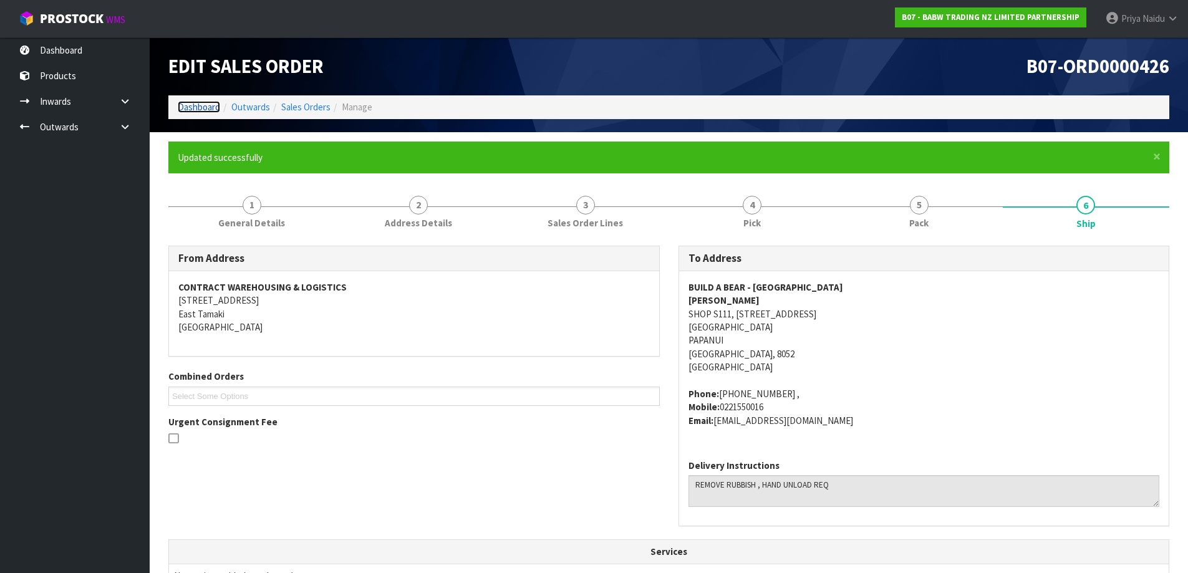
click at [183, 103] on link "Dashboard" at bounding box center [199, 107] width 42 height 12
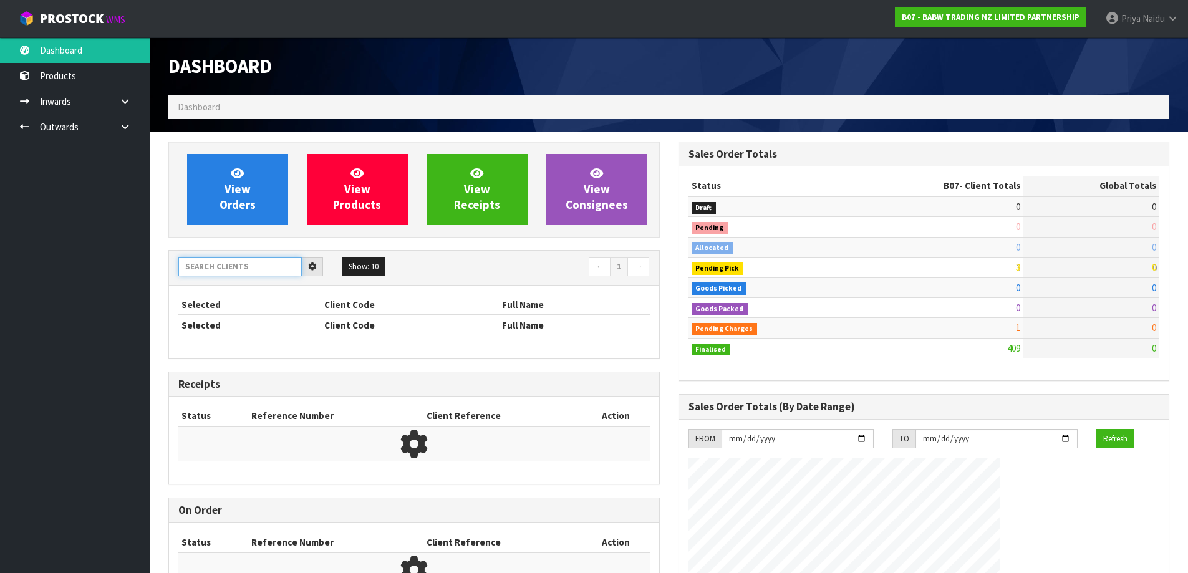
click at [208, 260] on input "text" at bounding box center [239, 266] width 123 height 19
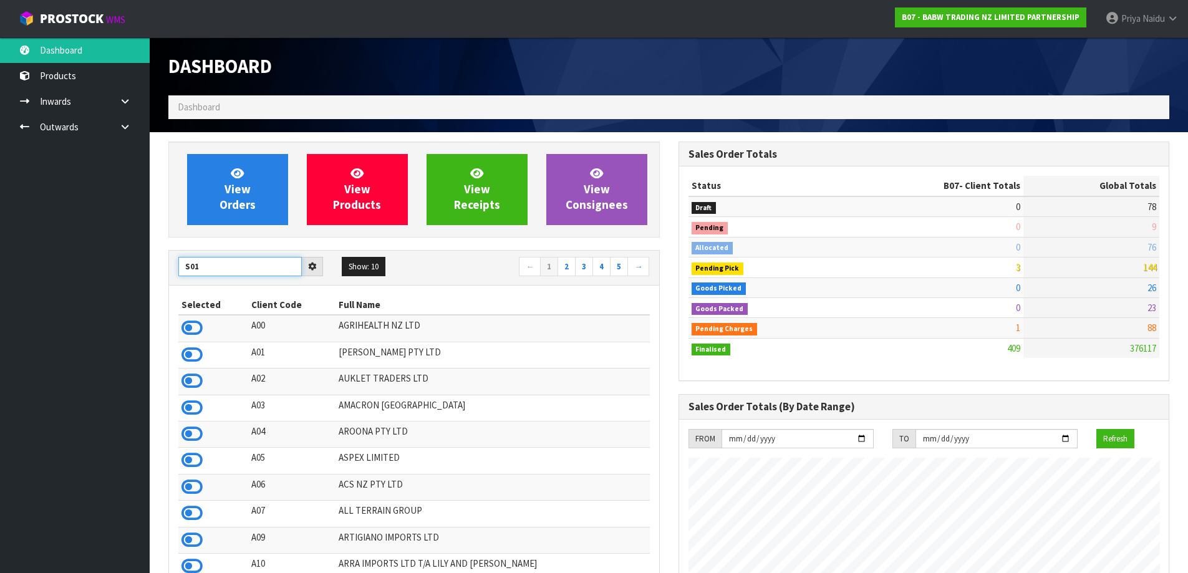
scroll to position [945, 509]
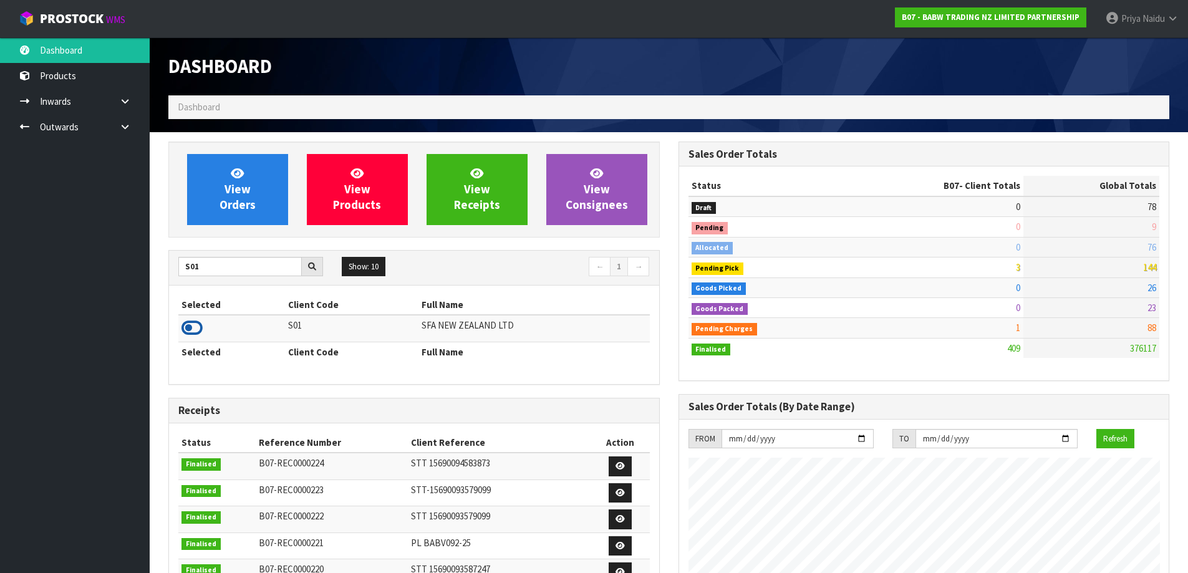
click at [188, 325] on icon at bounding box center [191, 328] width 21 height 19
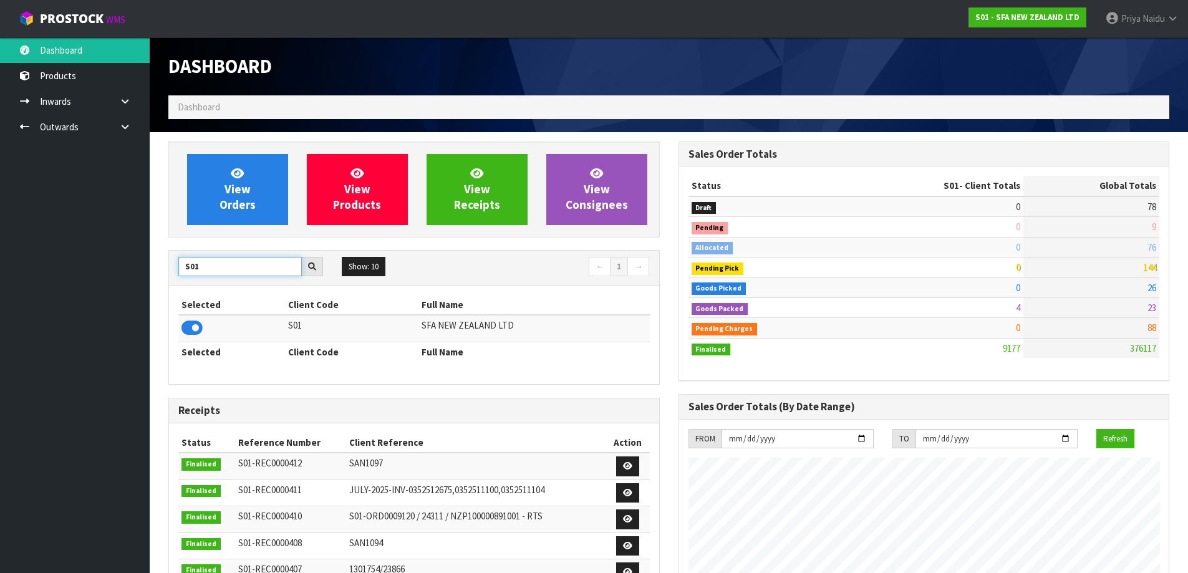
click at [242, 271] on input "S01" at bounding box center [239, 266] width 123 height 19
type input "S"
type input "A00"
click at [192, 326] on icon at bounding box center [191, 328] width 21 height 19
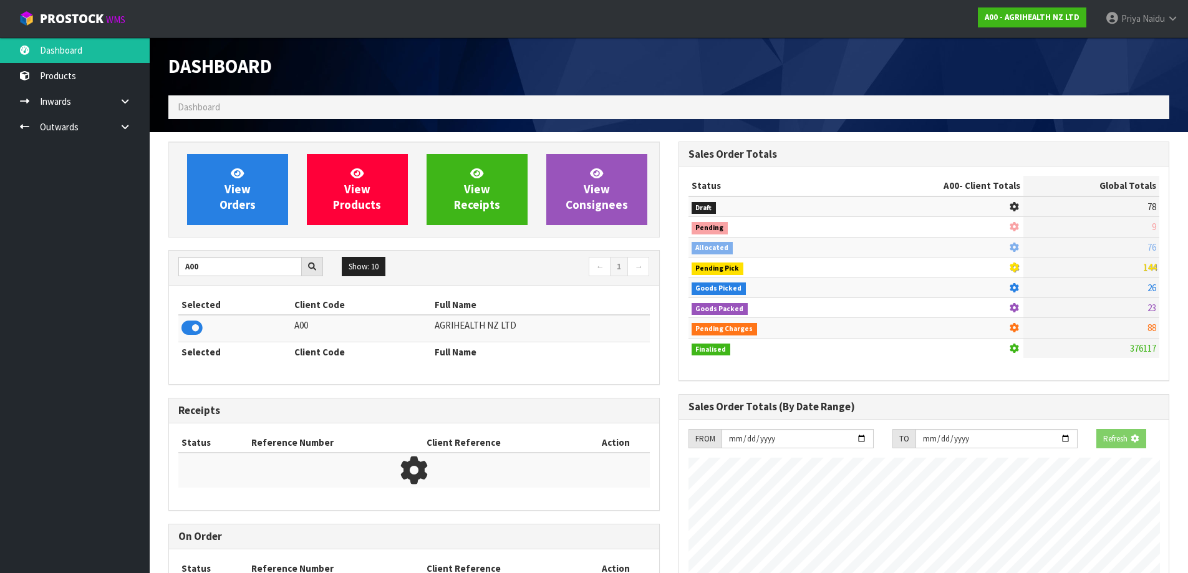
scroll to position [777, 509]
click at [213, 223] on link "View Orders" at bounding box center [237, 189] width 101 height 71
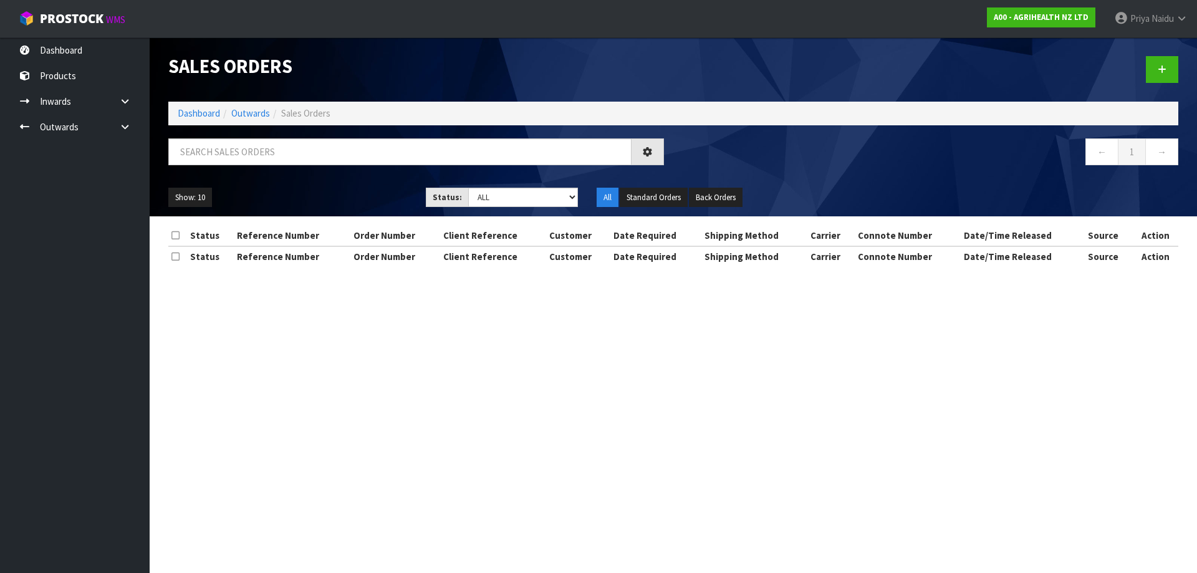
click at [286, 168] on div at bounding box center [416, 156] width 514 height 36
click at [290, 160] on input "text" at bounding box center [399, 151] width 463 height 27
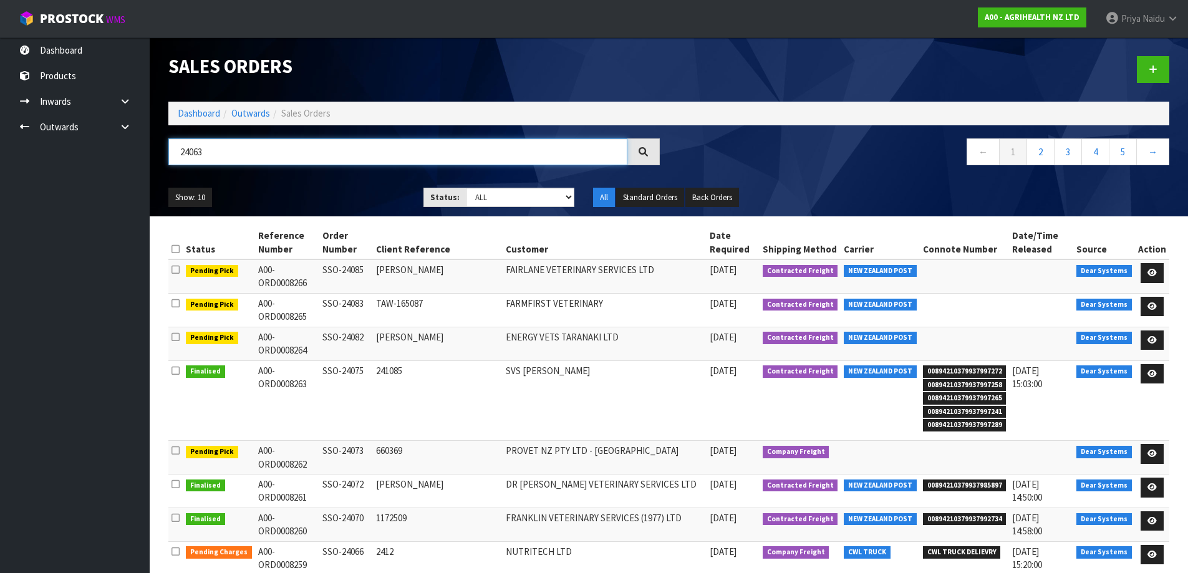
type input "24063"
click at [342, 183] on div "Show: 10 5 10 25 50 Status: Draft Pending Allocated Pending Pick Goods Picked G…" at bounding box center [668, 197] width 1019 height 39
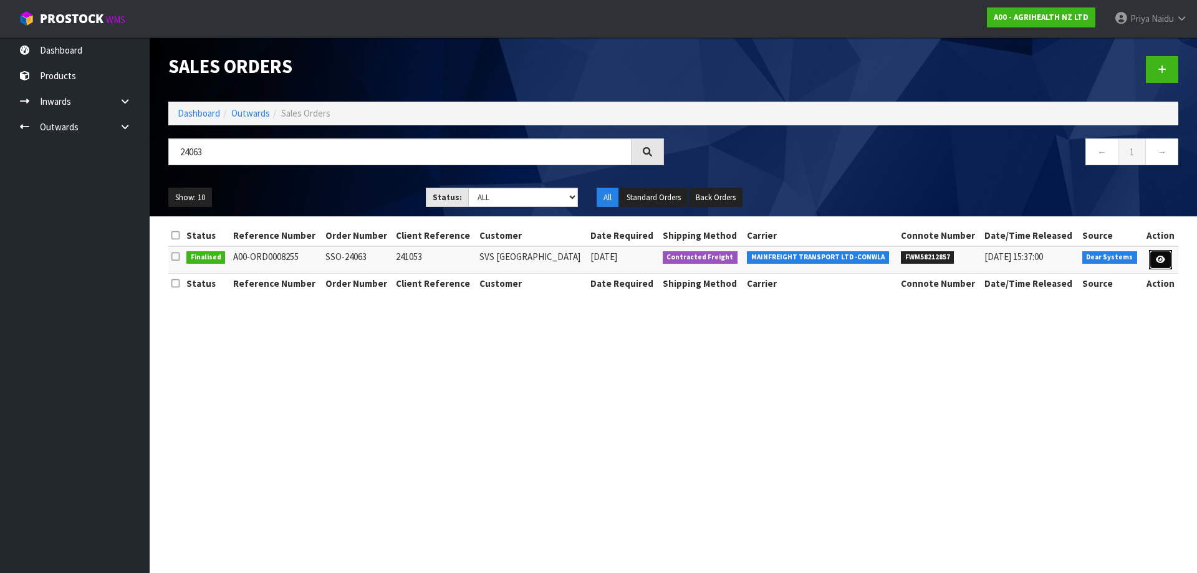
click at [1155, 254] on link at bounding box center [1160, 260] width 23 height 20
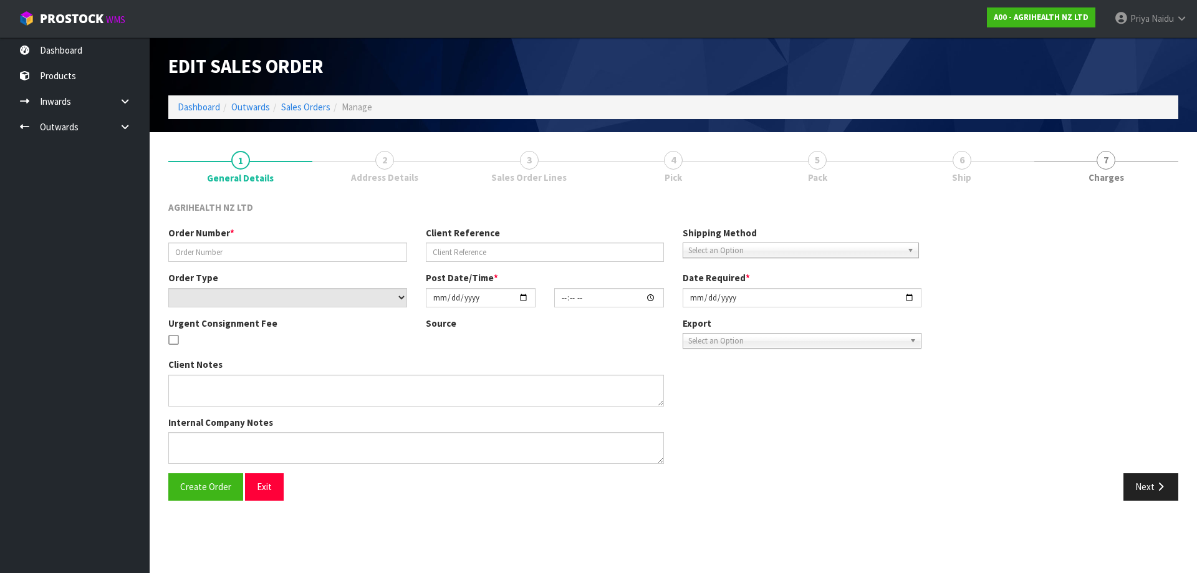
type input "SSO-24063"
type input "241053"
select select "number:0"
type input "[DATE]"
type input "09:43:05.000"
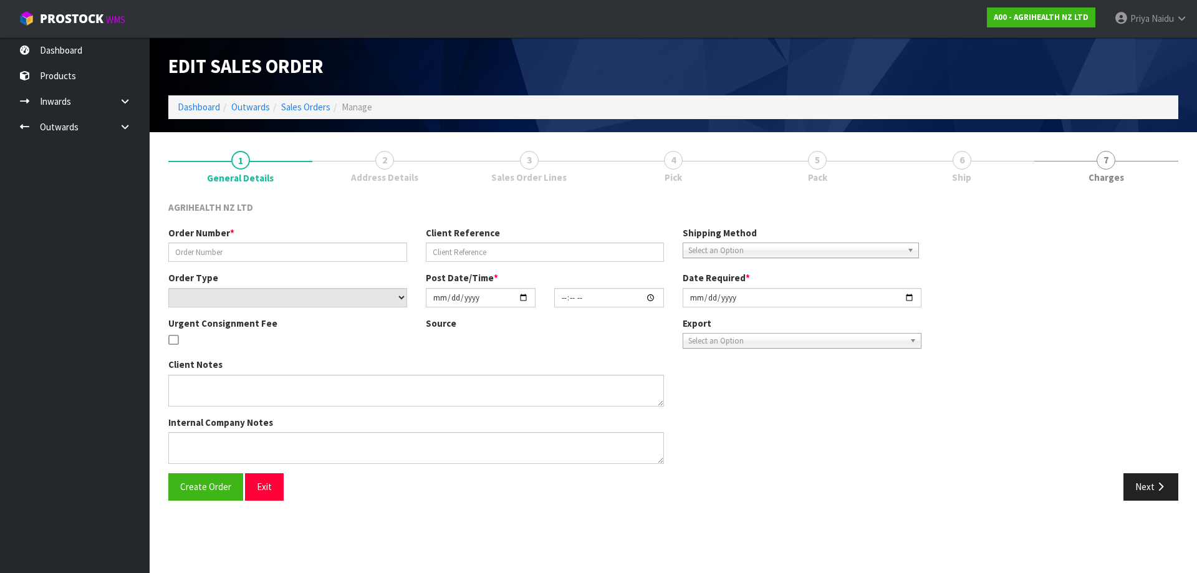
type input "[DATE]"
type textarea "SHIP BY: Freight"
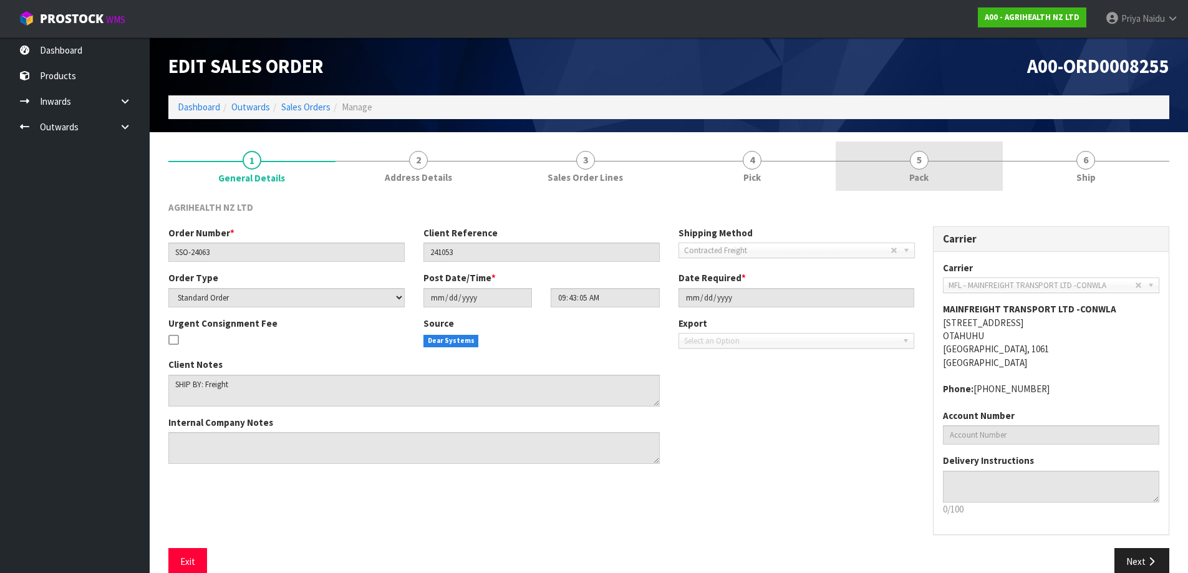
click at [963, 161] on div at bounding box center [918, 161] width 167 height 1
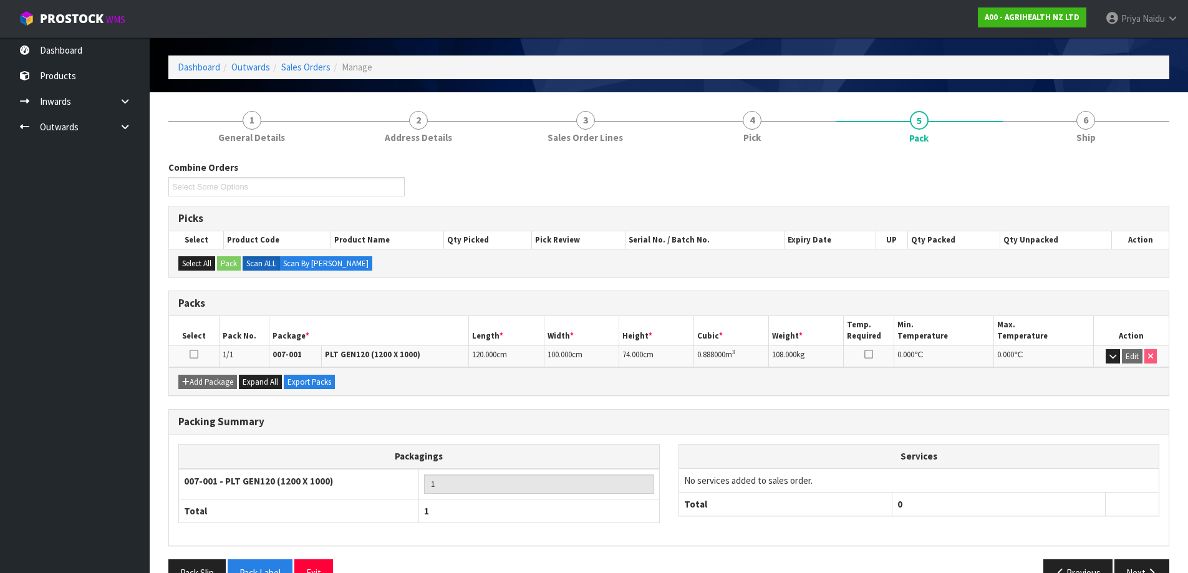
scroll to position [72, 0]
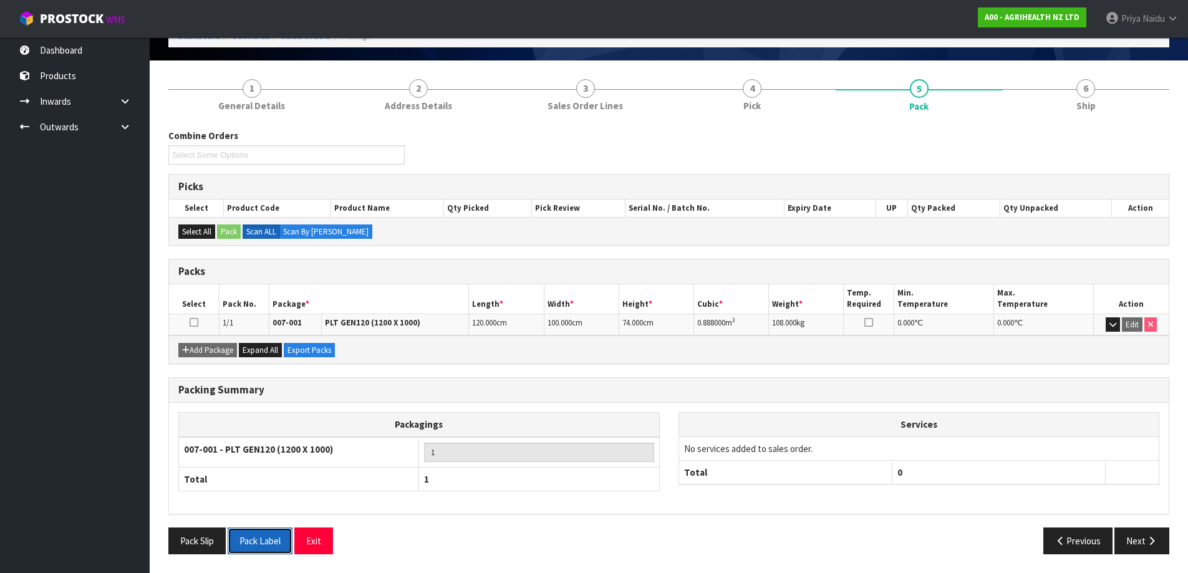
click at [251, 544] on button "Pack Label" at bounding box center [260, 540] width 65 height 27
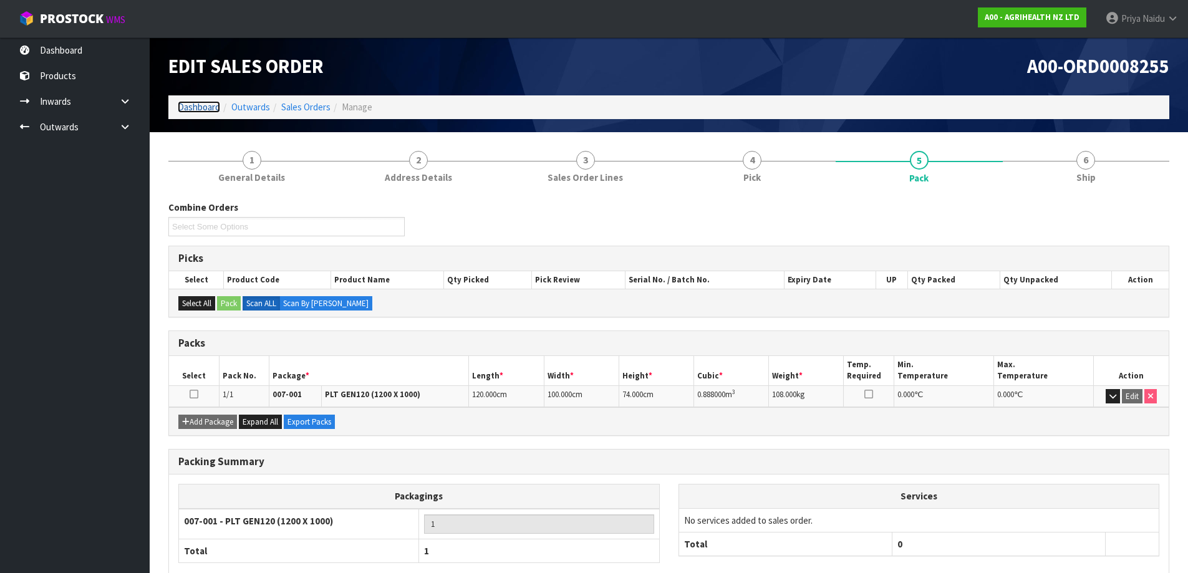
click at [200, 106] on link "Dashboard" at bounding box center [199, 107] width 42 height 12
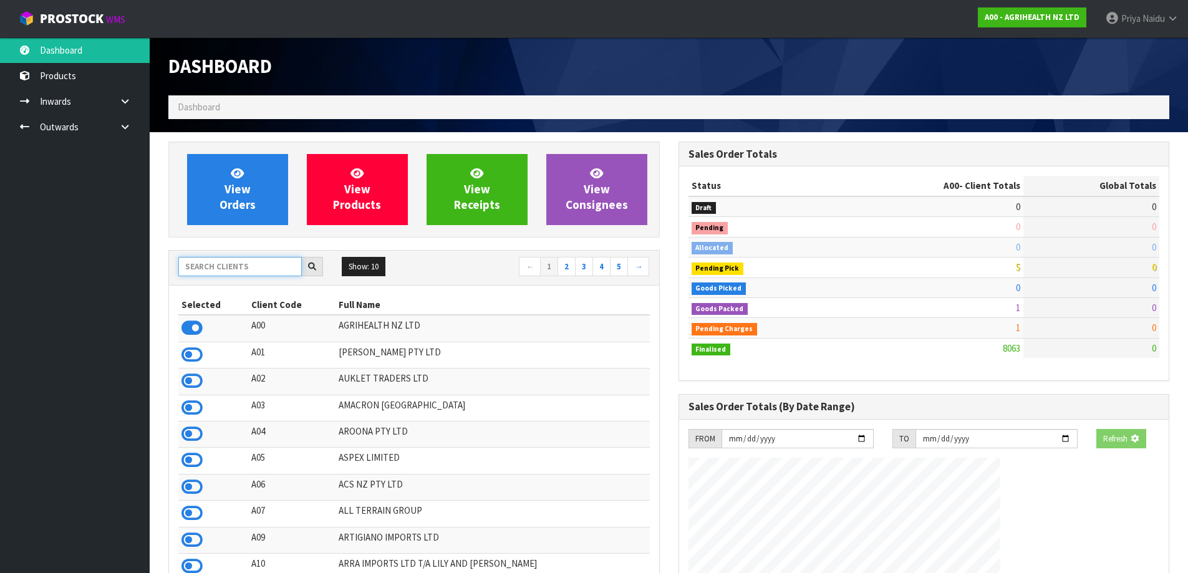
click at [226, 266] on input "text" at bounding box center [239, 266] width 123 height 19
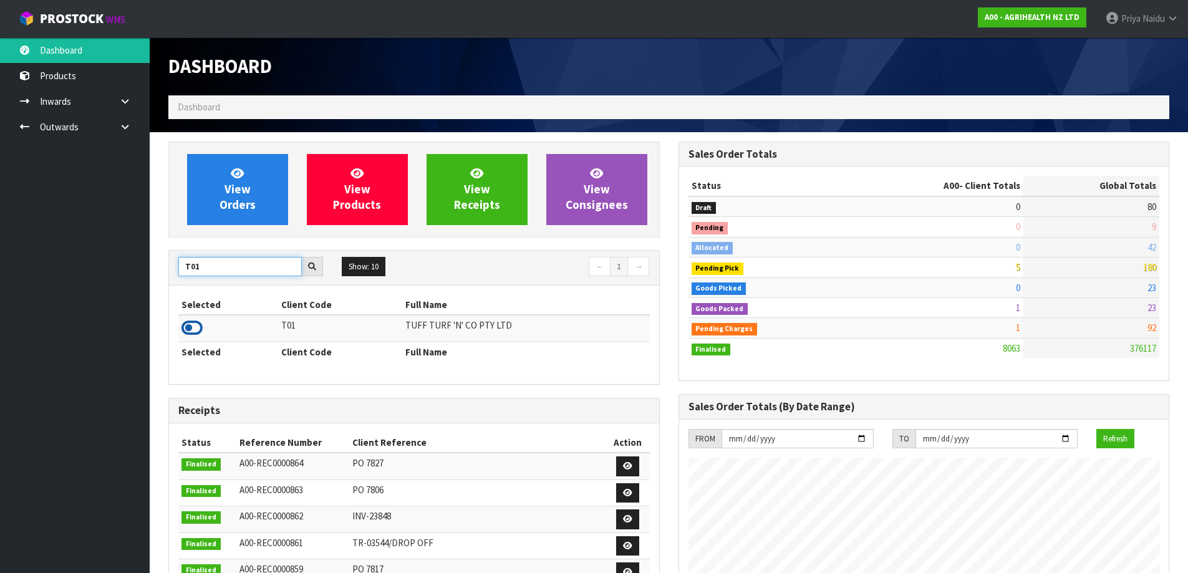
type input "T01"
click at [193, 327] on icon at bounding box center [191, 328] width 21 height 19
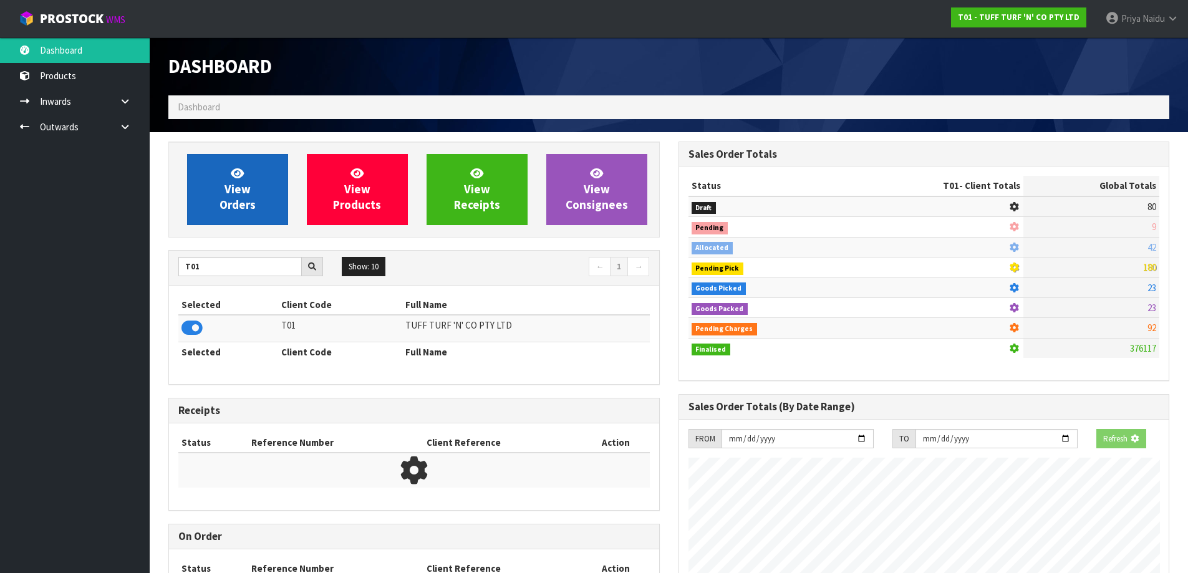
scroll to position [622680, 622947]
click at [245, 204] on span "View Orders" at bounding box center [237, 189] width 36 height 47
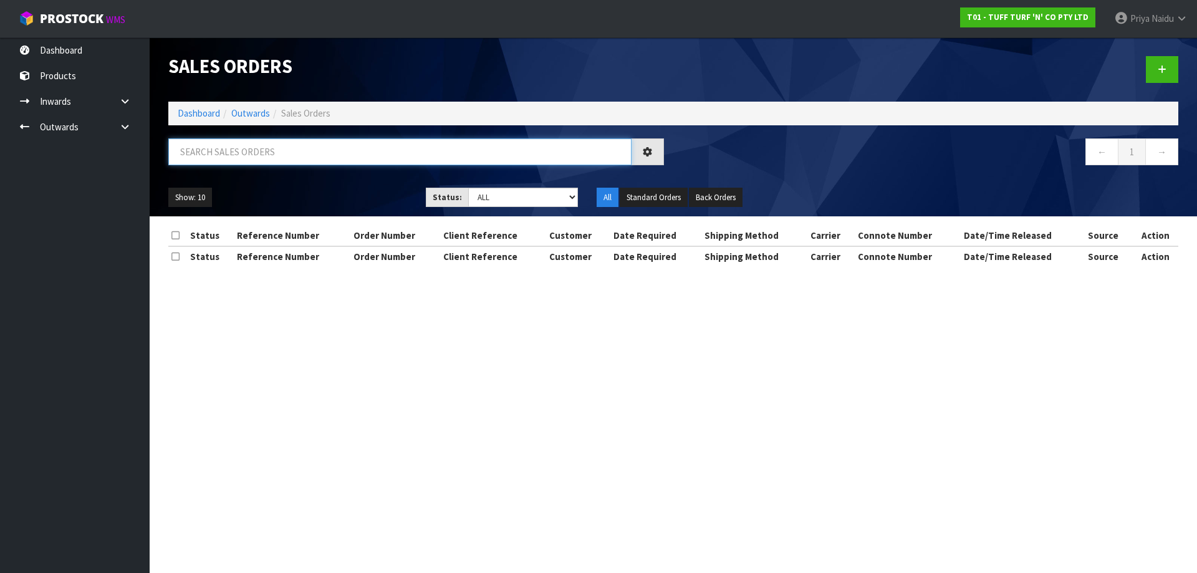
click at [264, 152] on input "text" at bounding box center [399, 151] width 463 height 27
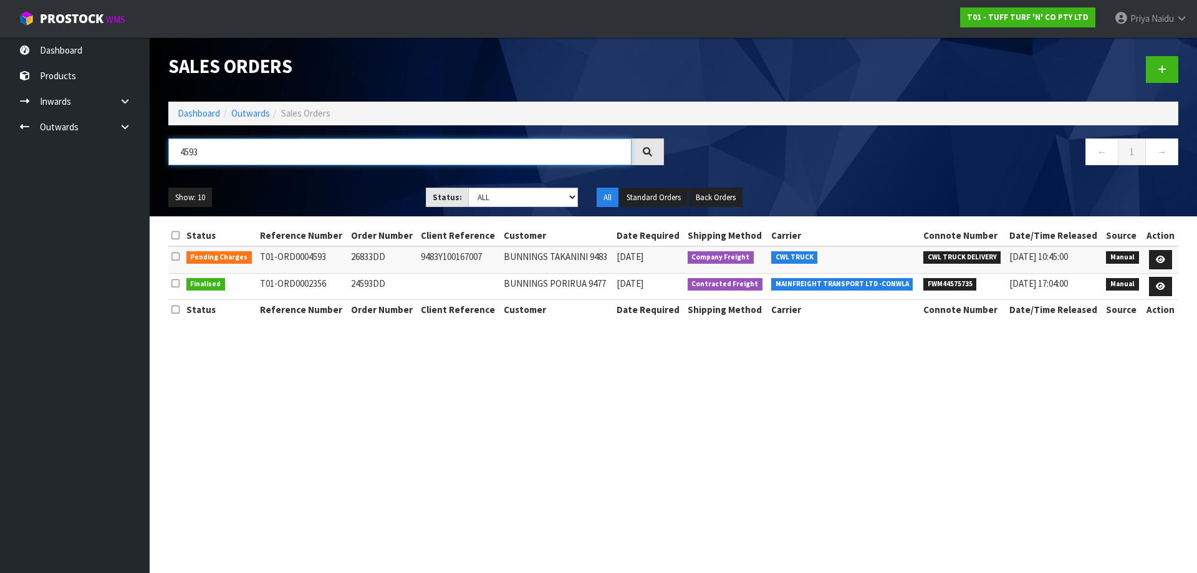
type input "4593"
click at [329, 181] on div "Show: 10 5 10 25 50 Status: Draft Pending Allocated Pending Pick Goods Picked G…" at bounding box center [673, 197] width 1029 height 39
click at [1161, 256] on icon at bounding box center [1160, 260] width 9 height 8
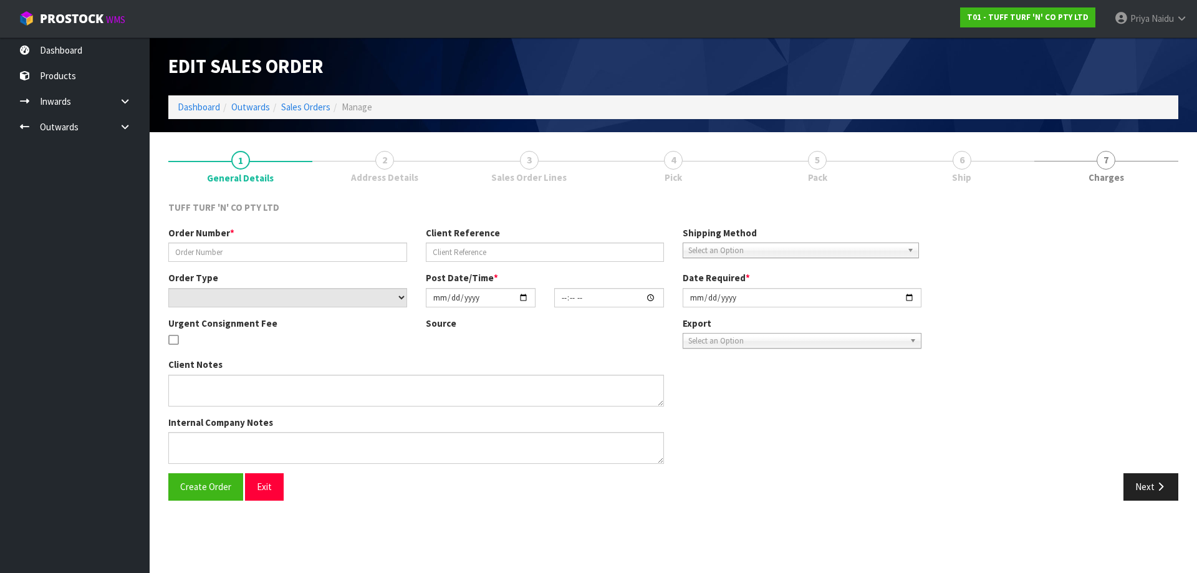
type input "26833DD"
type input "9483Y100167007"
select select "number:0"
type input "[DATE]"
type input "13:30:00.000"
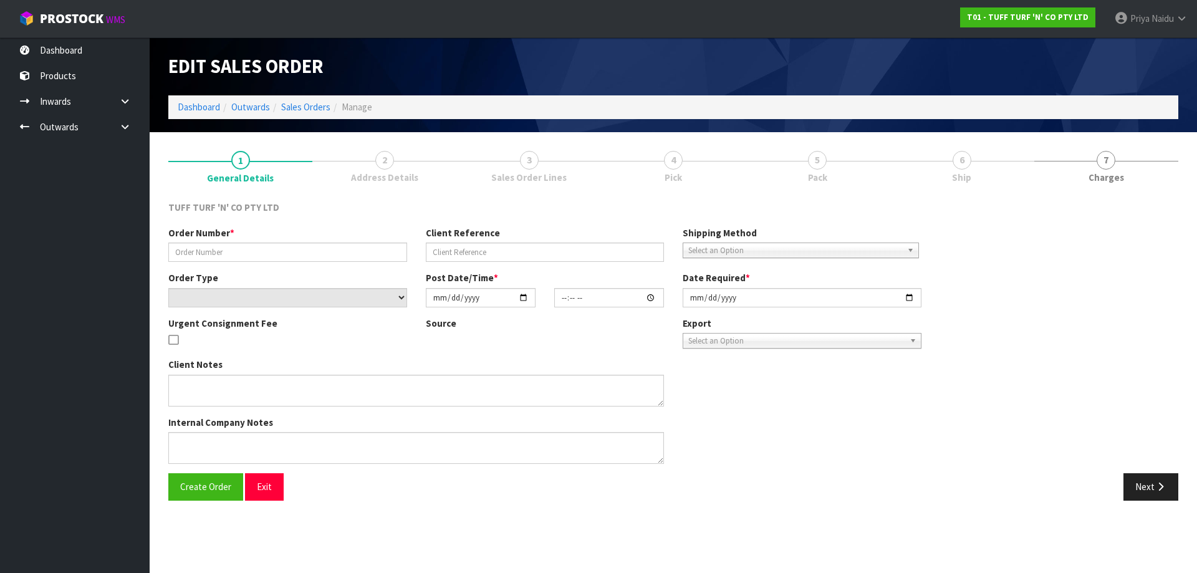
type input "[DATE]"
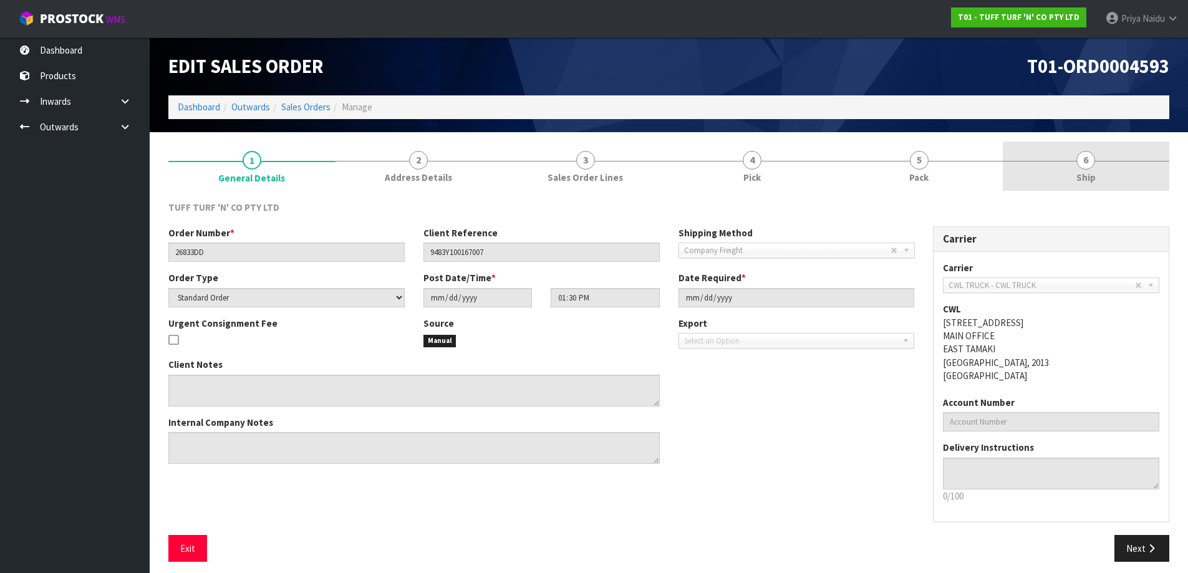
click at [1070, 170] on link "6 Ship" at bounding box center [1086, 166] width 167 height 49
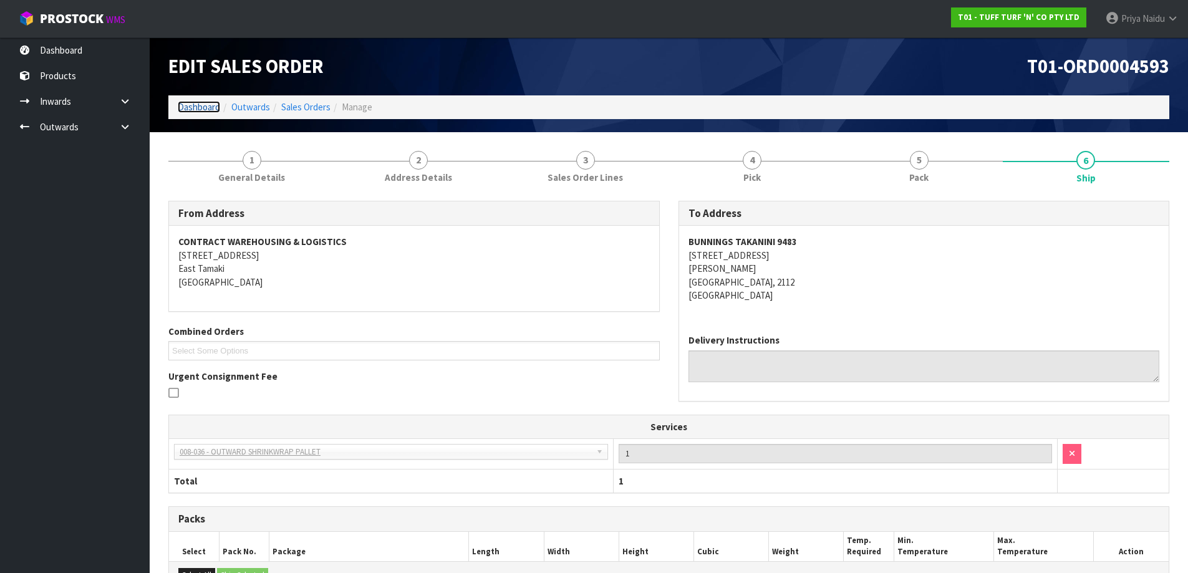
click at [197, 105] on link "Dashboard" at bounding box center [199, 107] width 42 height 12
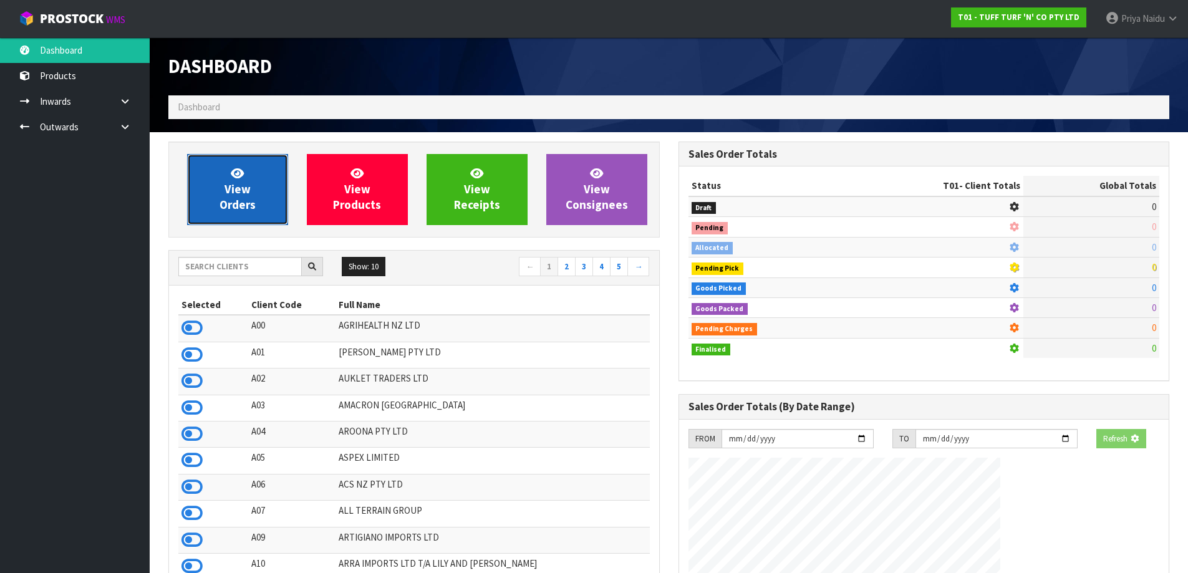
click at [225, 183] on span "View Orders" at bounding box center [237, 189] width 36 height 47
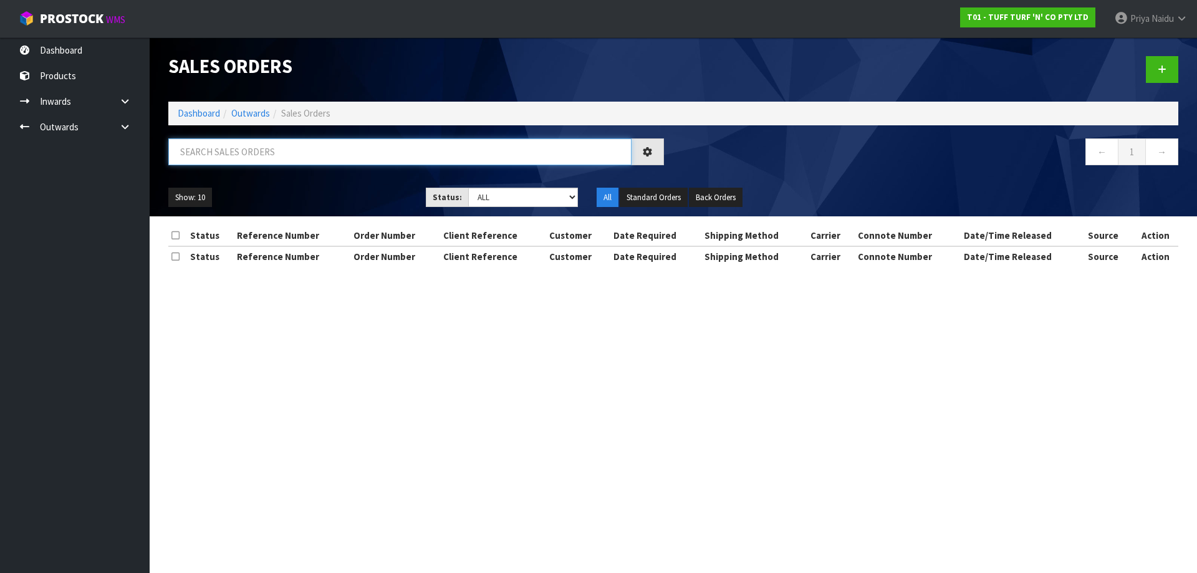
click at [258, 151] on input "text" at bounding box center [399, 151] width 463 height 27
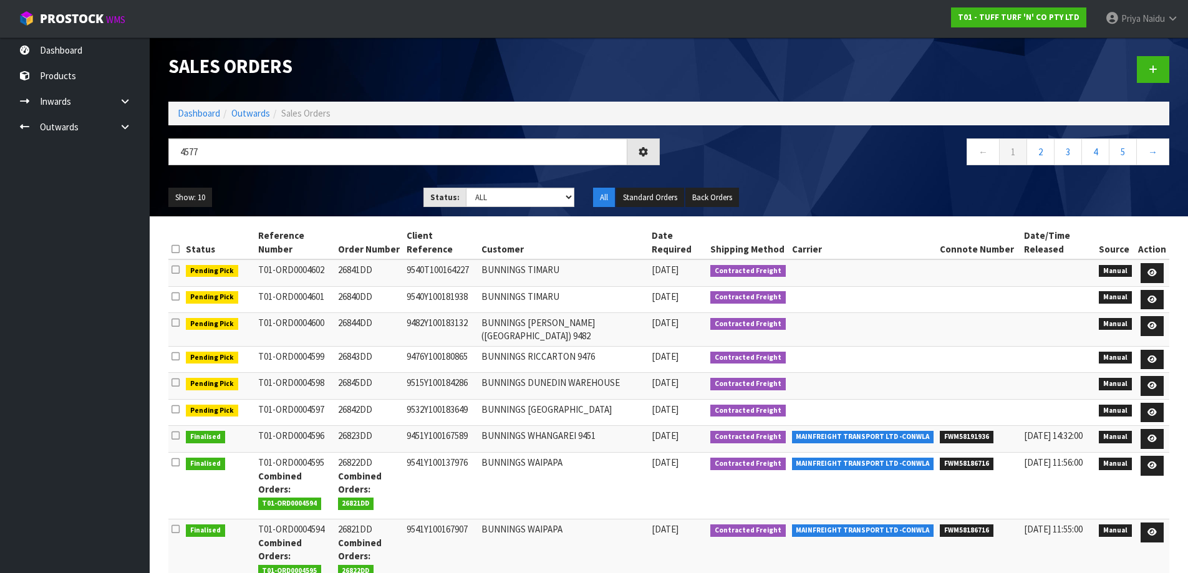
click at [294, 175] on div "4577 ← 1 2 3 4 5 →" at bounding box center [668, 158] width 1019 height 40
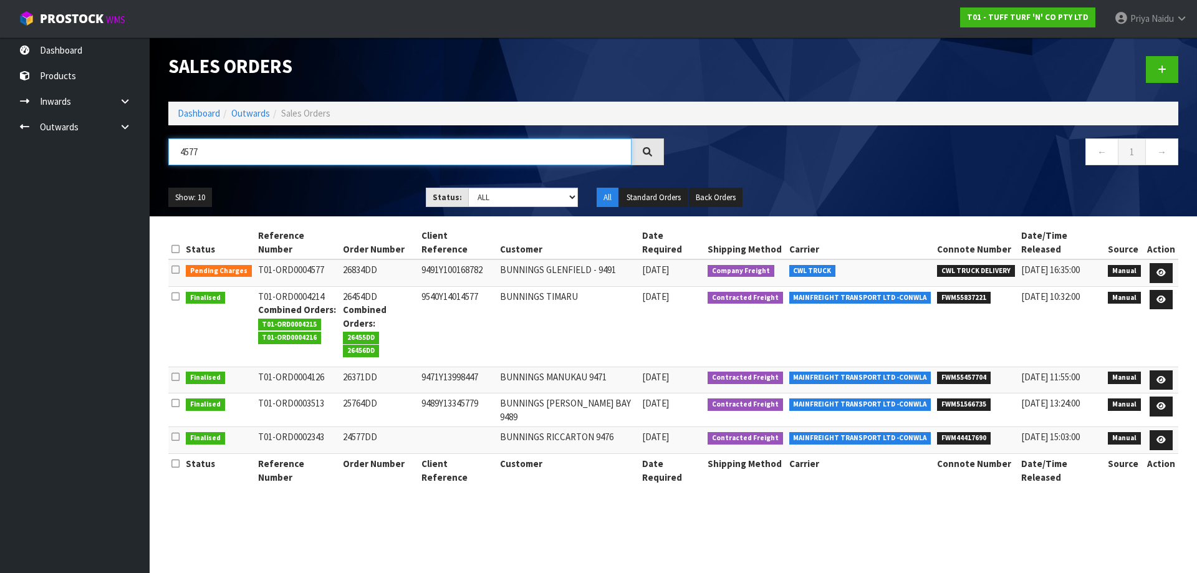
click at [274, 150] on input "4577" at bounding box center [399, 151] width 463 height 27
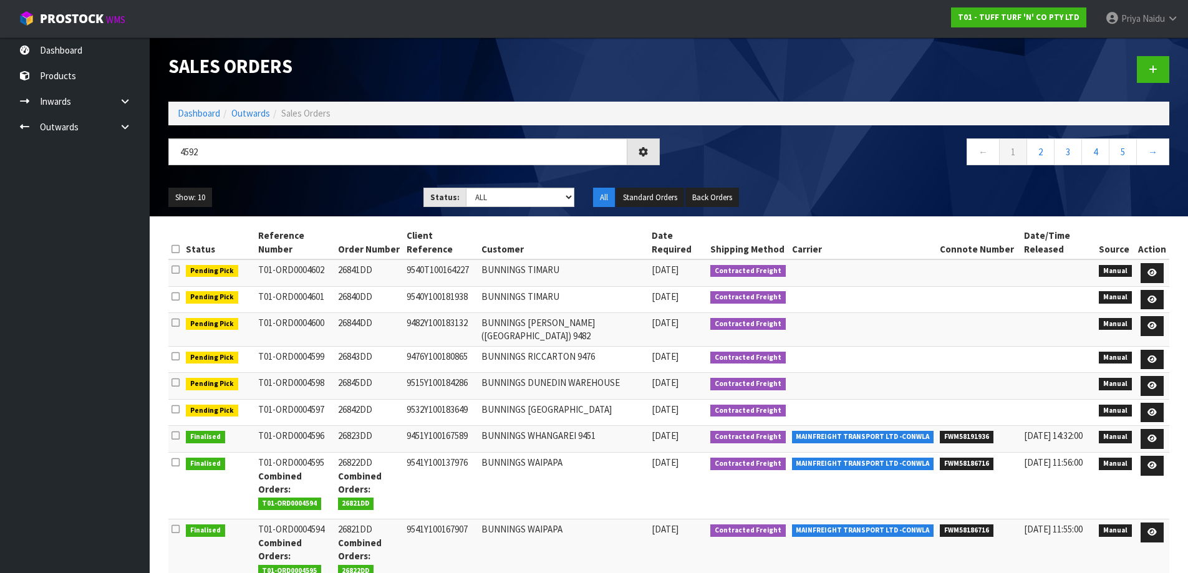
click at [288, 193] on ul "Show: 10 5 10 25 50" at bounding box center [286, 198] width 236 height 20
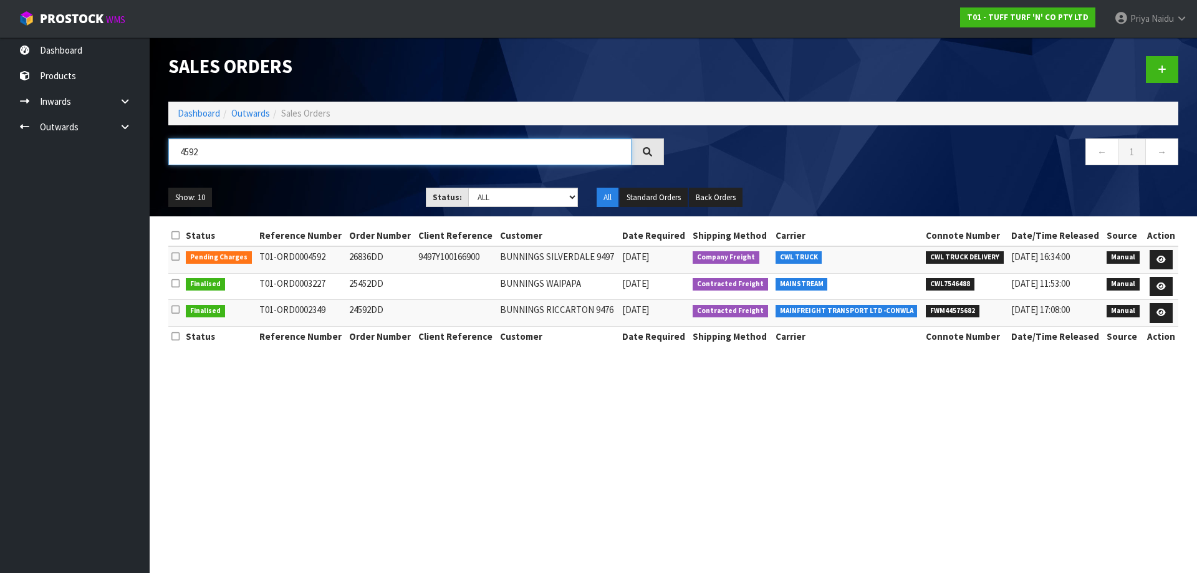
click at [287, 149] on input "4592" at bounding box center [399, 151] width 463 height 27
type input "4"
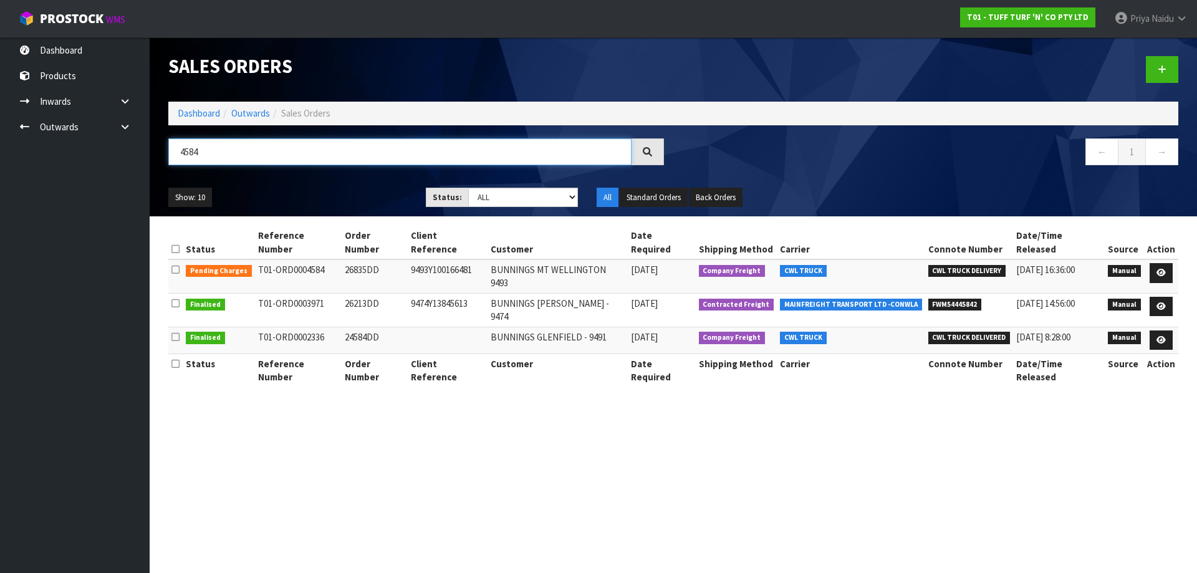
click at [295, 157] on input "4584" at bounding box center [399, 151] width 463 height 27
click at [315, 157] on input "4584" at bounding box center [399, 151] width 463 height 27
type input "4"
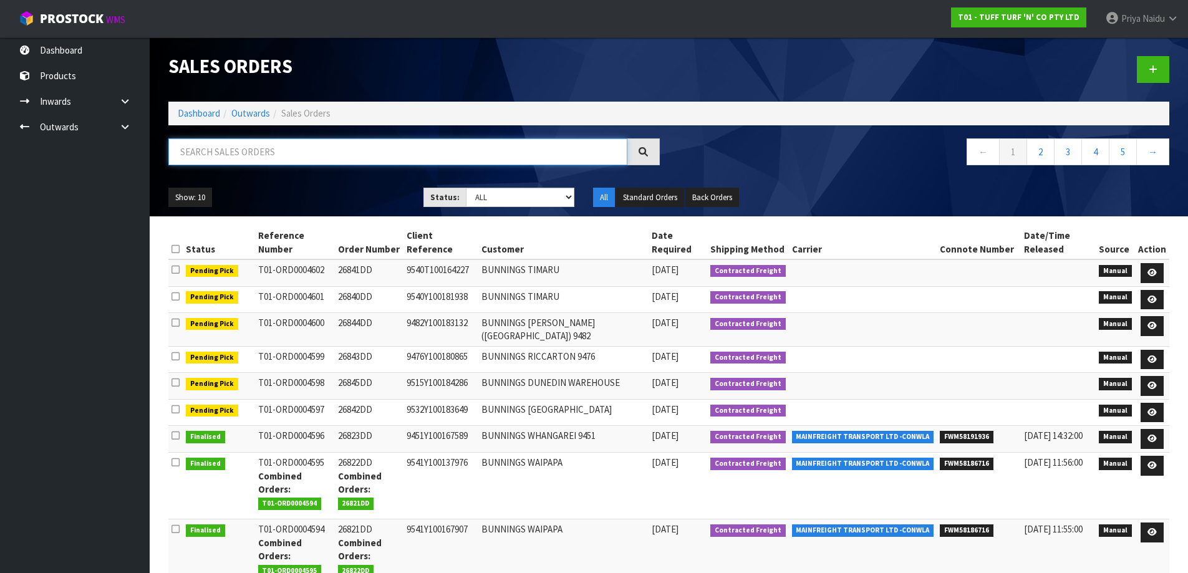
click at [262, 149] on input "text" at bounding box center [397, 151] width 459 height 27
click at [209, 120] on ol "Dashboard Outwards Sales Orders" at bounding box center [668, 113] width 1001 height 23
click at [207, 113] on link "Dashboard" at bounding box center [199, 113] width 42 height 12
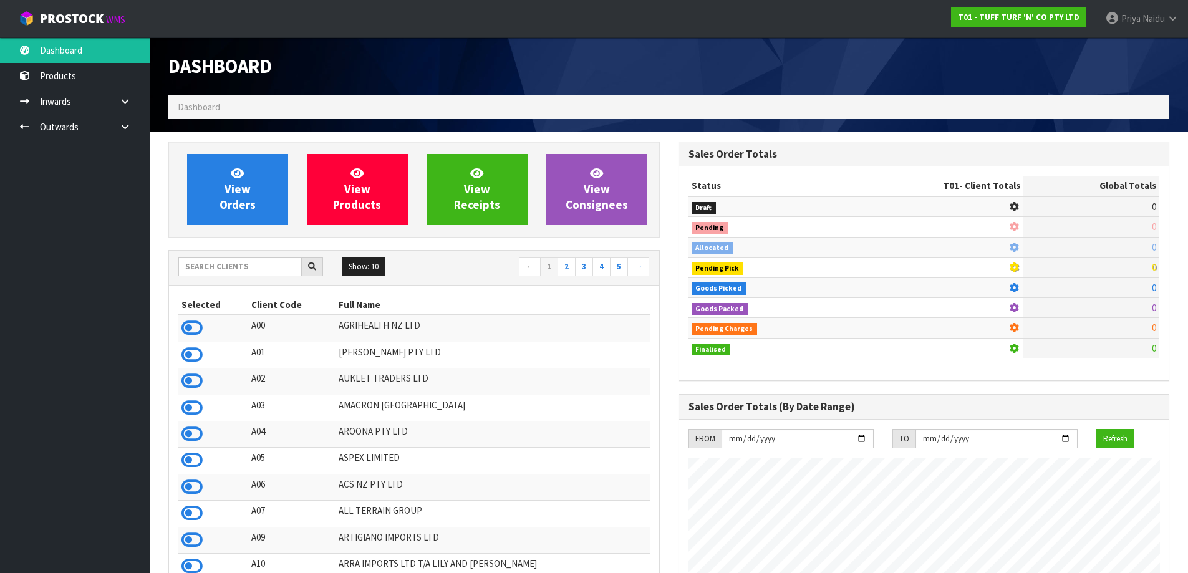
scroll to position [945, 509]
click at [207, 269] on input "text" at bounding box center [239, 266] width 123 height 19
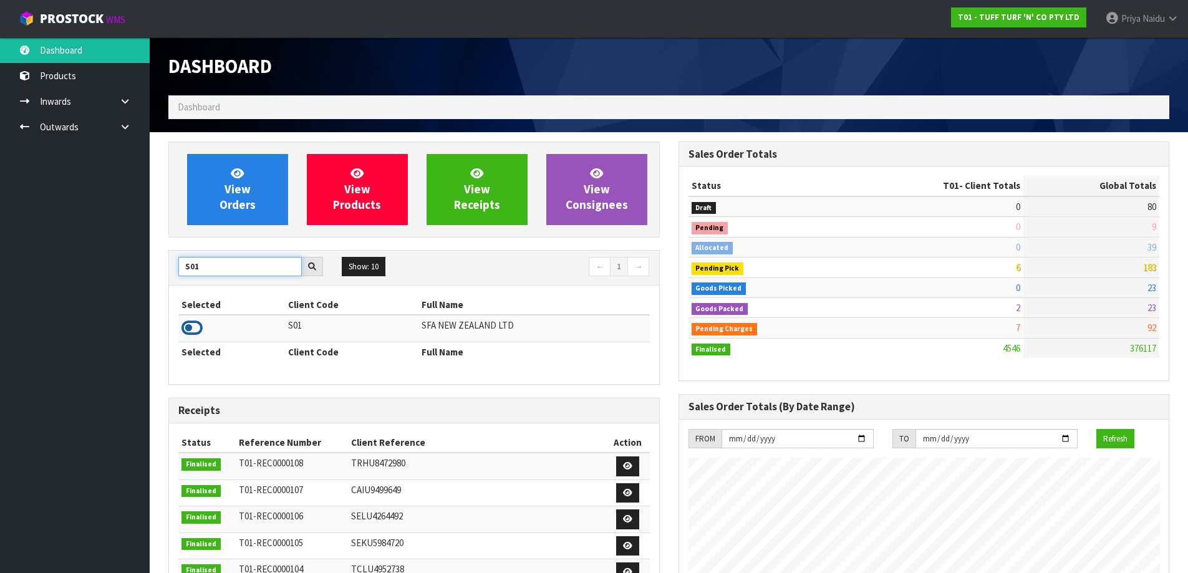
type input "S01"
click at [192, 320] on icon at bounding box center [191, 328] width 21 height 19
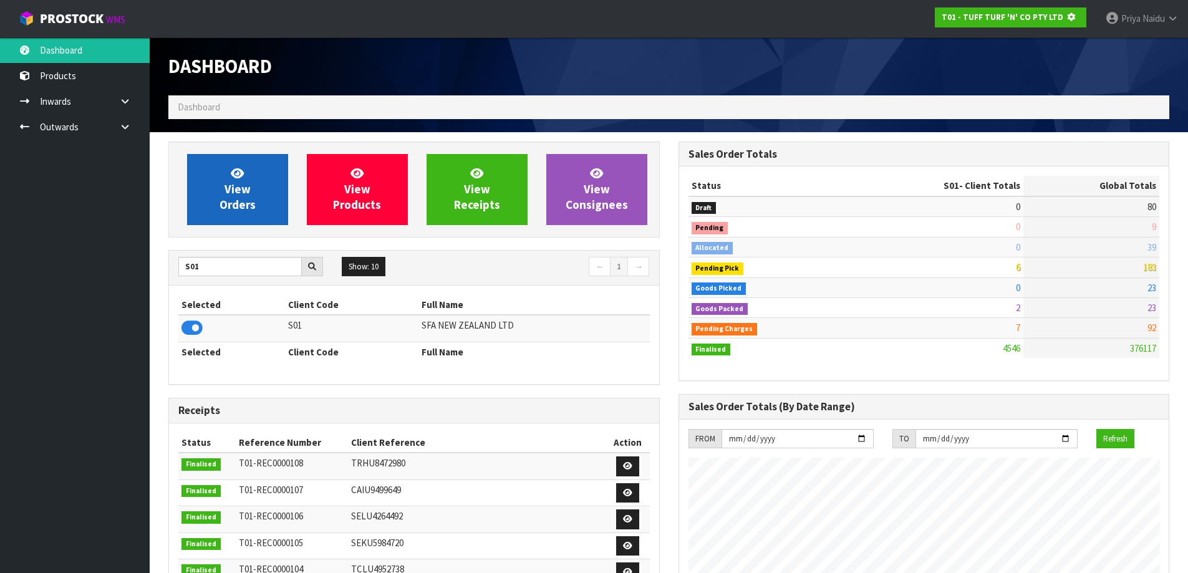
scroll to position [622680, 622947]
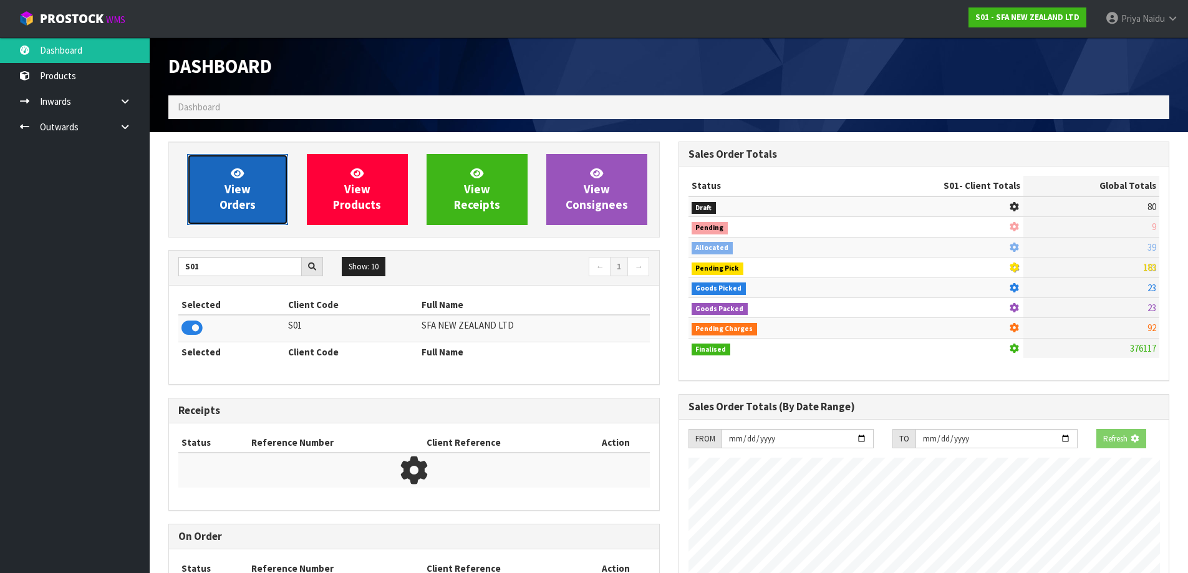
click at [229, 183] on span "View Orders" at bounding box center [237, 189] width 36 height 47
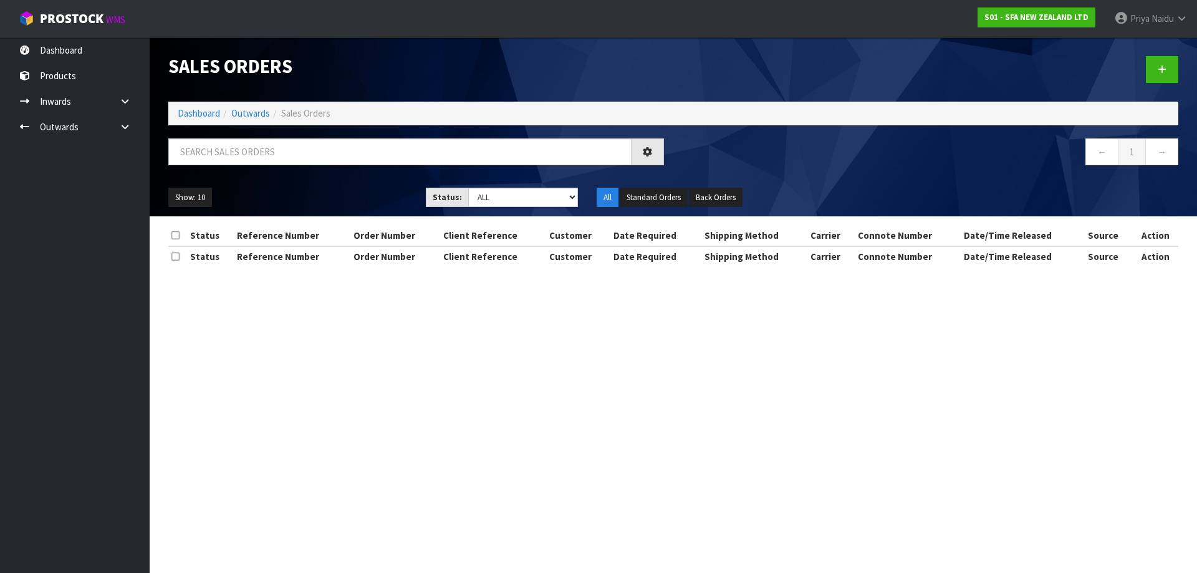
click at [246, 170] on div at bounding box center [416, 156] width 514 height 36
click at [283, 145] on input "text" at bounding box center [399, 151] width 463 height 27
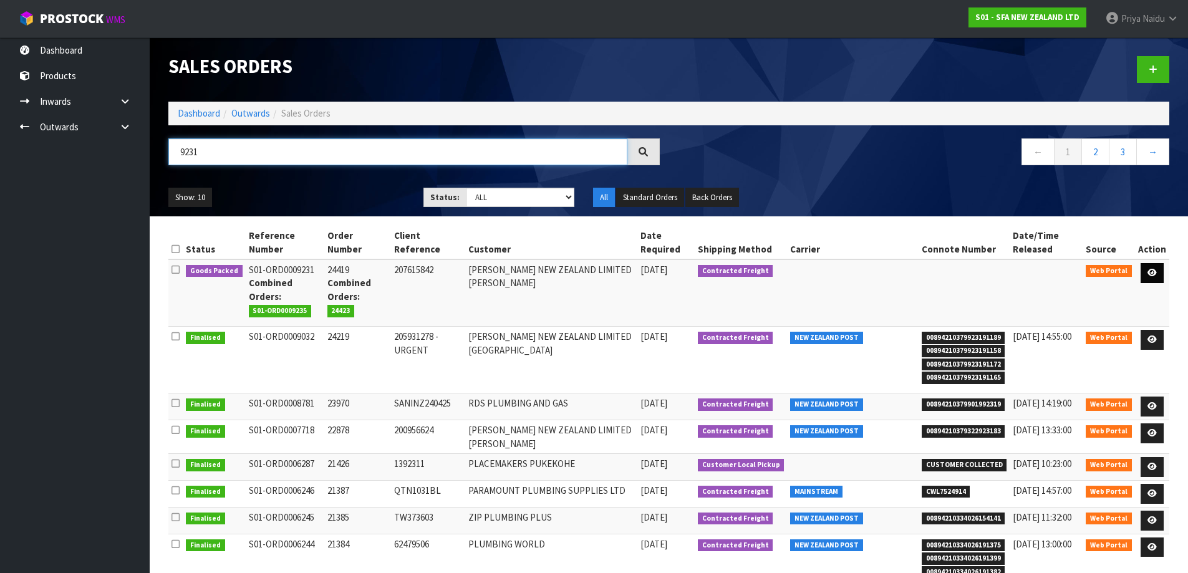
type input "9231"
click at [1143, 271] on link at bounding box center [1151, 273] width 23 height 20
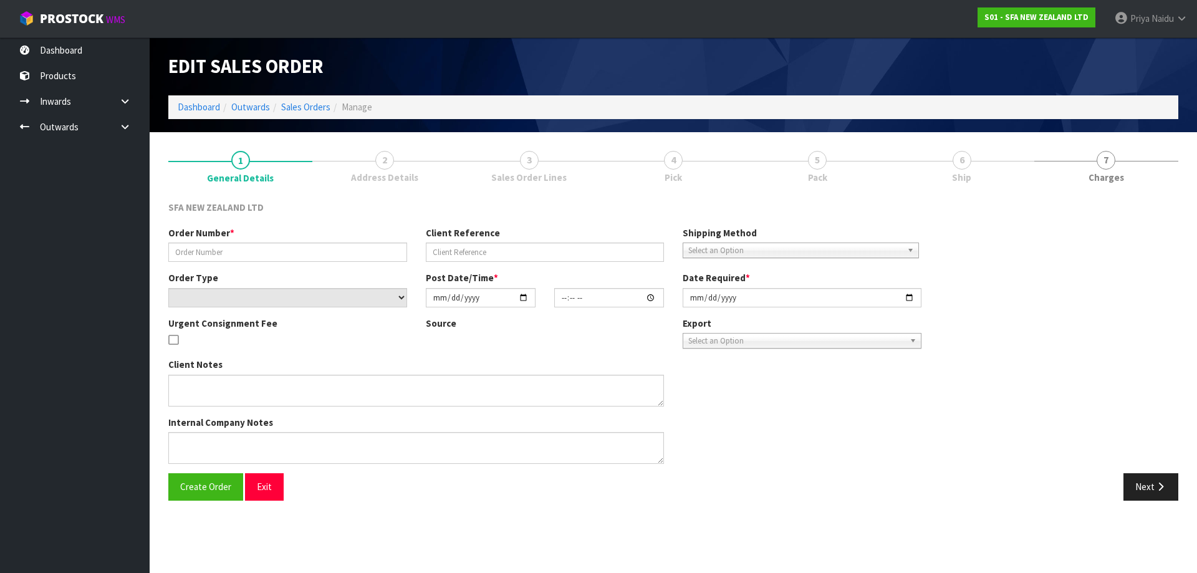
type input "24419"
type input "207615842"
select select "number:0"
type input "[DATE]"
type input "09:36:00.000"
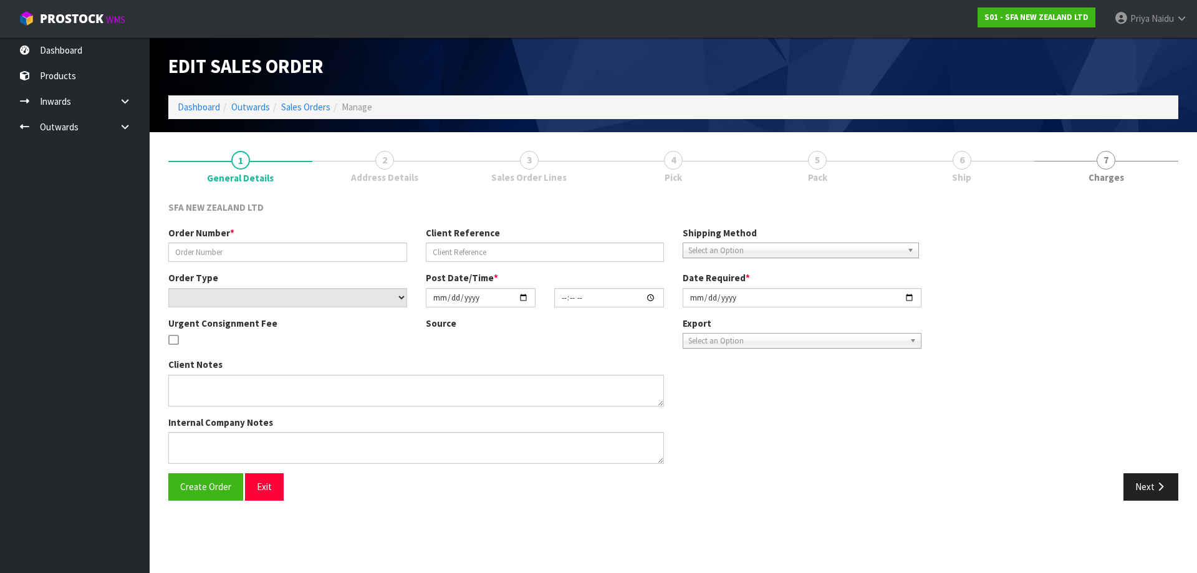
type input "[DATE]"
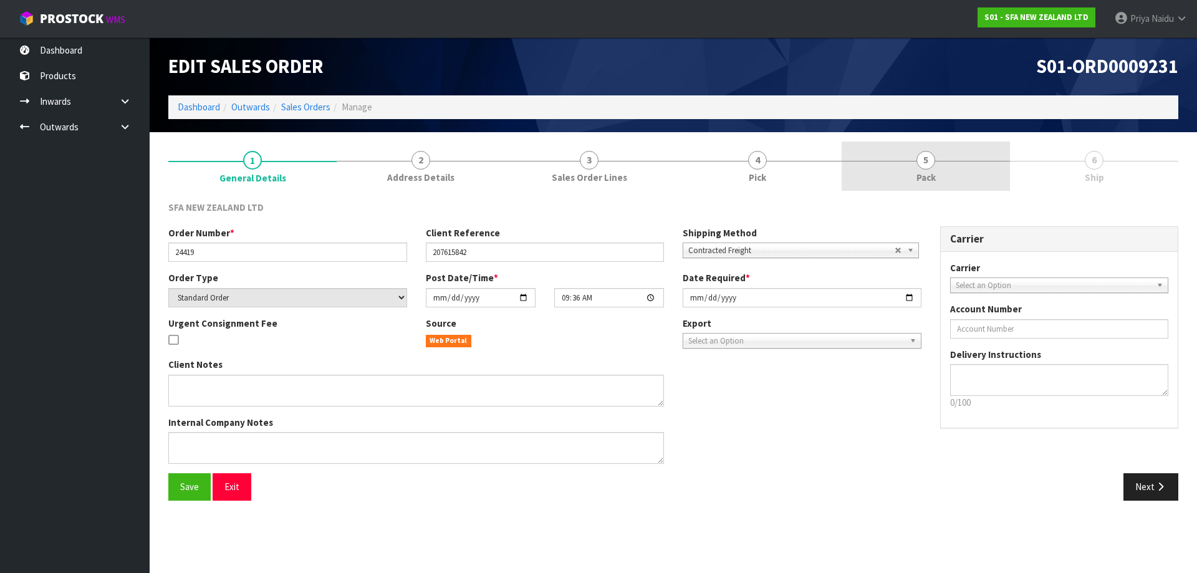
click at [940, 183] on link "5 Pack" at bounding box center [926, 166] width 168 height 49
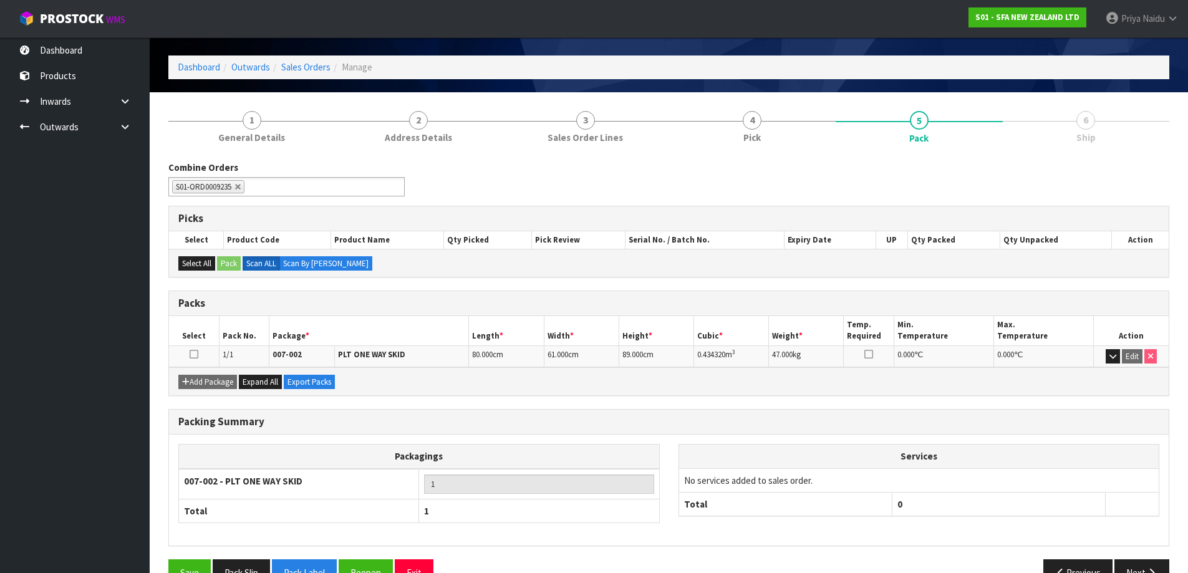
scroll to position [72, 0]
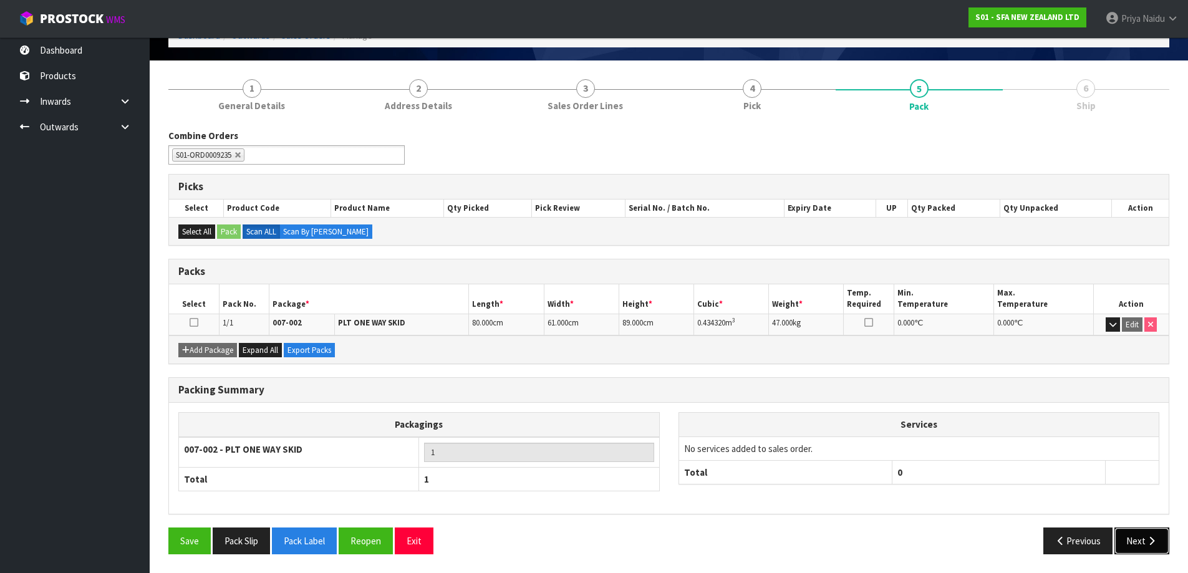
click at [1123, 528] on button "Next" at bounding box center [1141, 540] width 55 height 27
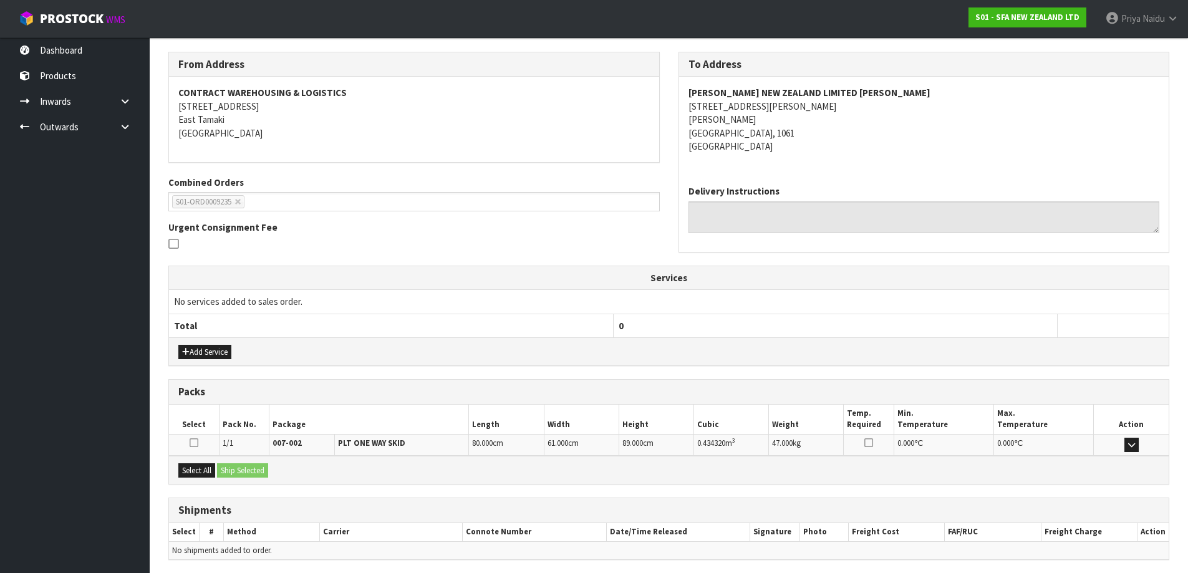
scroll to position [195, 0]
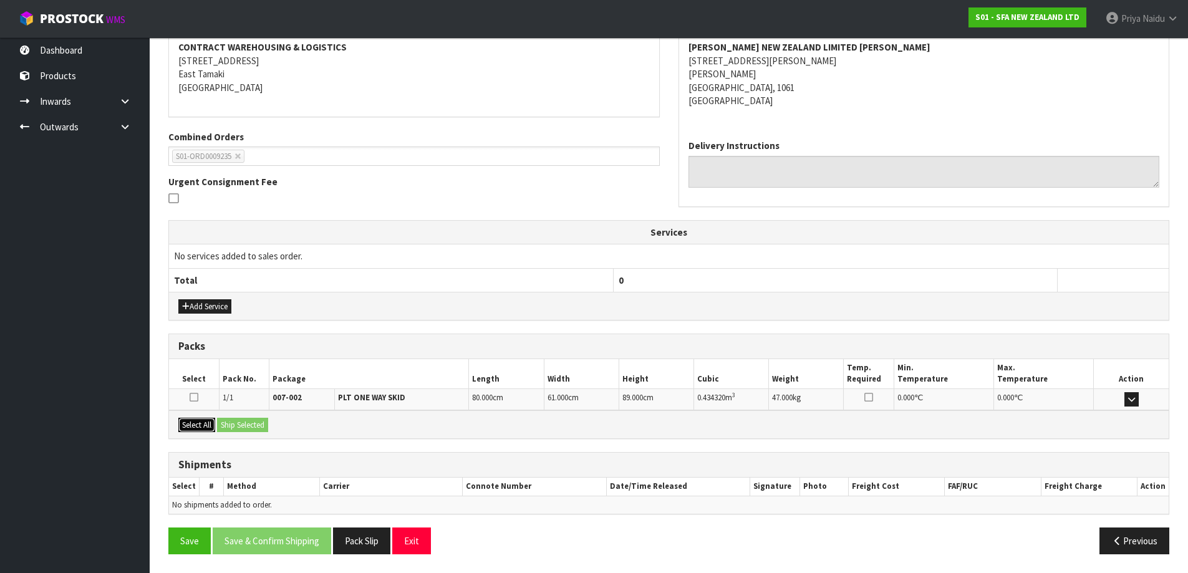
click at [198, 425] on button "Select All" at bounding box center [196, 425] width 37 height 15
drag, startPoint x: 226, startPoint y: 419, endPoint x: 255, endPoint y: 416, distance: 28.8
click at [228, 419] on button "Ship Selected" at bounding box center [242, 425] width 51 height 15
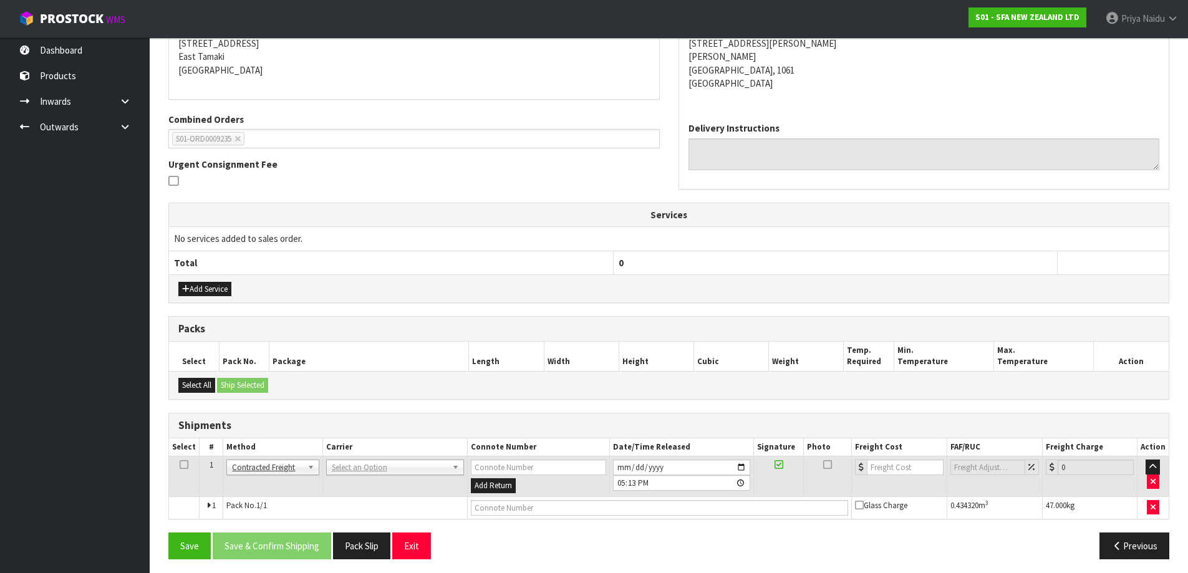
scroll to position [217, 0]
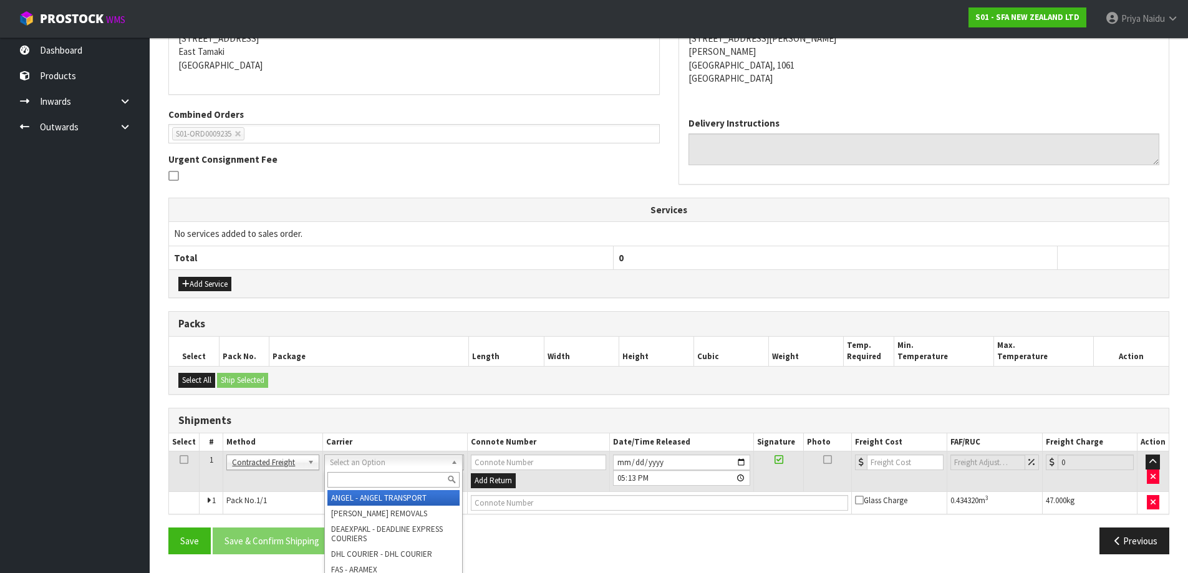
click at [375, 476] on input "text" at bounding box center [393, 480] width 132 height 16
drag, startPoint x: 302, startPoint y: 466, endPoint x: 294, endPoint y: 473, distance: 10.1
click at [350, 472] on input "text" at bounding box center [394, 480] width 132 height 16
type input "CWL"
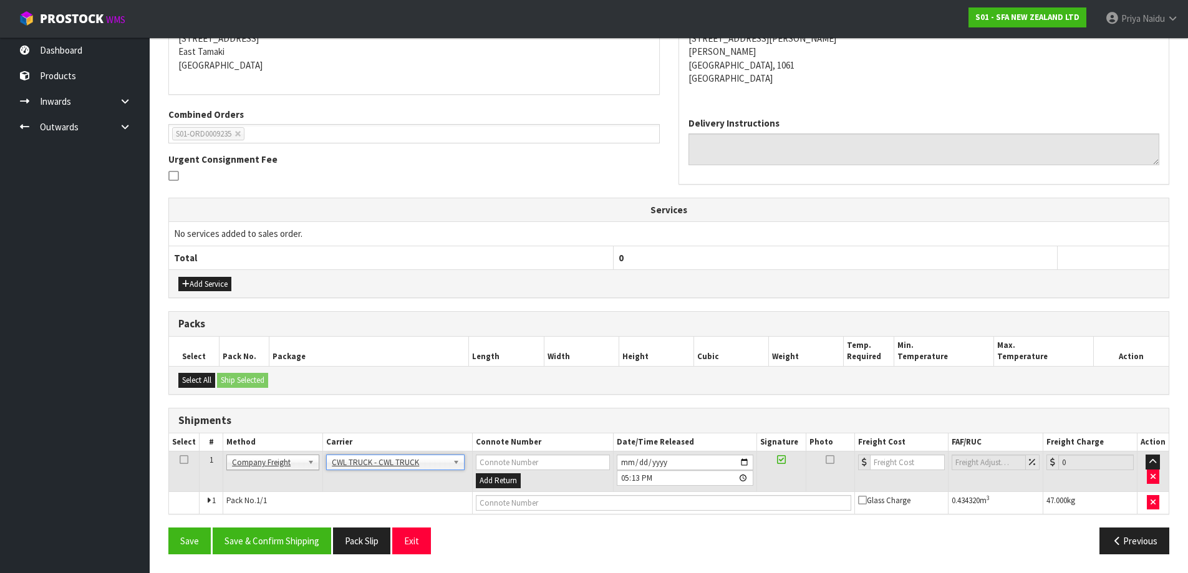
click at [514, 511] on td at bounding box center [664, 502] width 382 height 22
click at [517, 504] on input "text" at bounding box center [663, 503] width 375 height 16
type input "CWL TRUCK DELIVERY"
click at [743, 462] on input "[DATE]" at bounding box center [685, 463] width 137 height 16
type input "[DATE]"
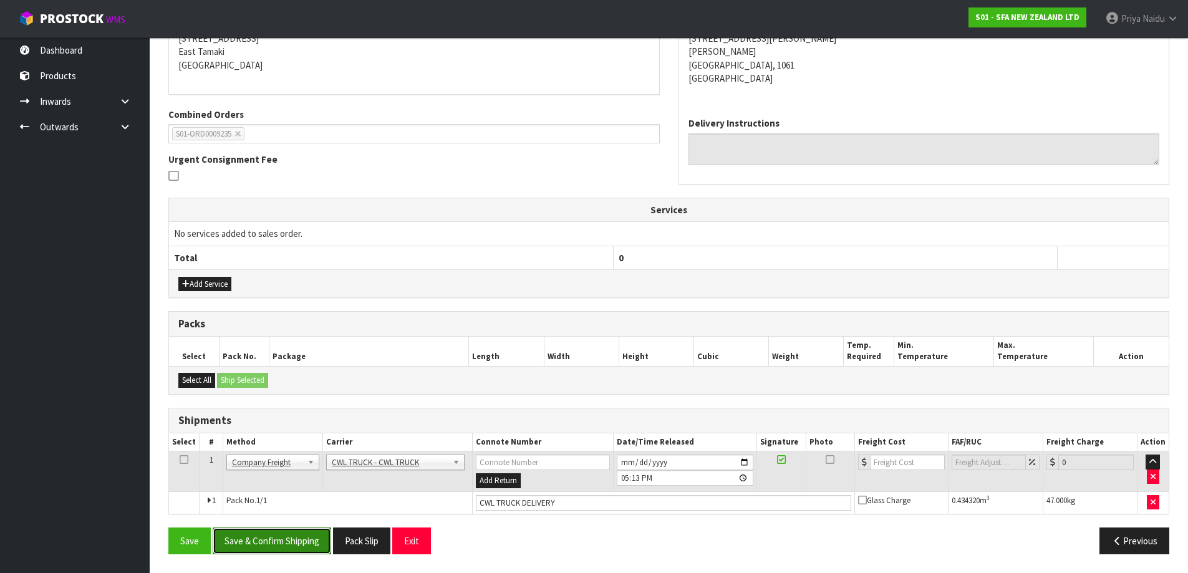
click at [291, 551] on button "Save & Confirm Shipping" at bounding box center [272, 540] width 118 height 27
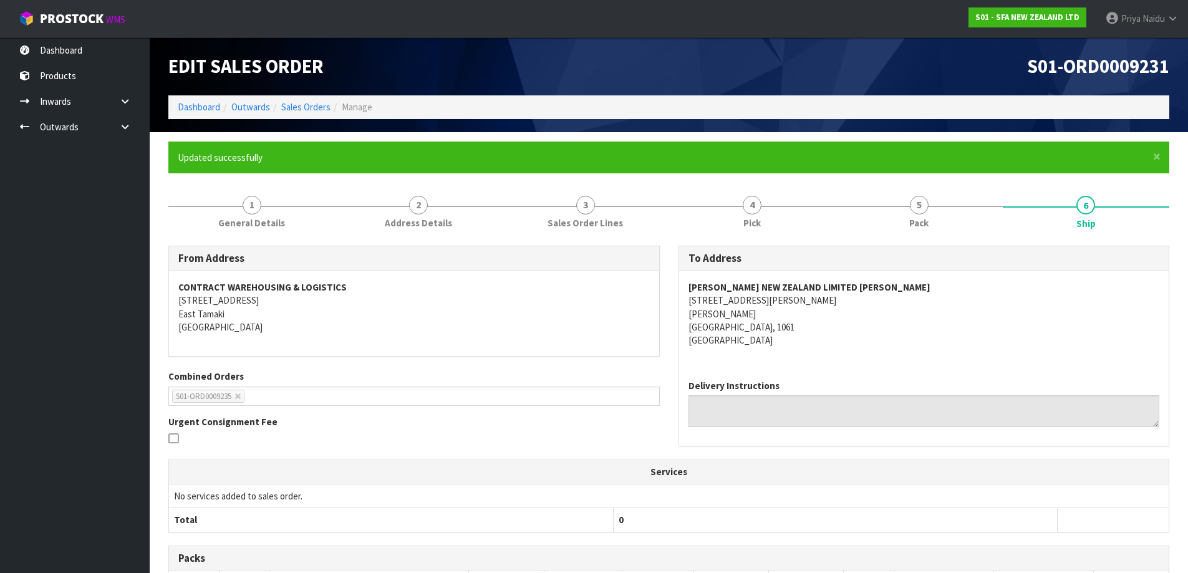
click at [463, 471] on th "Services" at bounding box center [668, 472] width 999 height 24
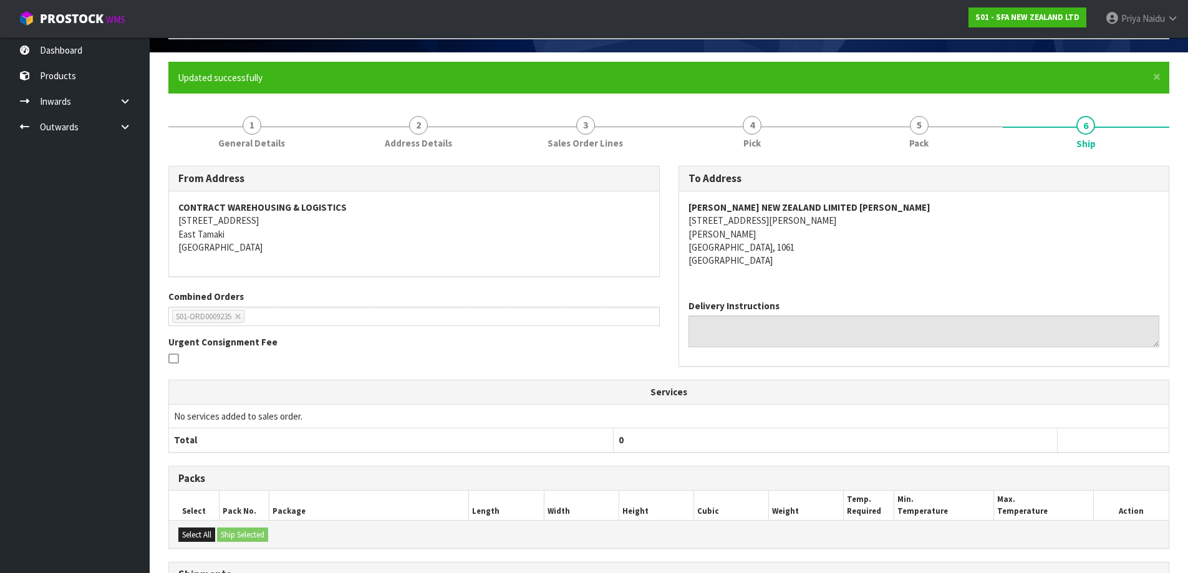
scroll to position [231, 0]
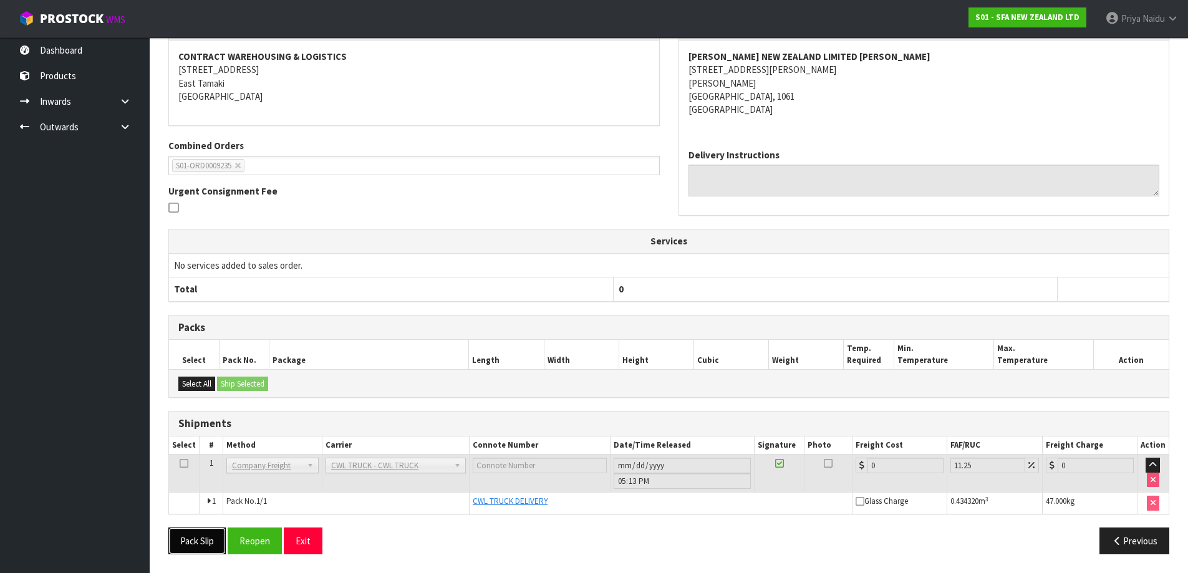
click at [203, 540] on button "Pack Slip" at bounding box center [196, 540] width 57 height 27
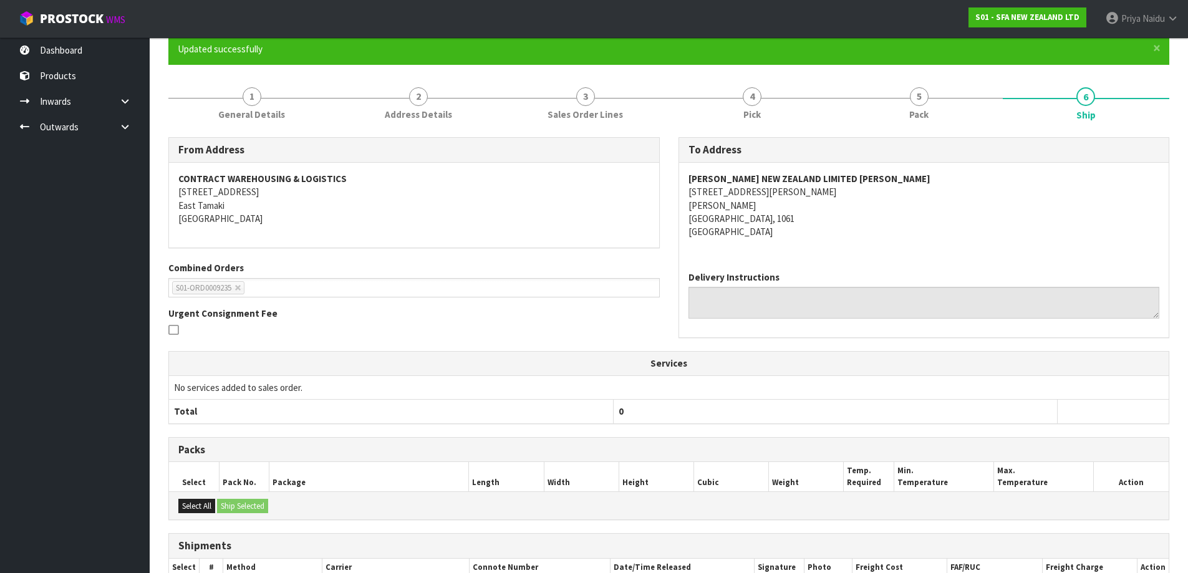
scroll to position [0, 0]
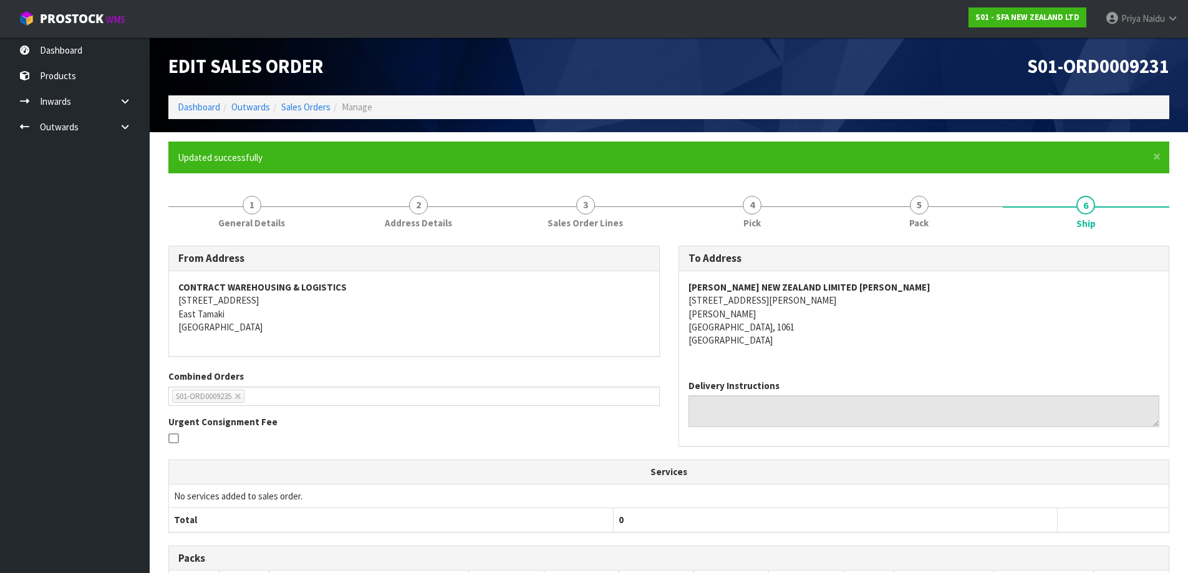
click at [211, 115] on ol "Dashboard Outwards Sales Orders Manage" at bounding box center [668, 106] width 1001 height 23
click at [211, 111] on link "Dashboard" at bounding box center [199, 107] width 42 height 12
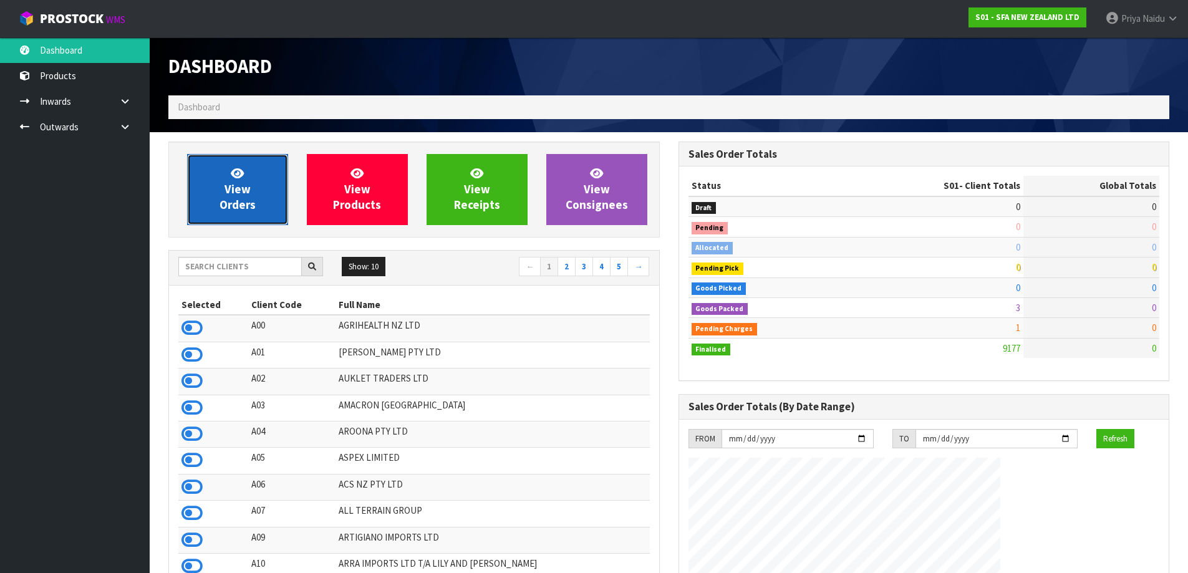
click at [257, 209] on link "View Orders" at bounding box center [237, 189] width 101 height 71
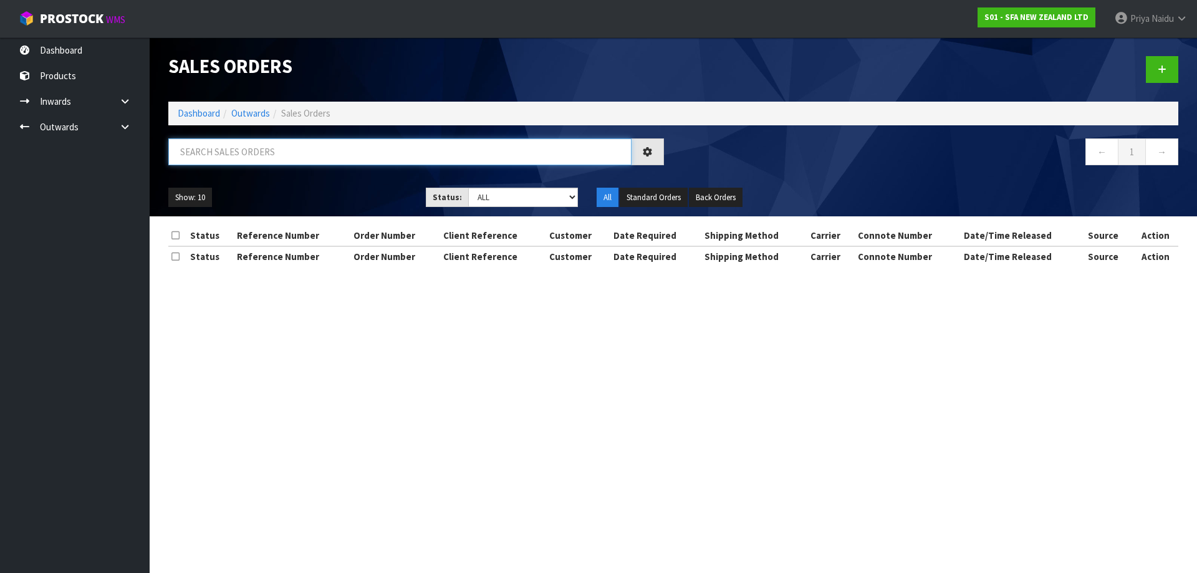
click at [255, 158] on input "text" at bounding box center [399, 151] width 463 height 27
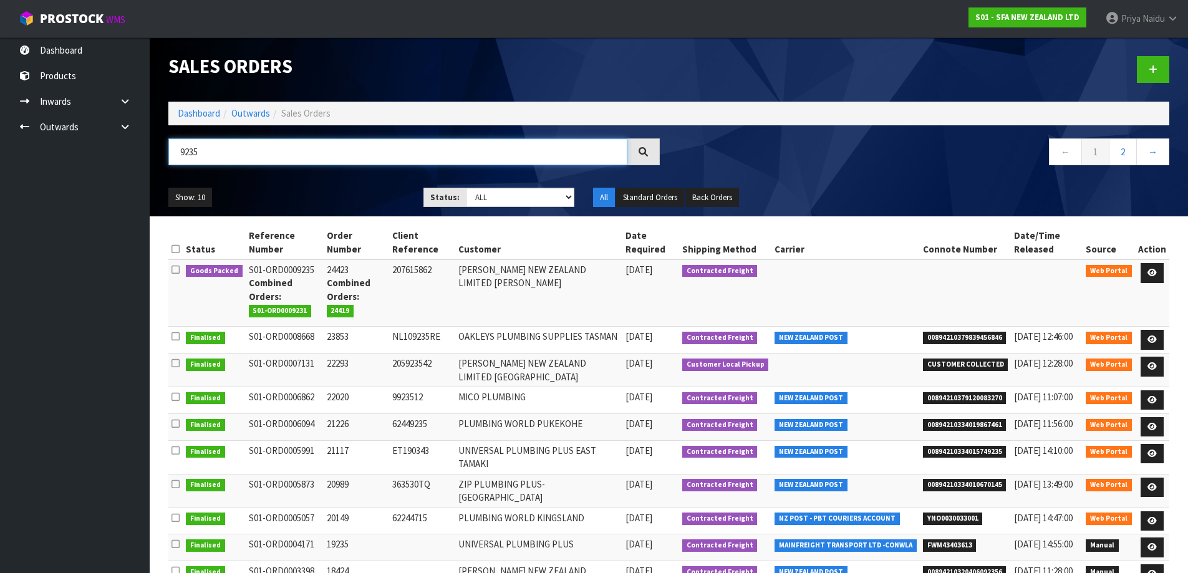
type input "9235"
click at [333, 195] on ul "Show: 10 5 10 25 50" at bounding box center [286, 198] width 236 height 20
click at [1152, 271] on icon at bounding box center [1151, 273] width 9 height 8
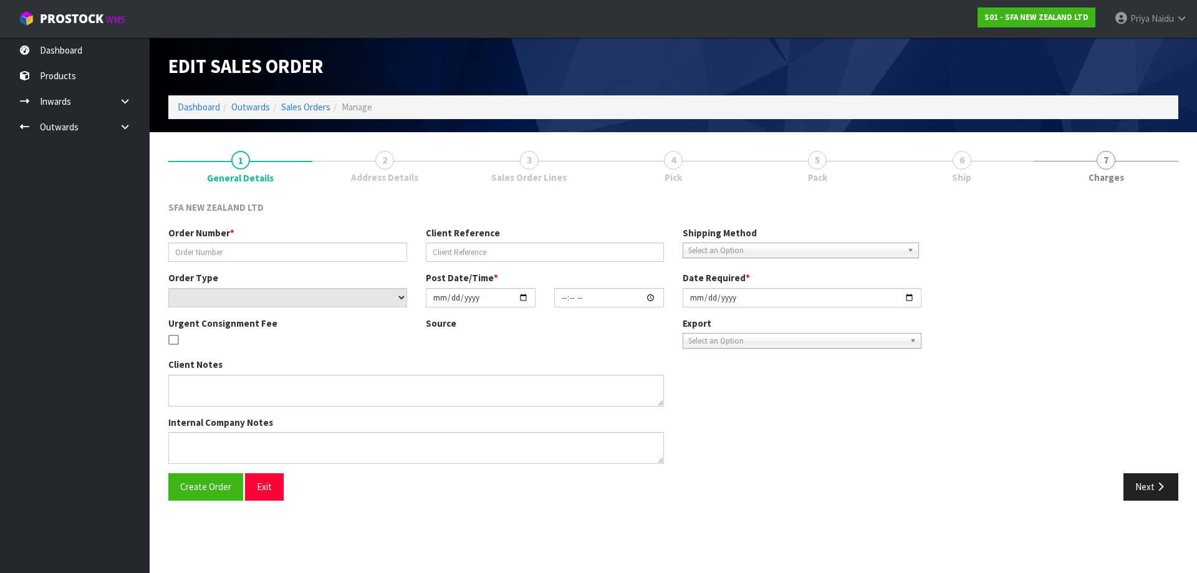
type input "24423"
type input "207615862"
select select "number:0"
type input "[DATE]"
type input "09:41:00.000"
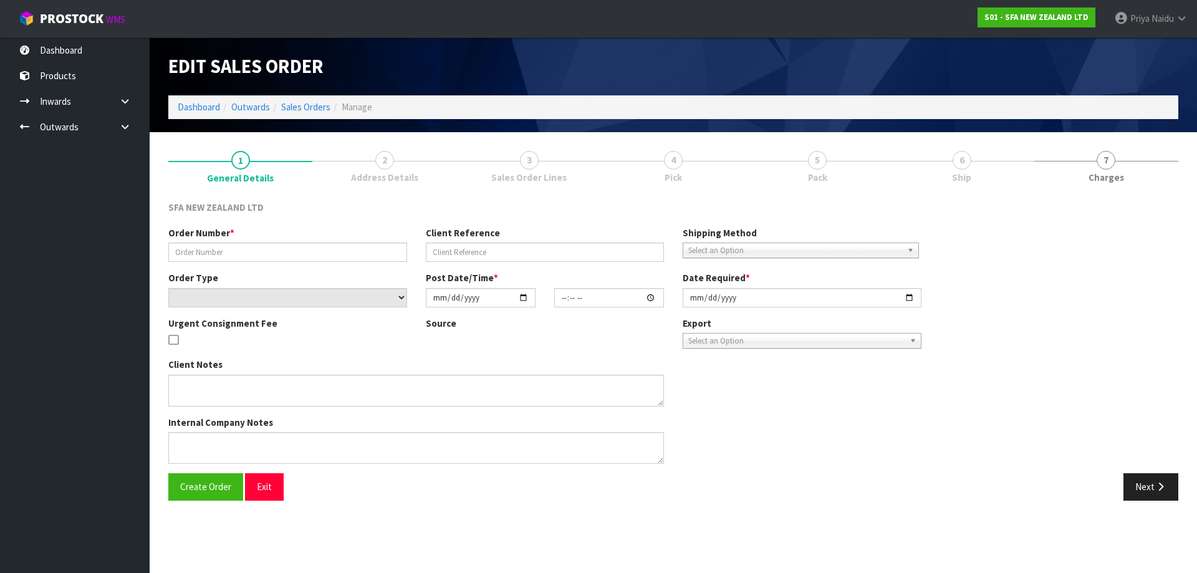
type input "[DATE]"
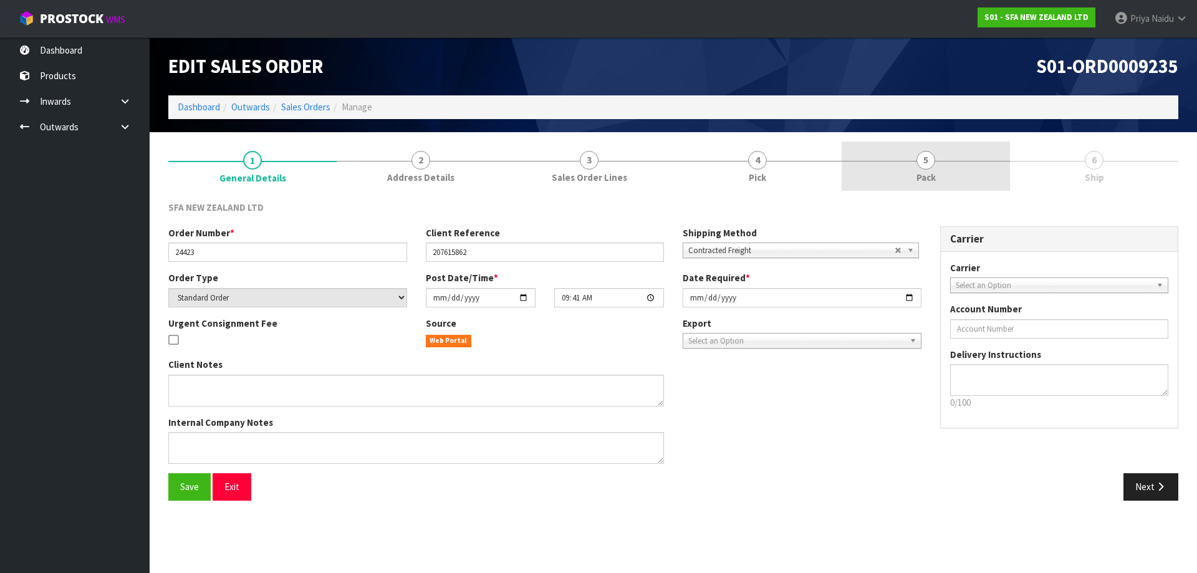
click at [941, 187] on link "5 Pack" at bounding box center [926, 166] width 168 height 49
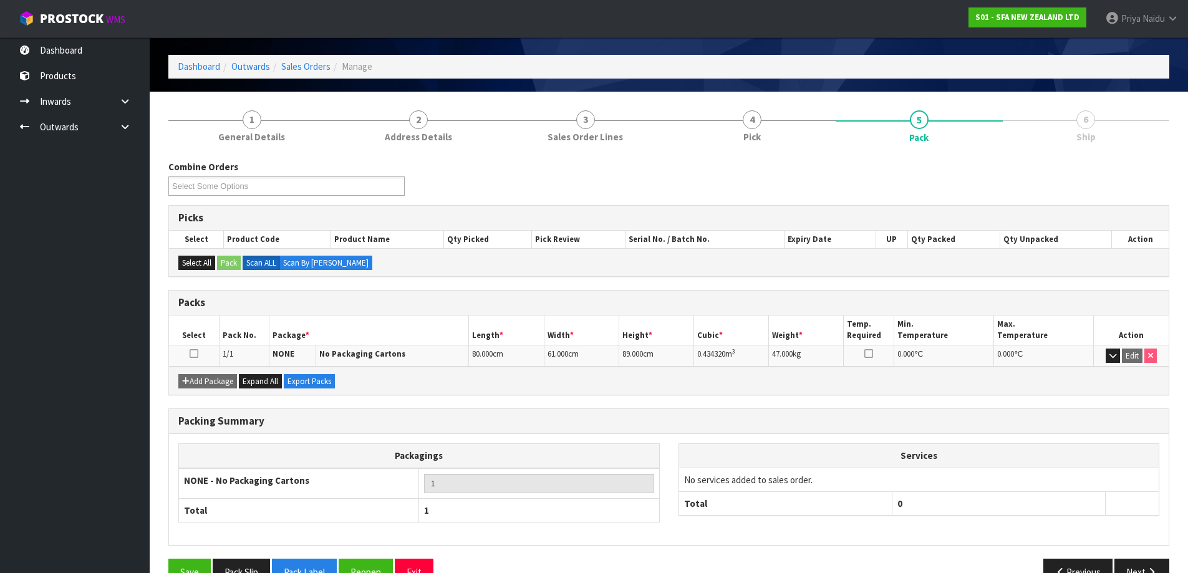
scroll to position [72, 0]
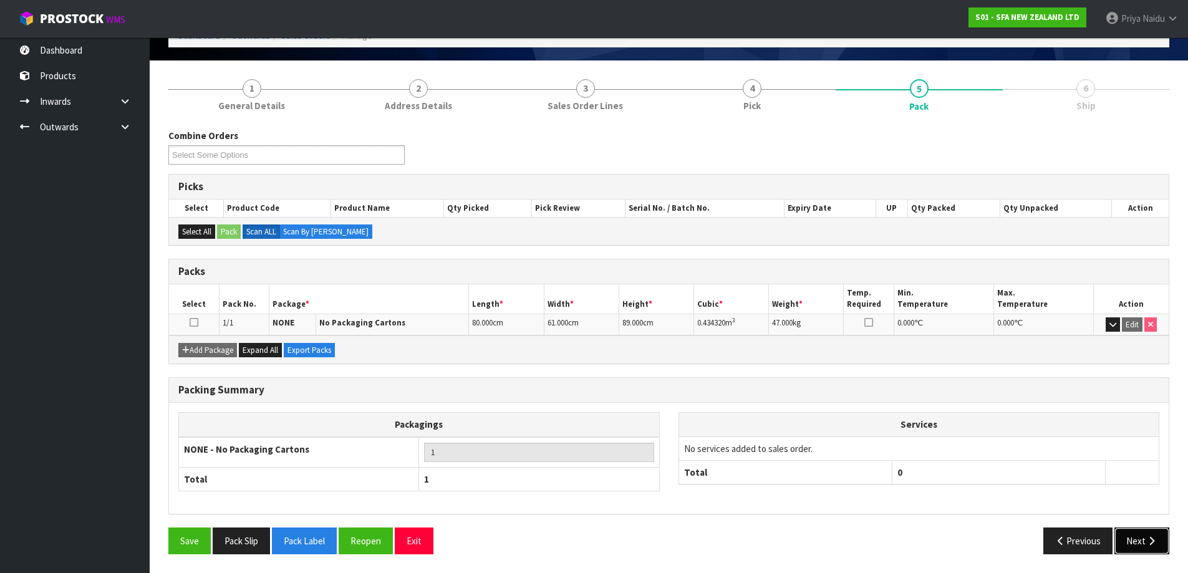
click at [1147, 547] on button "Next" at bounding box center [1141, 540] width 55 height 27
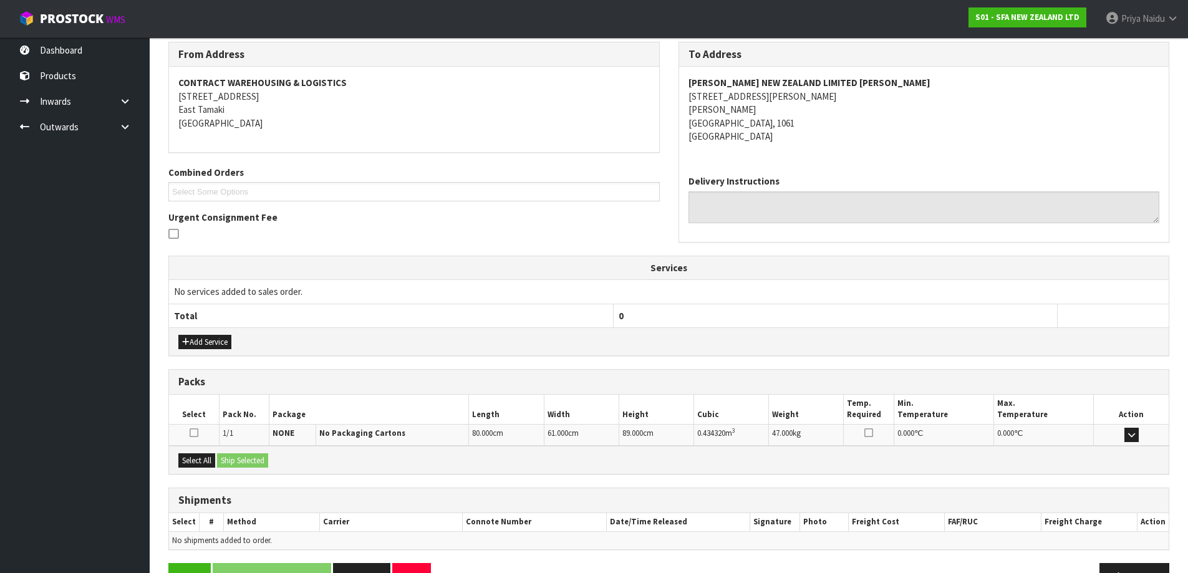
scroll to position [195, 0]
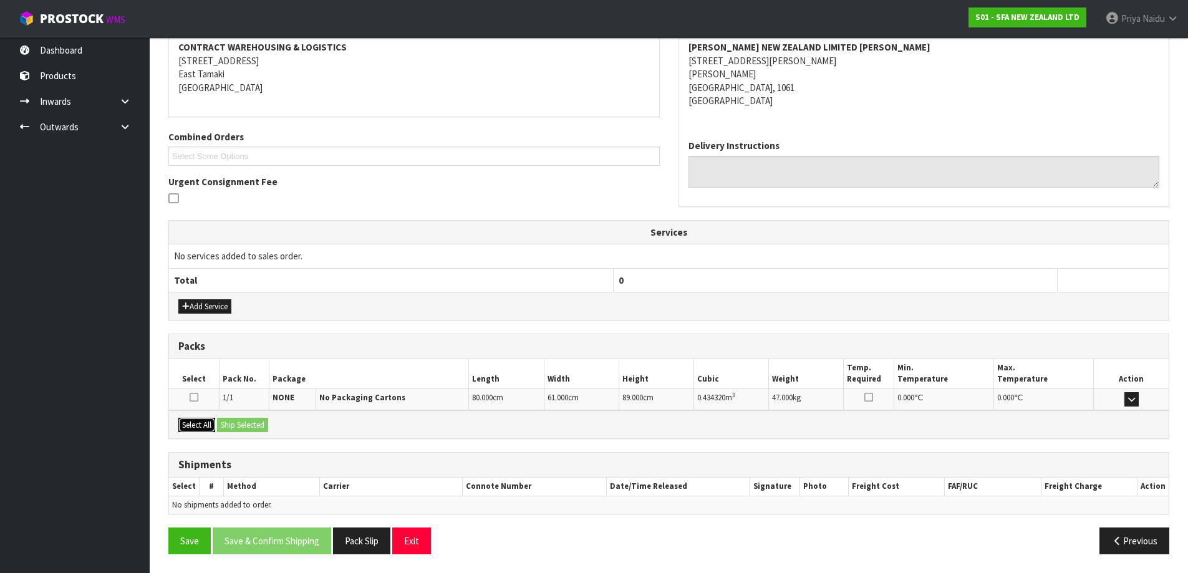
click at [201, 424] on button "Select All" at bounding box center [196, 425] width 37 height 15
click at [229, 421] on button "Ship Selected" at bounding box center [242, 425] width 51 height 15
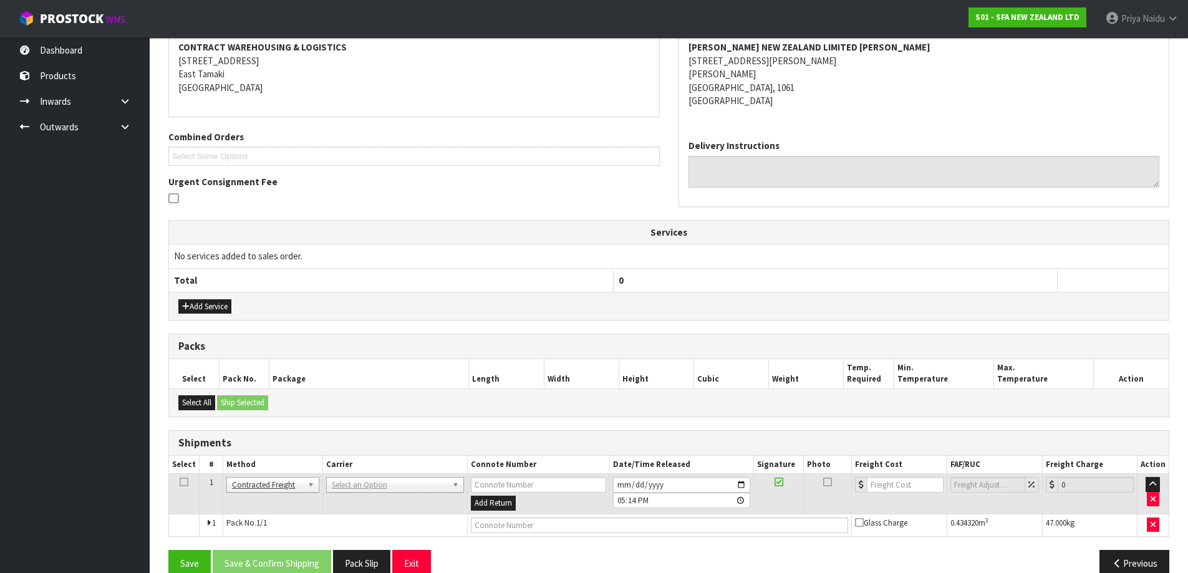
scroll to position [217, 0]
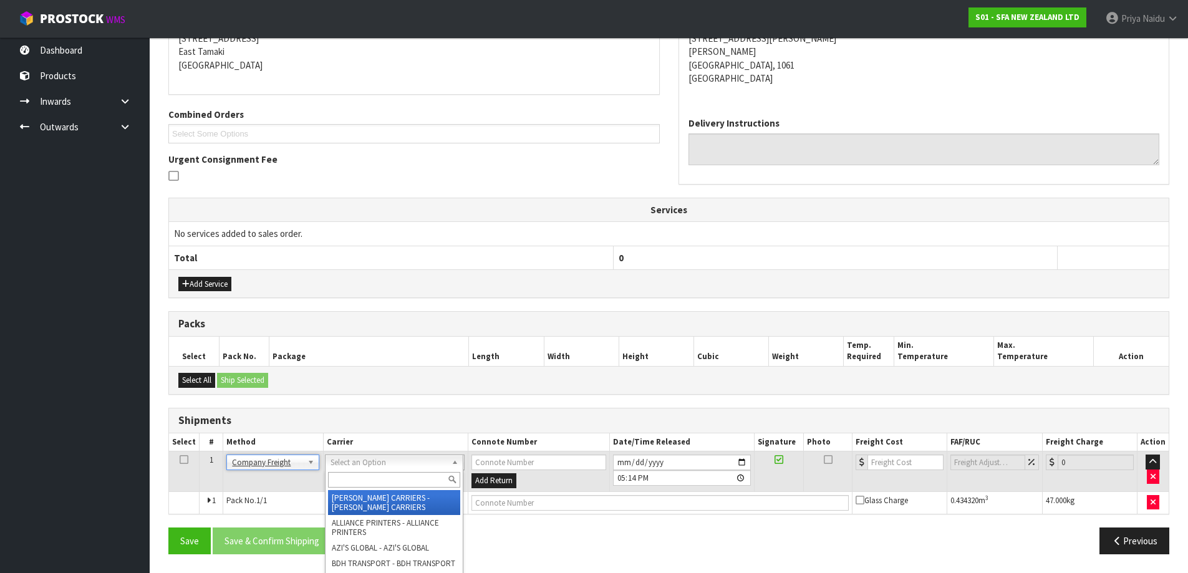
click at [345, 473] on input "text" at bounding box center [394, 480] width 132 height 16
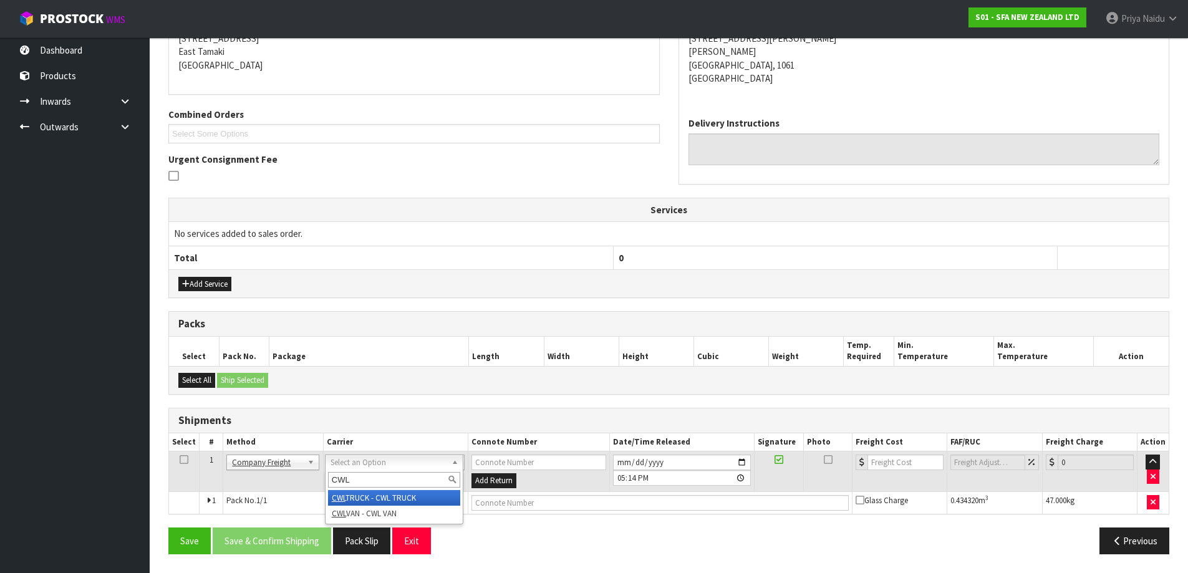
type input "CWL"
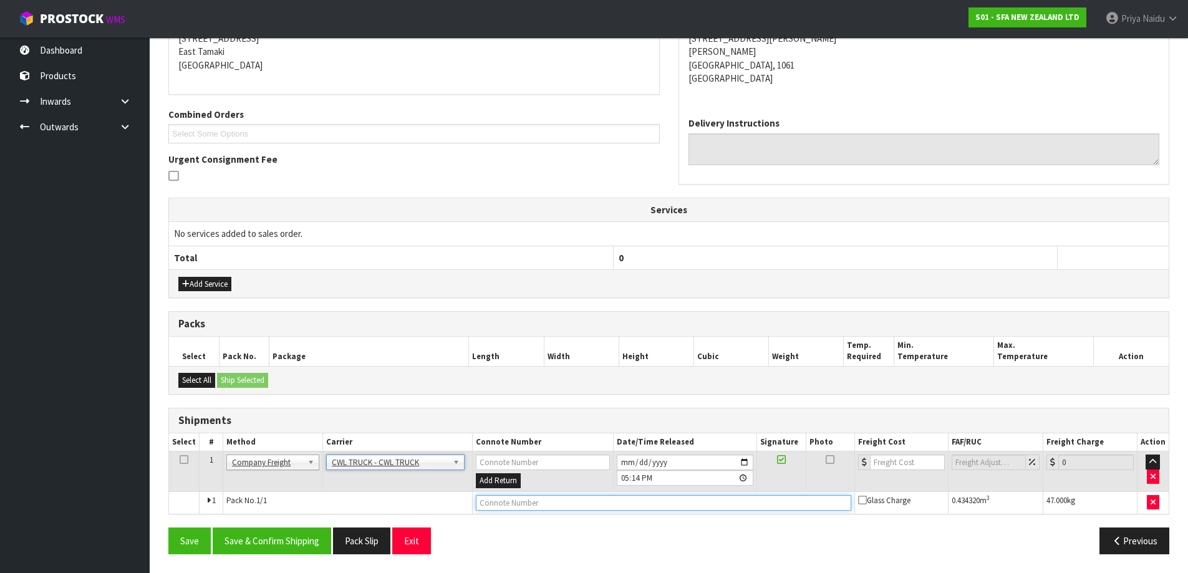
click at [537, 508] on input "text" at bounding box center [663, 503] width 375 height 16
type input "CWL TRUCK DELIVERY"
click at [748, 465] on input "[DATE]" at bounding box center [685, 463] width 137 height 16
type input "[DATE]"
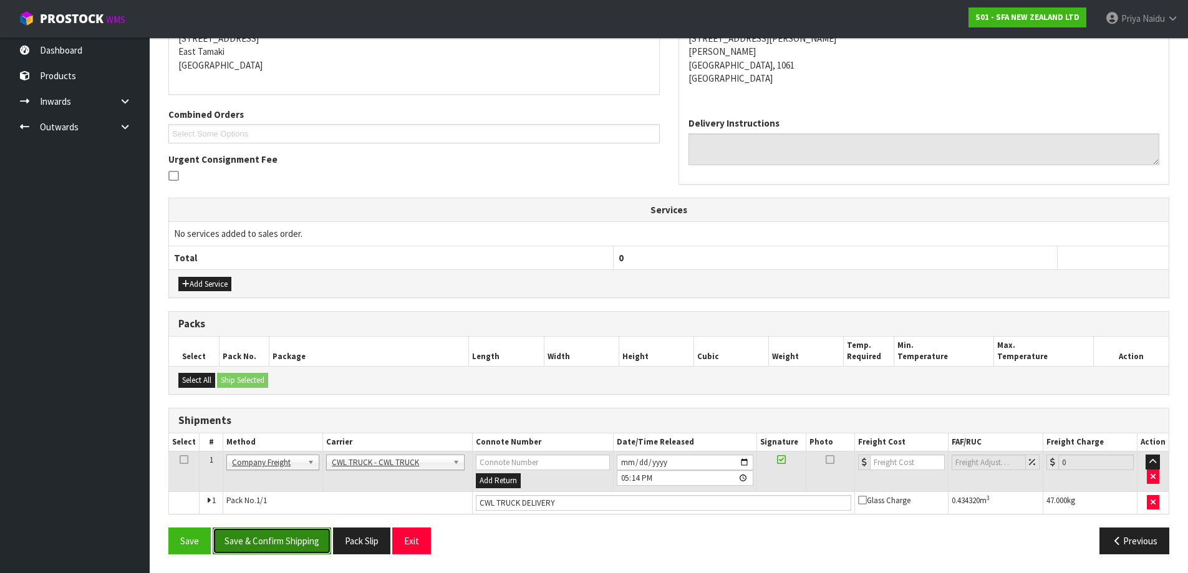
click at [286, 542] on button "Save & Confirm Shipping" at bounding box center [272, 540] width 118 height 27
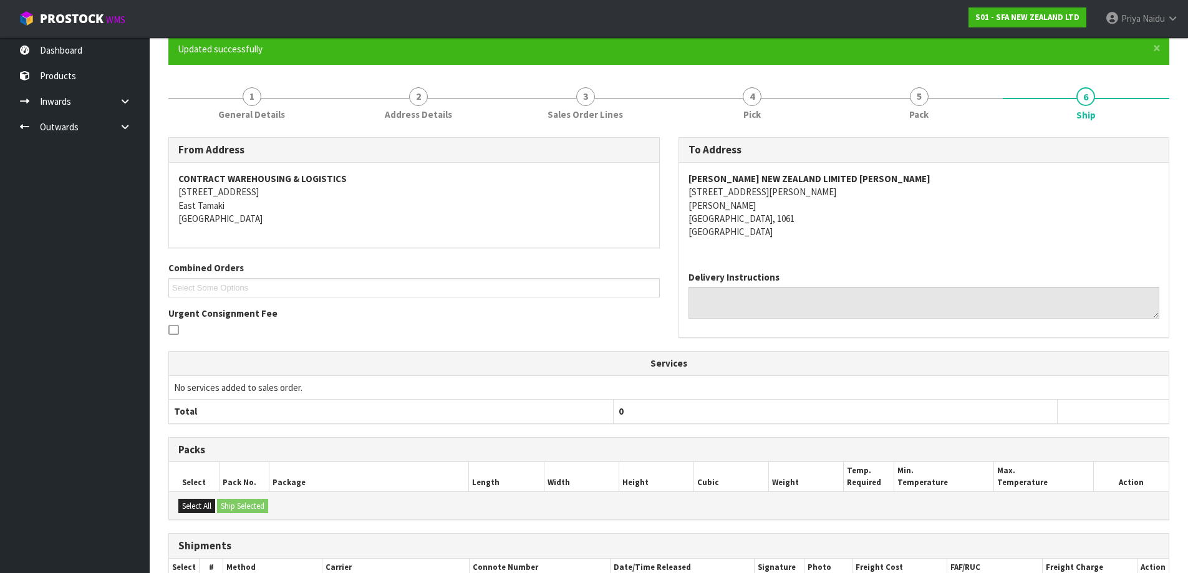
scroll to position [231, 0]
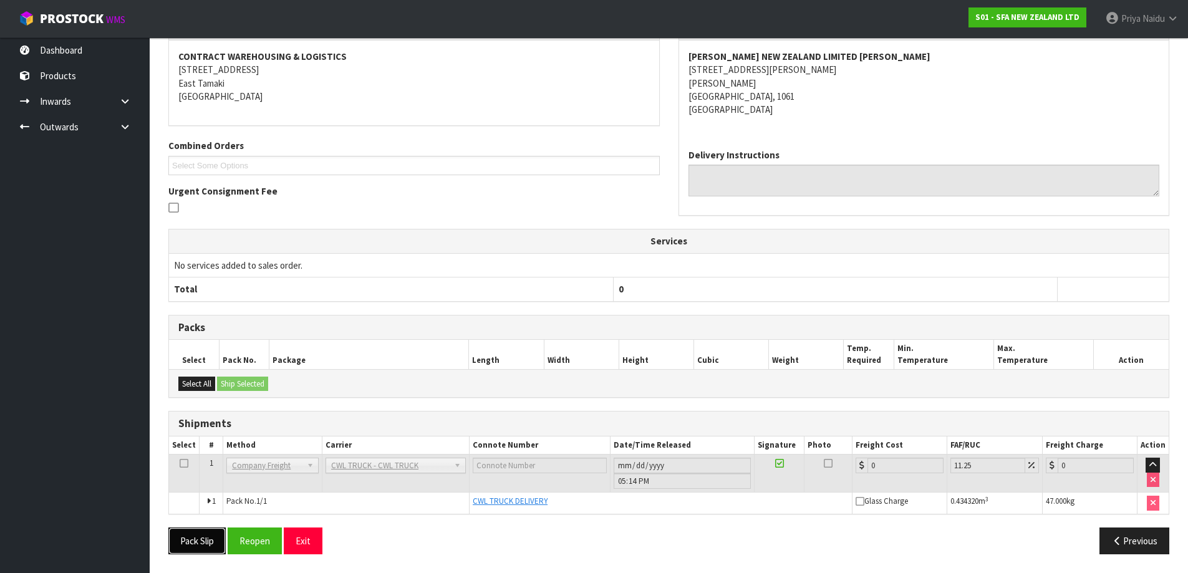
click at [187, 536] on button "Pack Slip" at bounding box center [196, 540] width 57 height 27
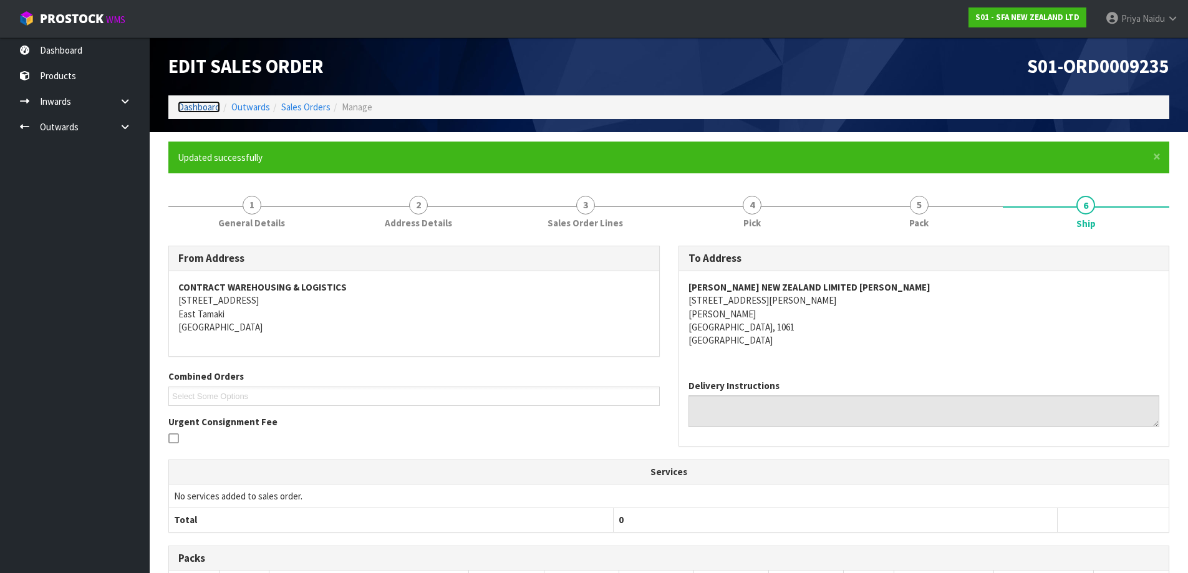
click at [199, 102] on link "Dashboard" at bounding box center [199, 107] width 42 height 12
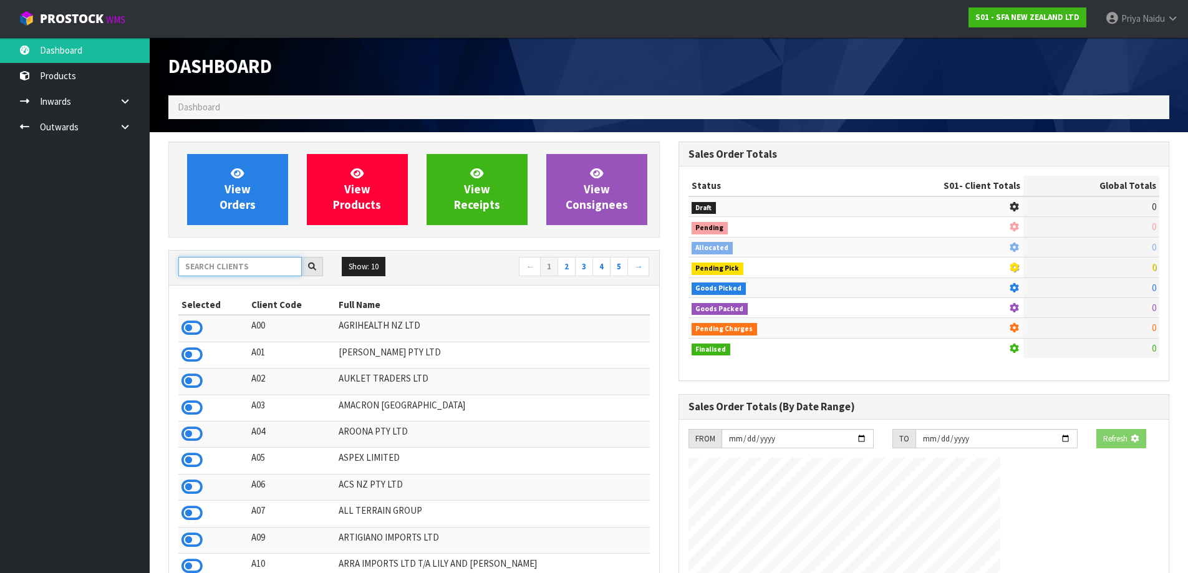
click at [226, 267] on input "text" at bounding box center [239, 266] width 123 height 19
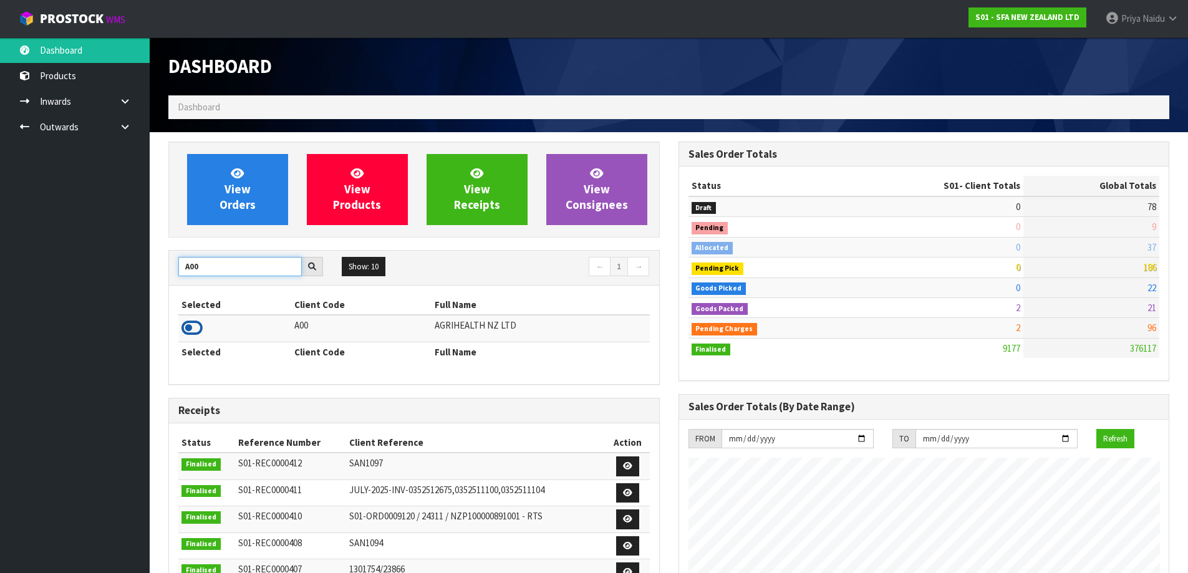
type input "A00"
click at [186, 332] on icon at bounding box center [191, 328] width 21 height 19
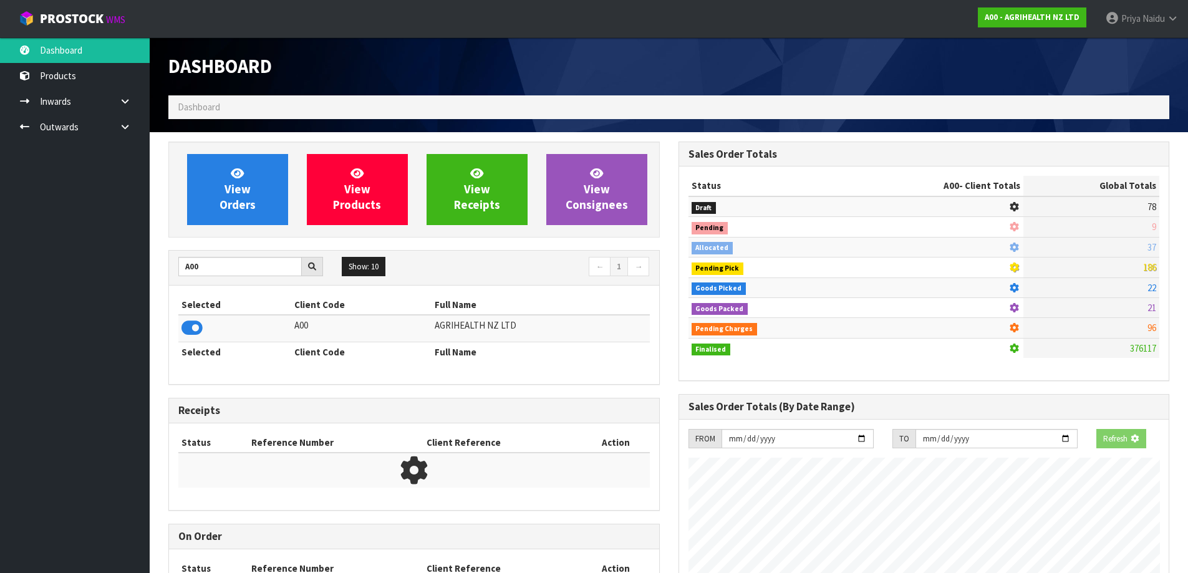
scroll to position [777, 509]
click at [208, 239] on div "View Orders View Products View Receipts View Consignees A00 Show: 10 5 10 25 50…" at bounding box center [414, 396] width 510 height 509
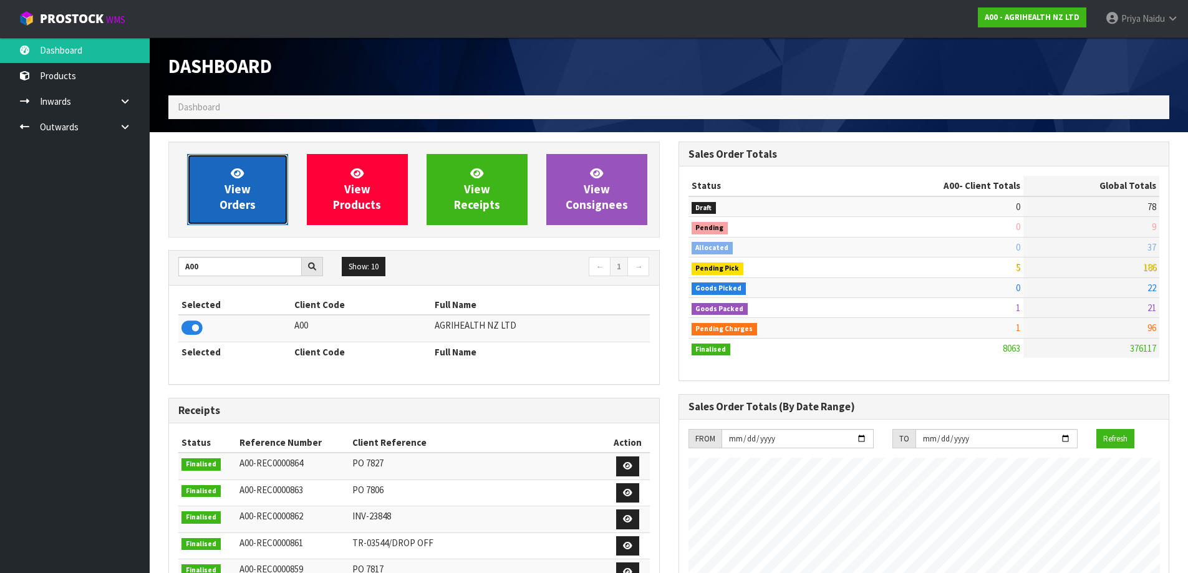
scroll to position [945, 509]
click at [219, 214] on link "View Orders" at bounding box center [237, 189] width 101 height 71
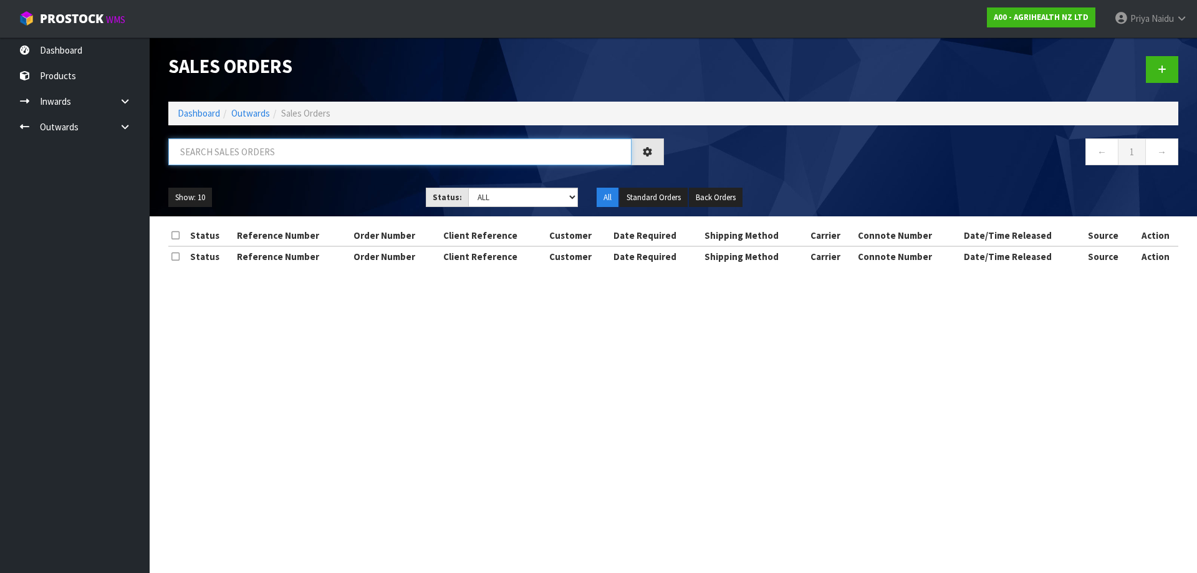
click at [242, 150] on input "text" at bounding box center [399, 151] width 463 height 27
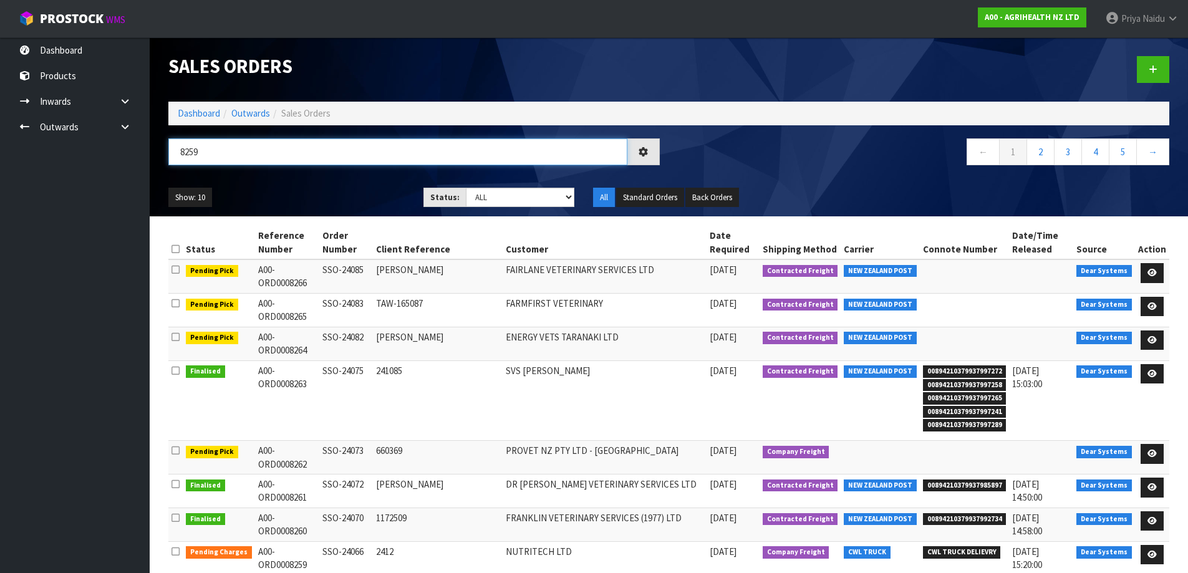
type input "8259"
click at [291, 198] on ul "Show: 10 5 10 25 50" at bounding box center [286, 198] width 236 height 20
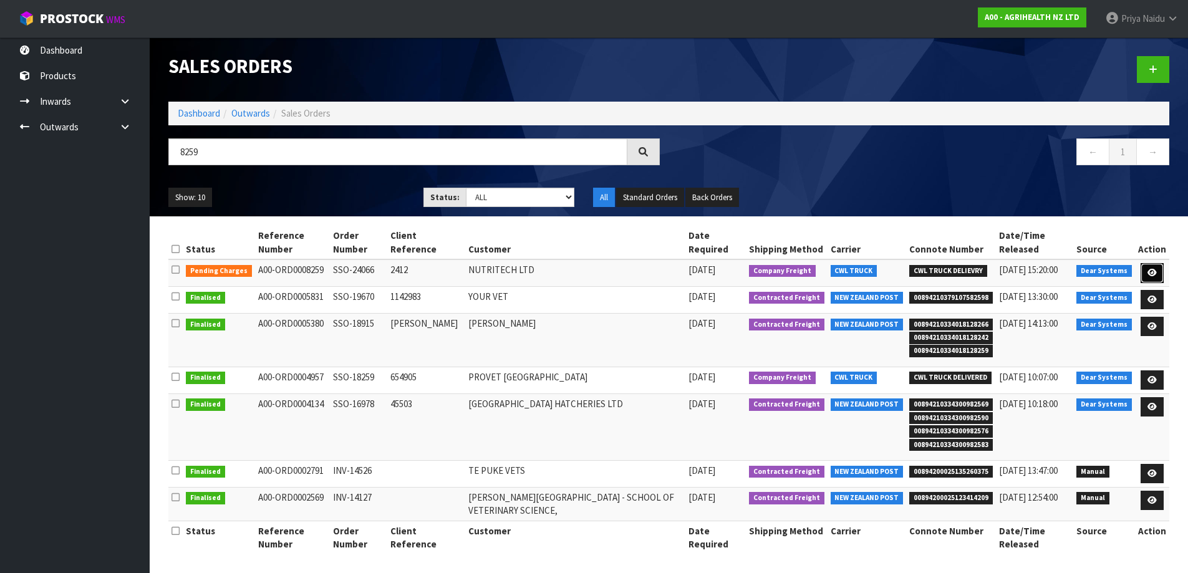
click at [1148, 272] on icon at bounding box center [1151, 273] width 9 height 8
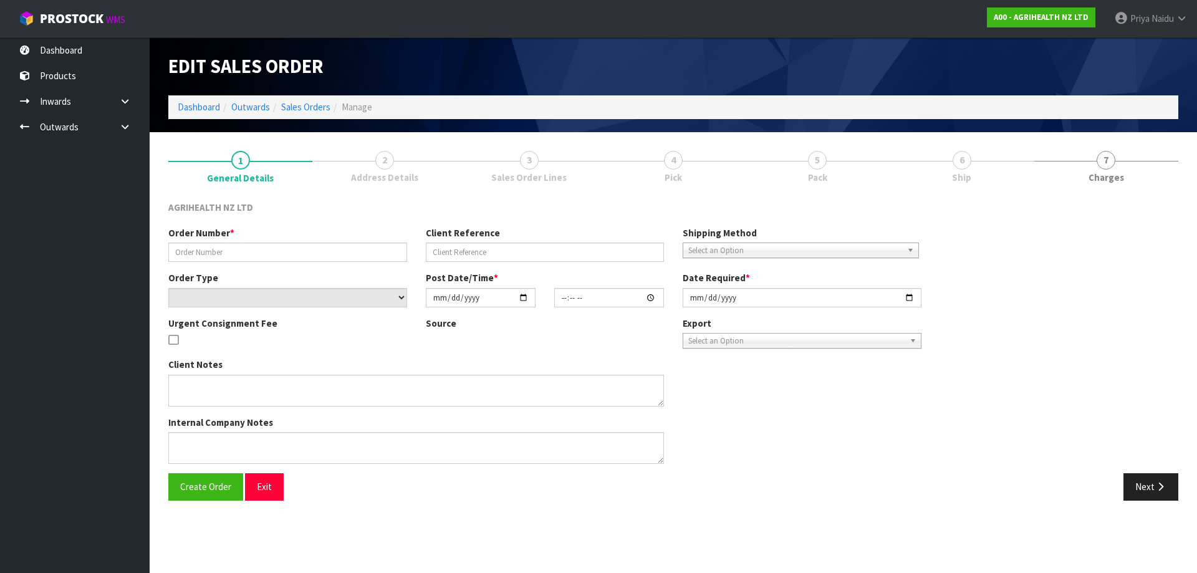
type input "SSO-24066"
type input "2412"
select select "number:0"
type input "[DATE]"
type input "09:58:37.000"
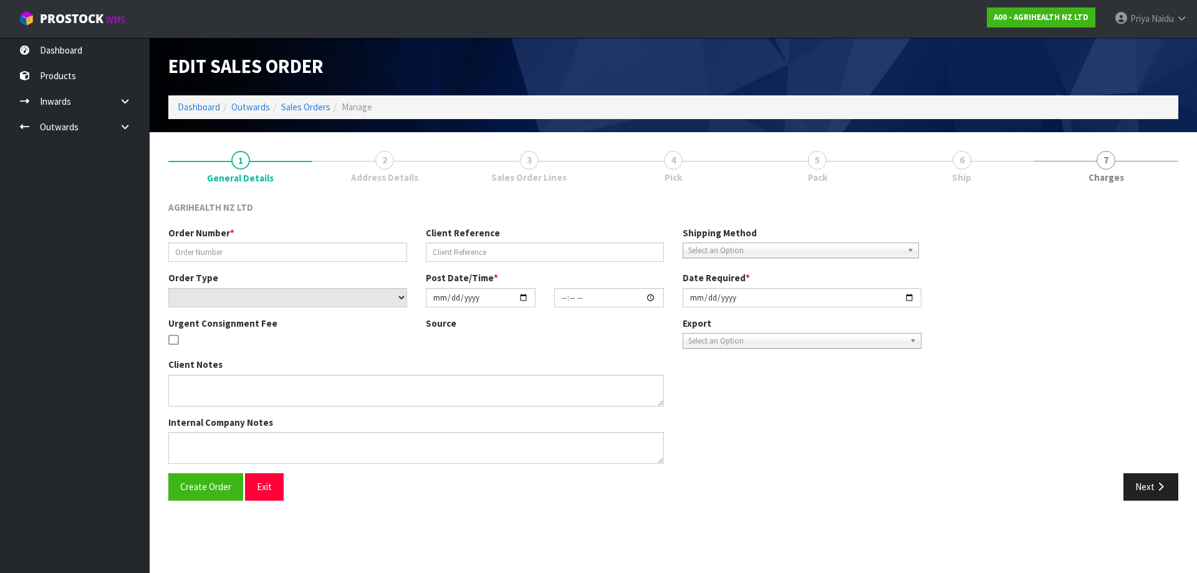
type input "[DATE]"
type textarea "SHIP BY: FREIGHT -DG"
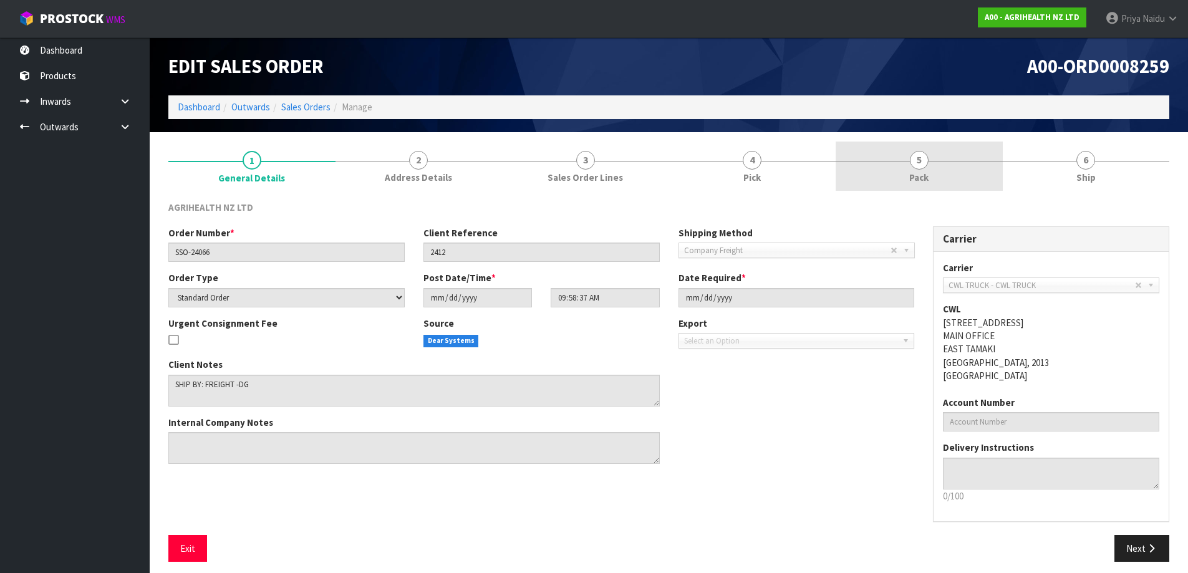
click at [948, 180] on link "5 Pack" at bounding box center [918, 166] width 167 height 49
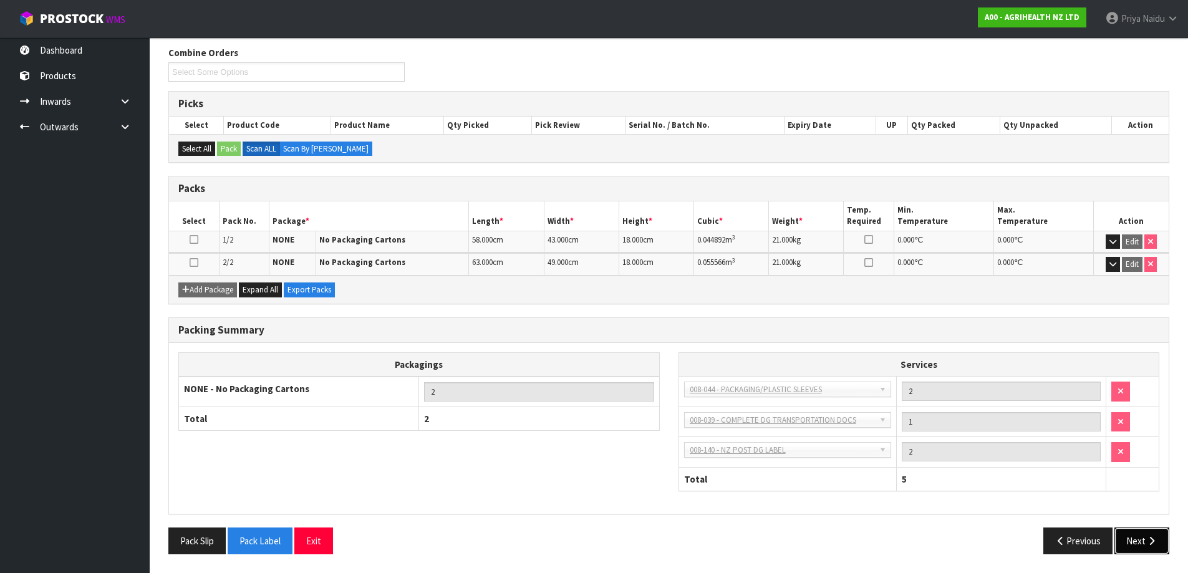
click at [1154, 538] on icon "button" at bounding box center [1151, 540] width 12 height 9
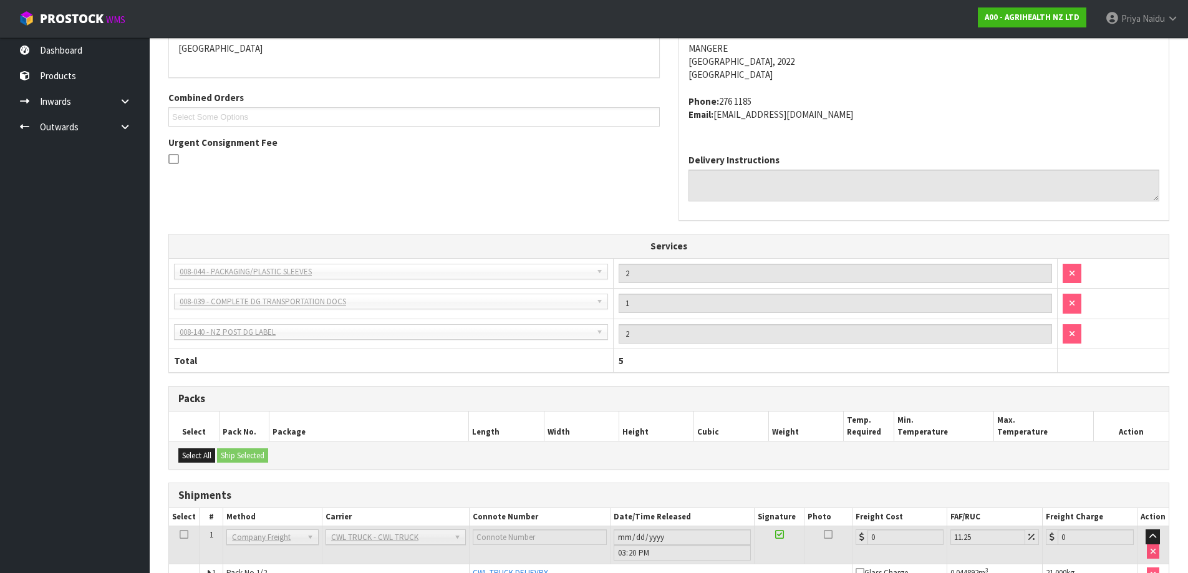
scroll to position [327, 0]
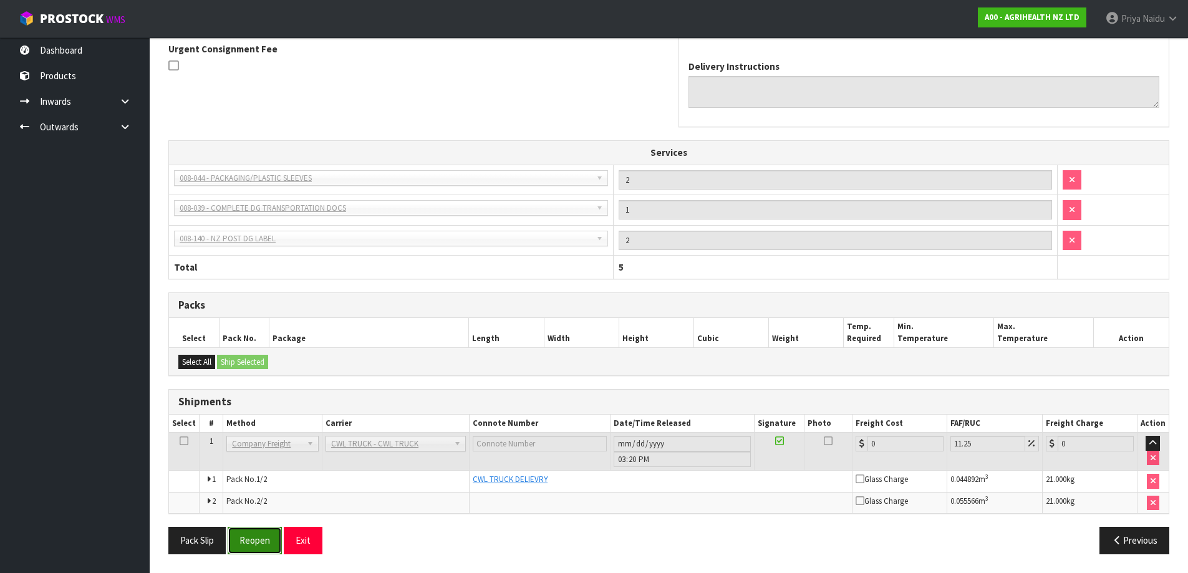
click at [245, 554] on button "Reopen" at bounding box center [255, 540] width 54 height 27
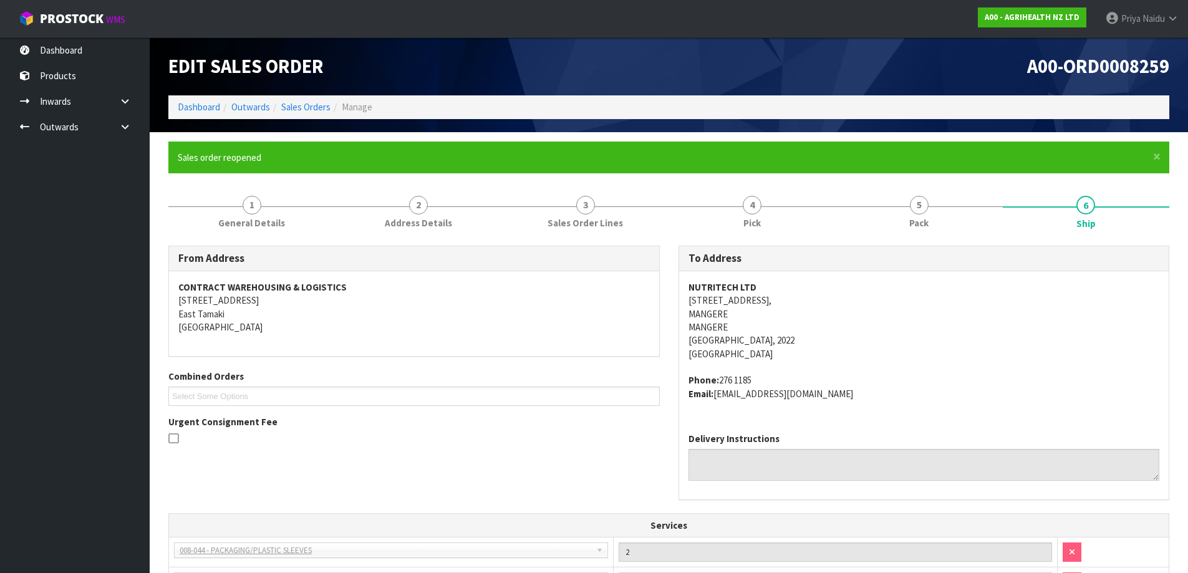
scroll to position [372, 0]
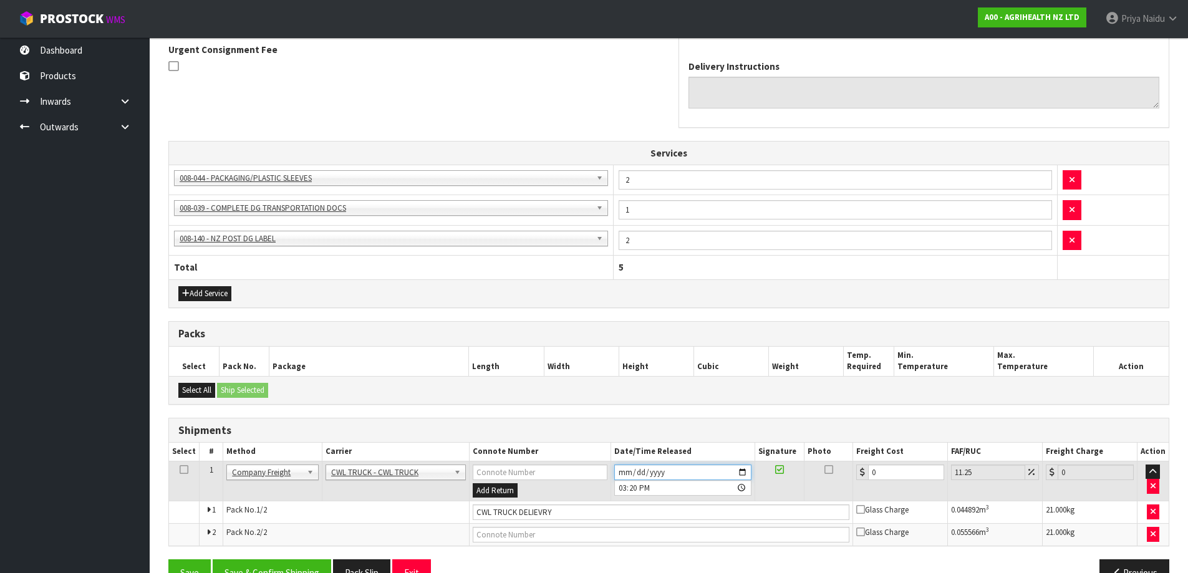
click at [747, 473] on input "[DATE]" at bounding box center [682, 472] width 137 height 16
type input "[DATE]"
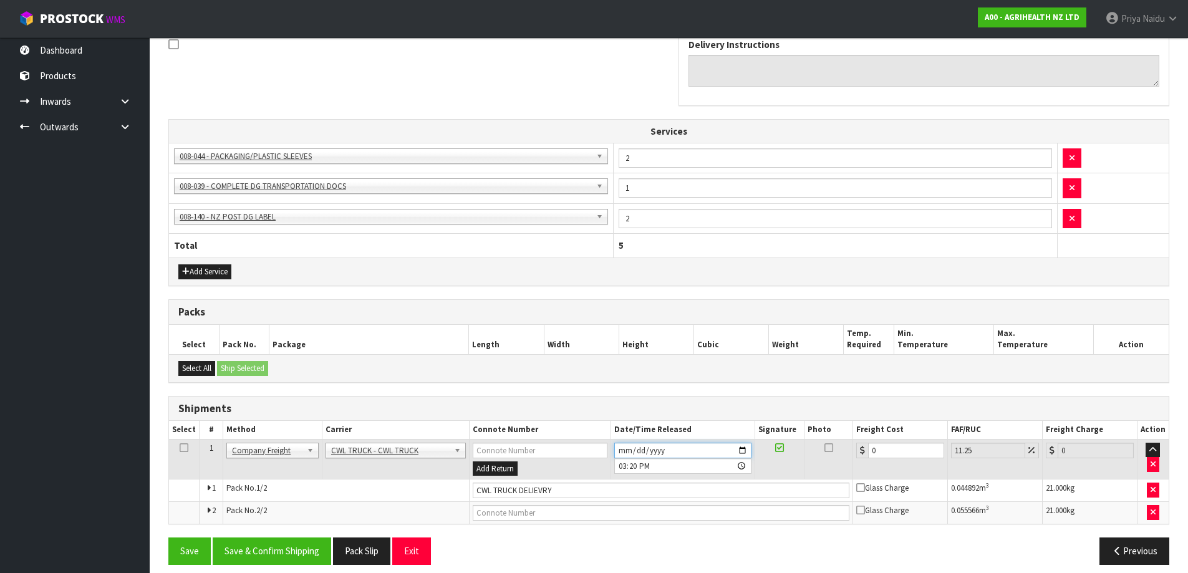
scroll to position [405, 0]
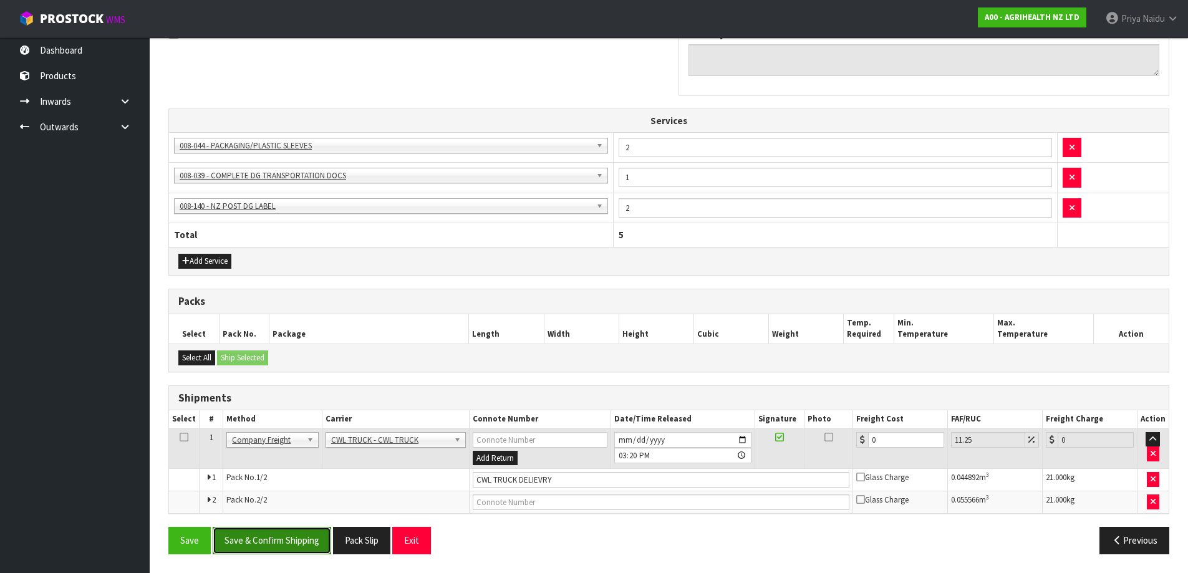
click at [296, 552] on button "Save & Confirm Shipping" at bounding box center [272, 540] width 118 height 27
click at [380, 542] on button "Pack Slip" at bounding box center [375, 540] width 57 height 27
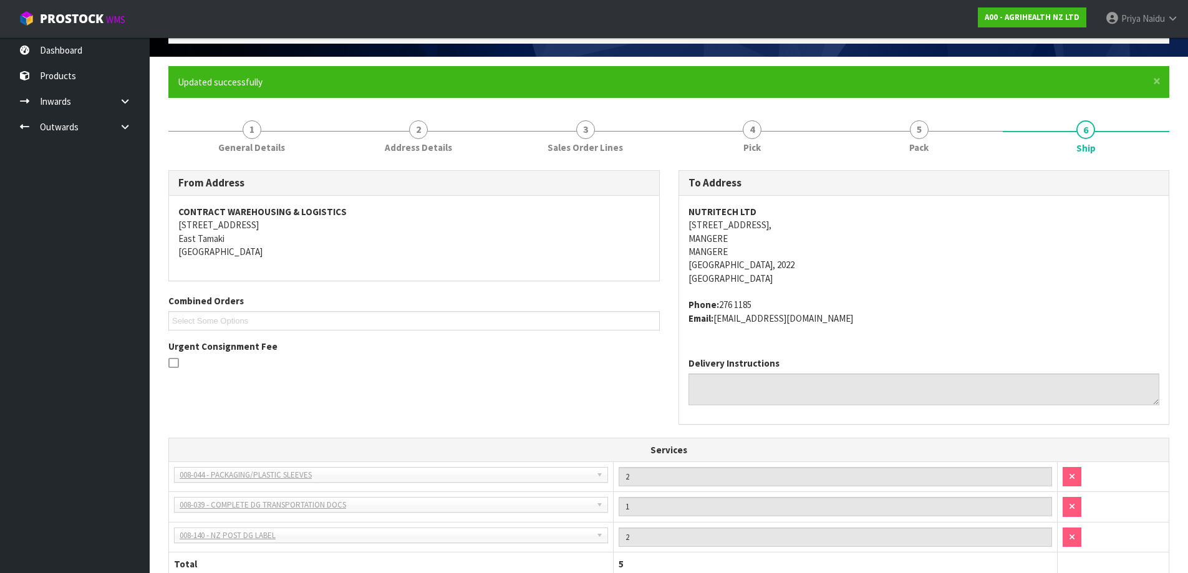
scroll to position [0, 0]
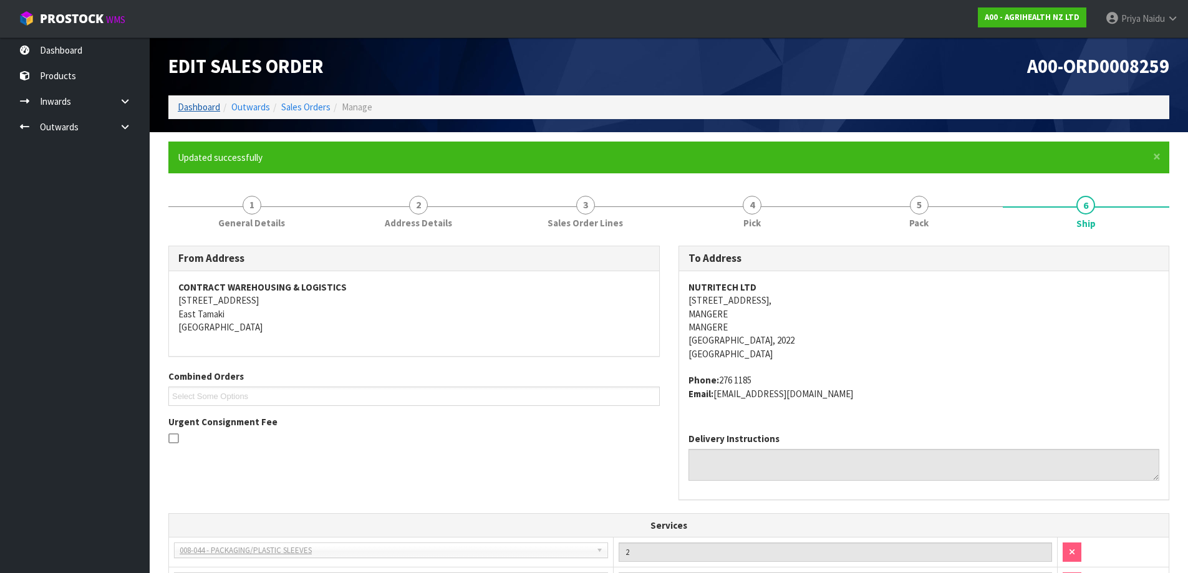
drag, startPoint x: 185, startPoint y: 100, endPoint x: 185, endPoint y: 110, distance: 9.4
click at [185, 100] on li "Dashboard" at bounding box center [199, 106] width 42 height 13
click at [191, 106] on link "Dashboard" at bounding box center [199, 107] width 42 height 12
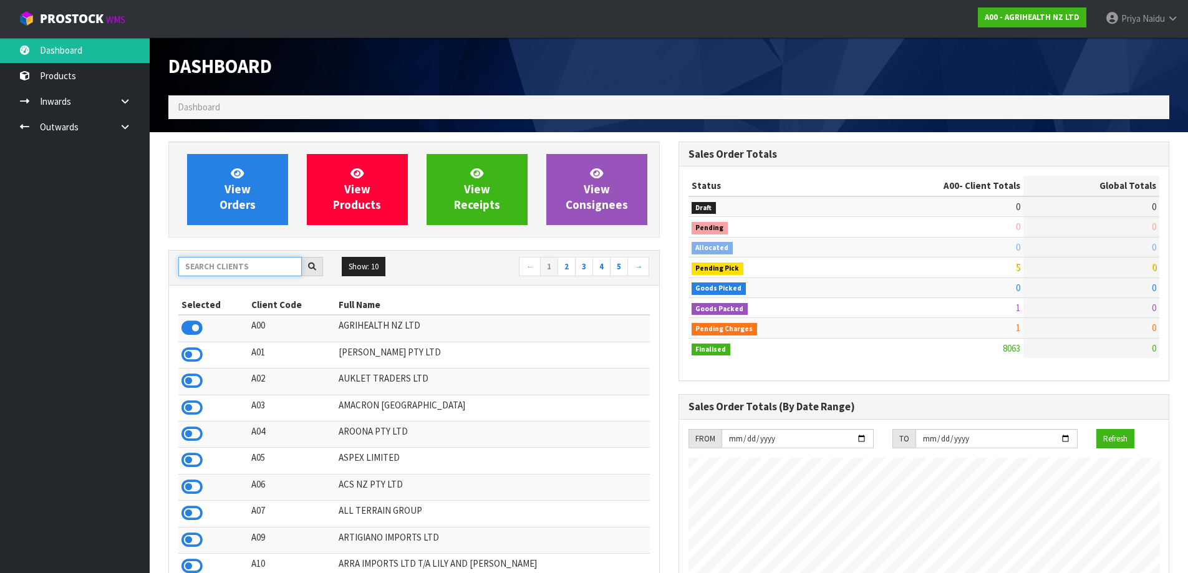
scroll to position [945, 509]
click at [214, 264] on input "text" at bounding box center [239, 266] width 123 height 19
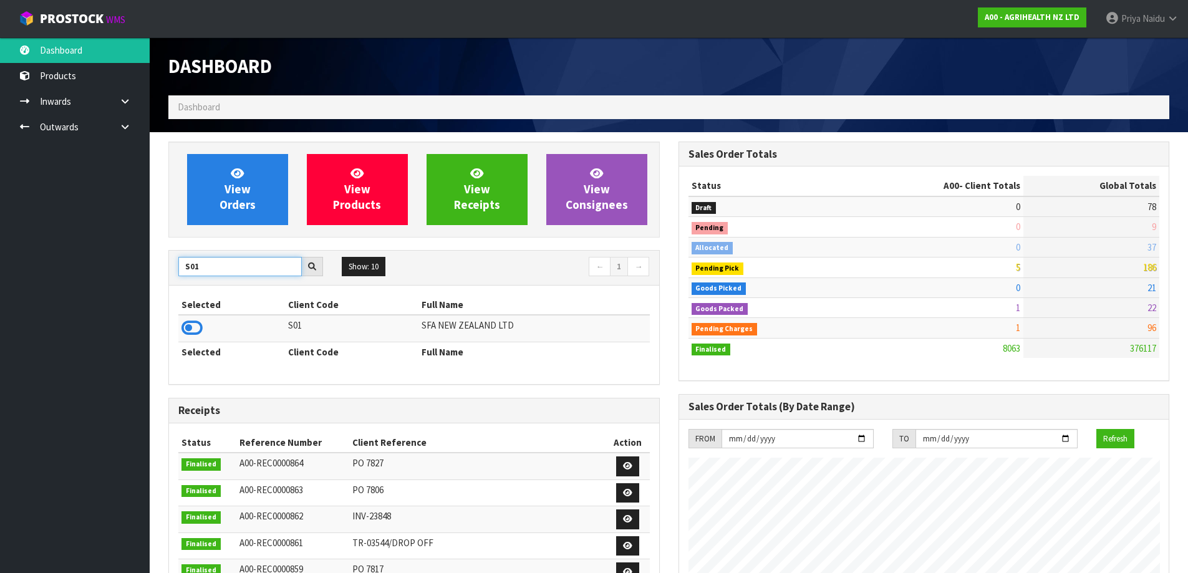
type input "S01"
click at [199, 328] on icon at bounding box center [191, 328] width 21 height 19
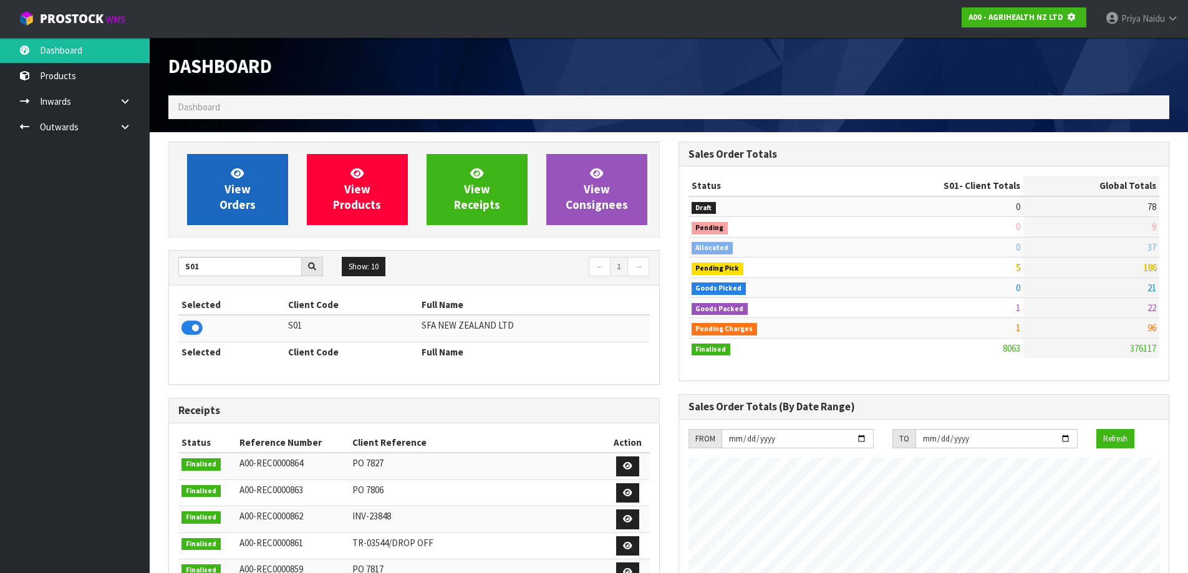
scroll to position [622680, 622947]
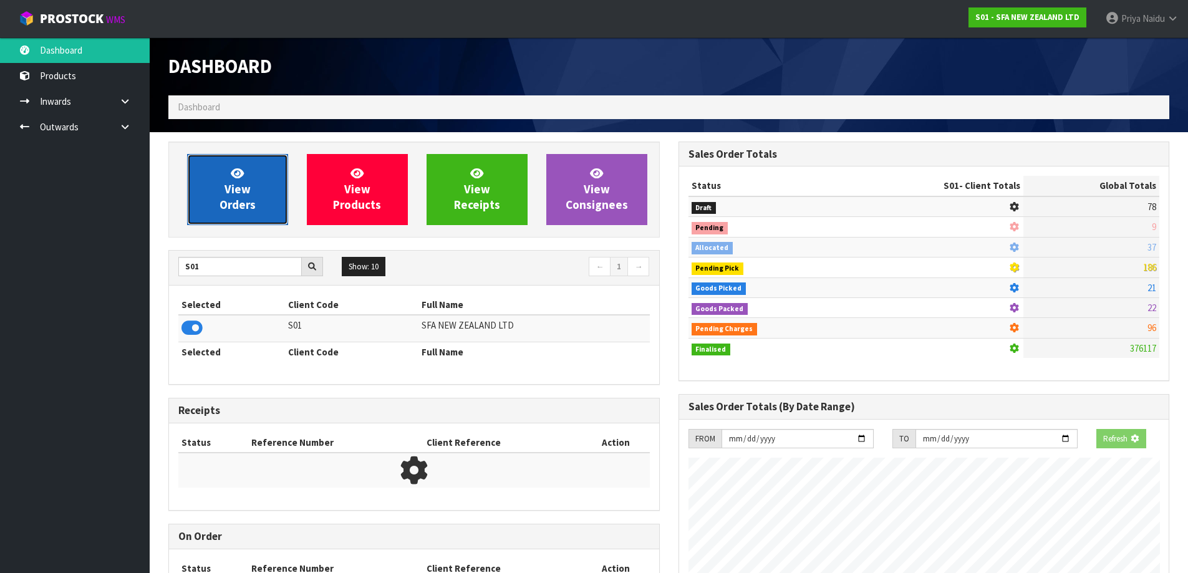
click at [253, 193] on link "View Orders" at bounding box center [237, 189] width 101 height 71
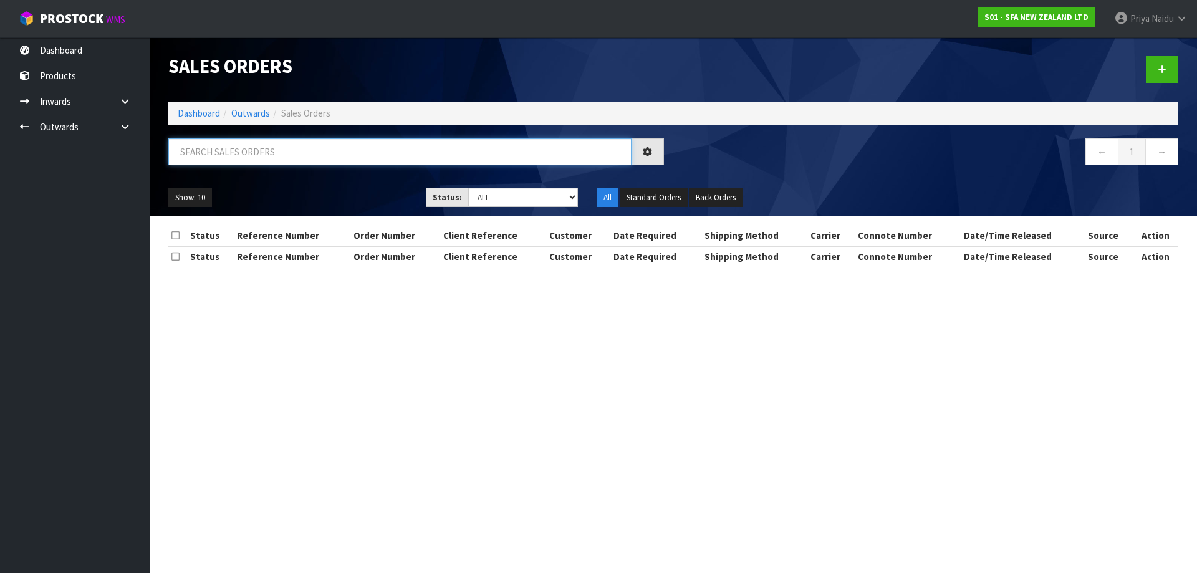
click at [267, 160] on input "text" at bounding box center [399, 151] width 463 height 27
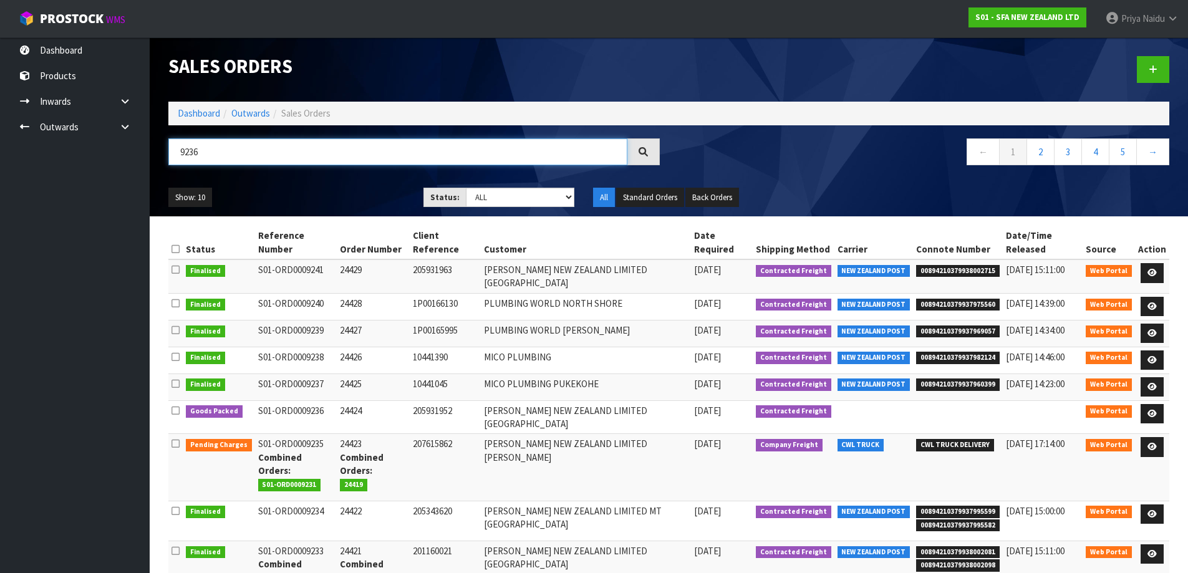
type input "9236"
click at [365, 209] on div "Show: 10 5 10 25 50 Status: Draft Pending Allocated Pending Pick Goods Picked G…" at bounding box center [668, 197] width 1019 height 39
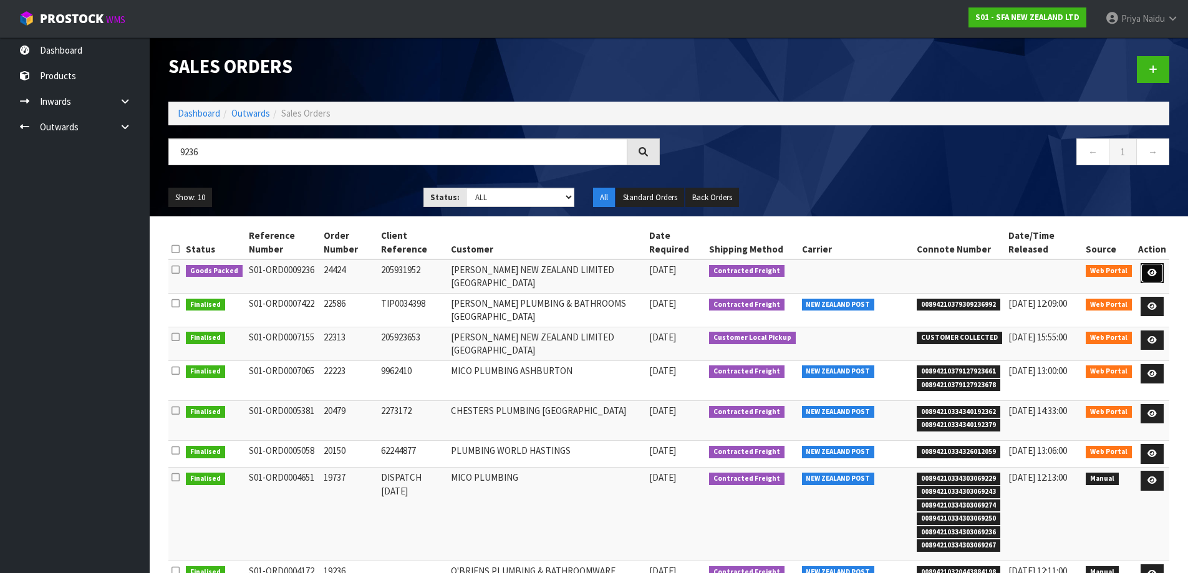
click at [1153, 263] on link at bounding box center [1151, 273] width 23 height 20
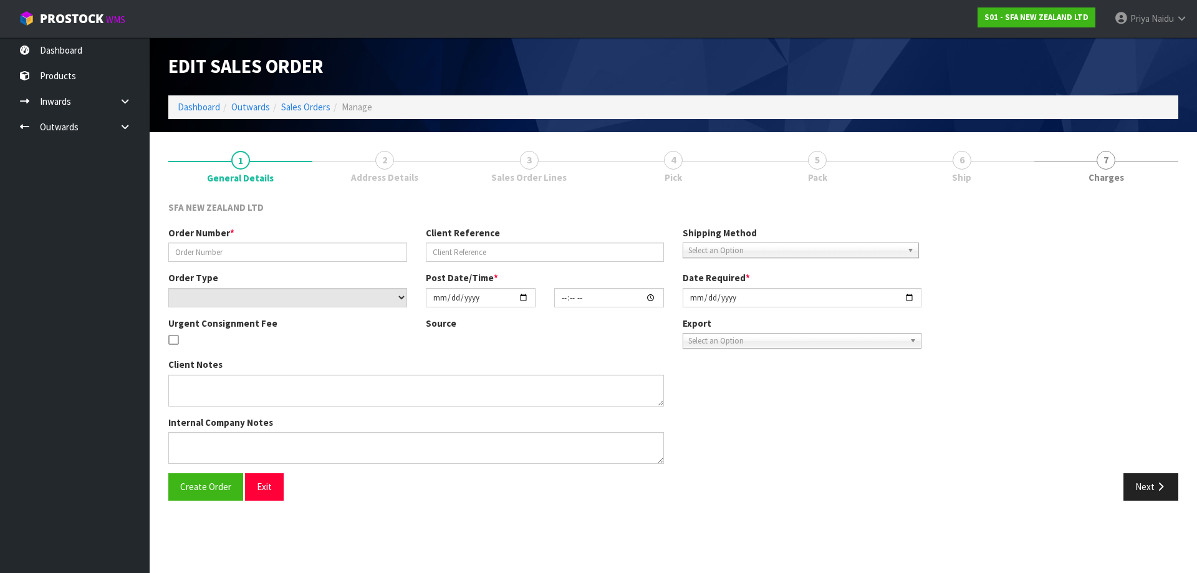
type input "24424"
type input "205931952"
select select "number:0"
type input "[DATE]"
type input "09:42:00.000"
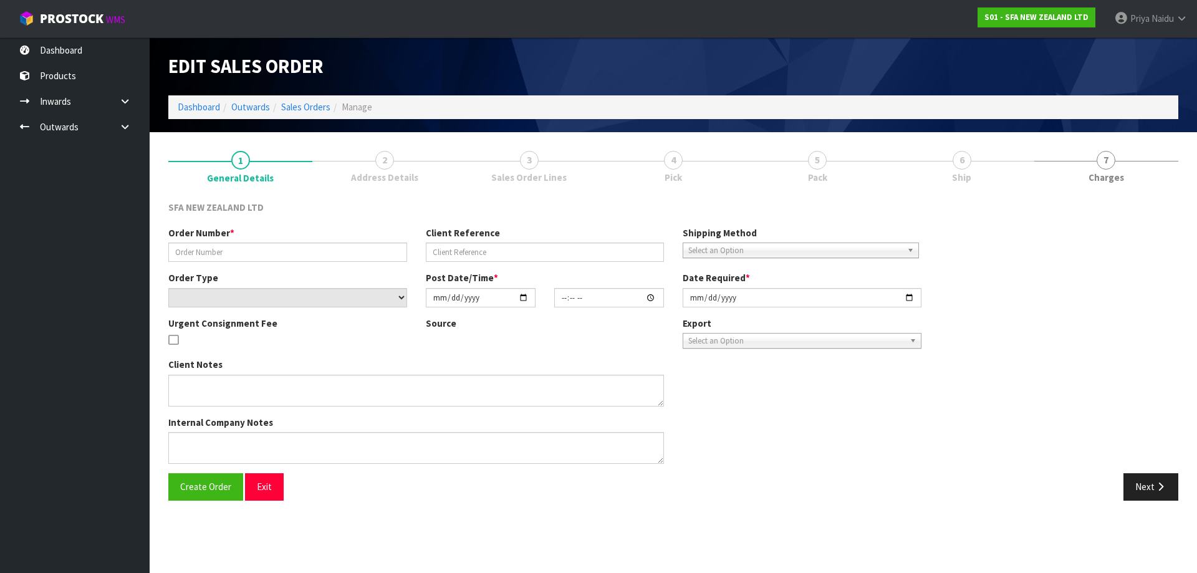
type input "[DATE]"
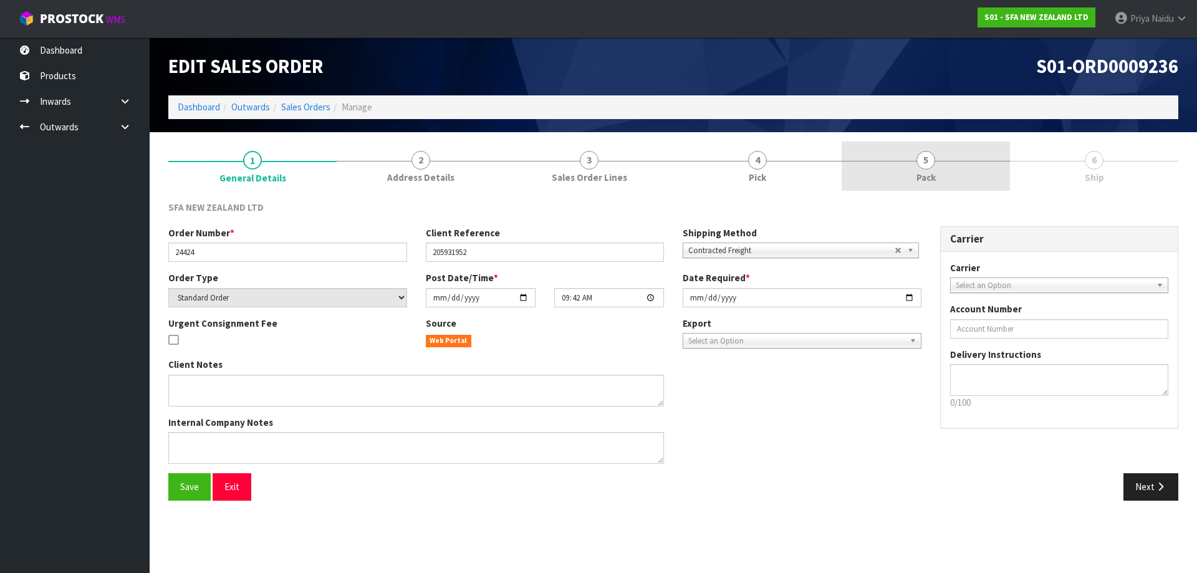
click at [950, 187] on link "5 Pack" at bounding box center [926, 166] width 168 height 49
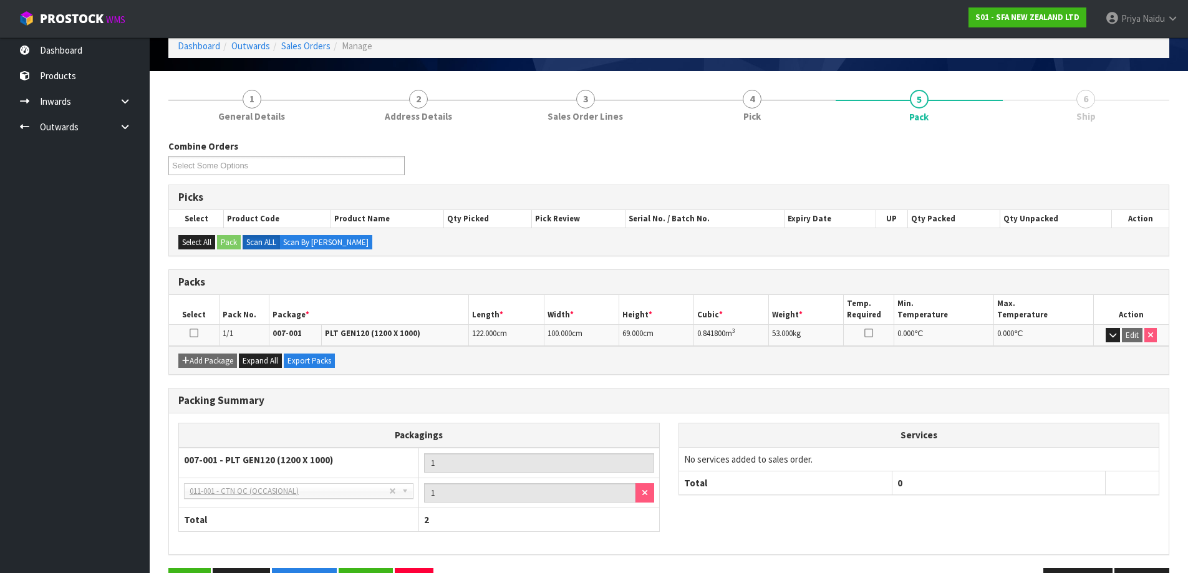
scroll to position [102, 0]
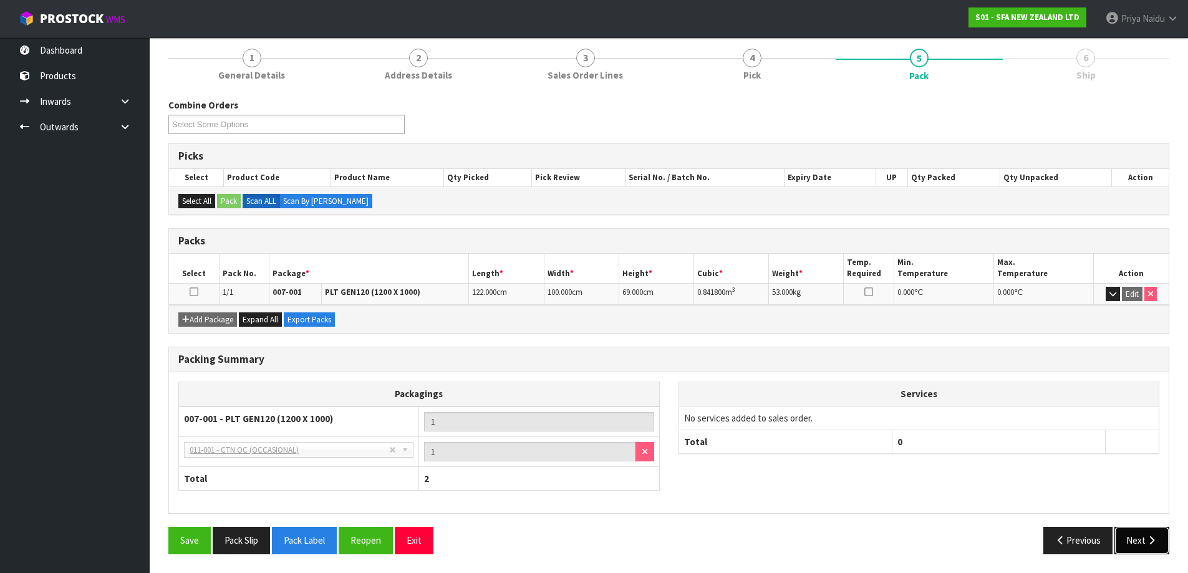
click at [1138, 542] on button "Next" at bounding box center [1141, 540] width 55 height 27
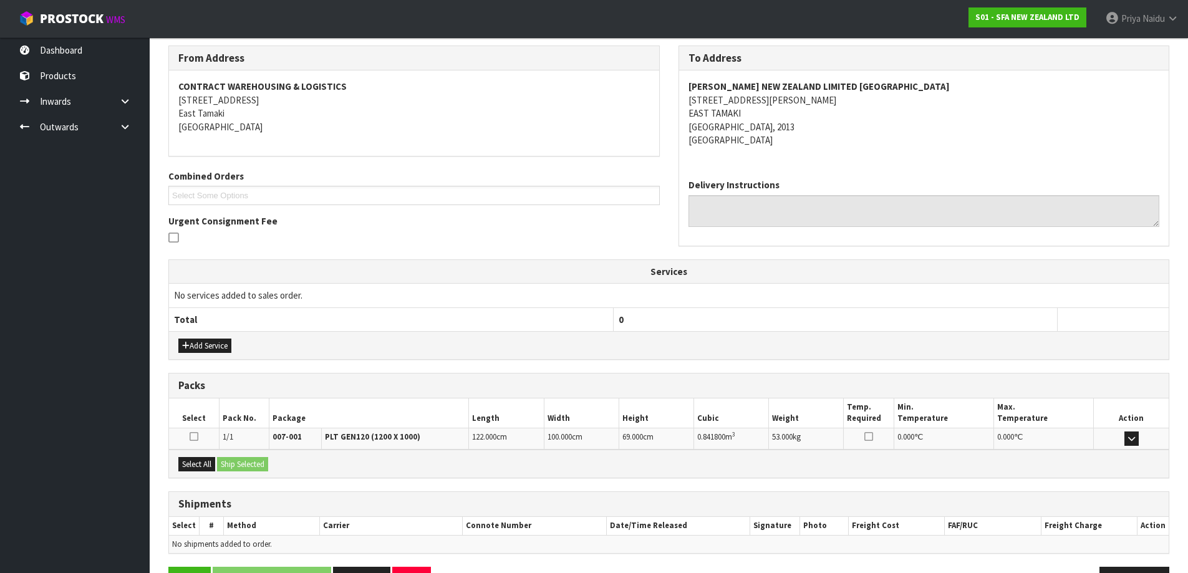
scroll to position [195, 0]
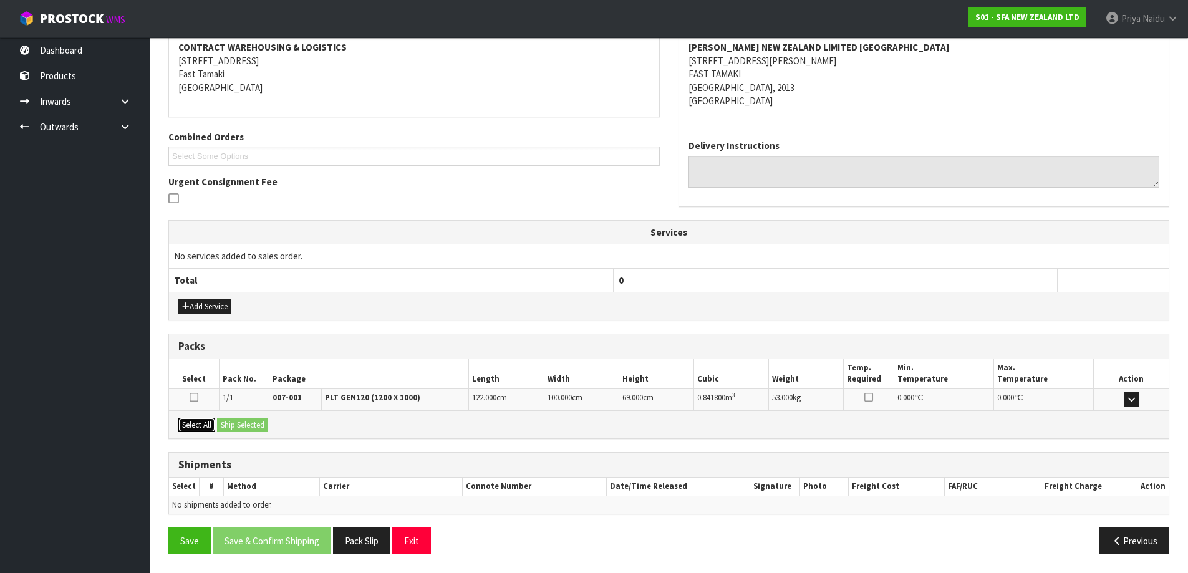
click at [197, 434] on div "Select All Ship Selected" at bounding box center [668, 424] width 999 height 28
click at [204, 425] on button "Select All" at bounding box center [196, 425] width 37 height 15
click at [231, 425] on button "Ship Selected" at bounding box center [242, 425] width 51 height 15
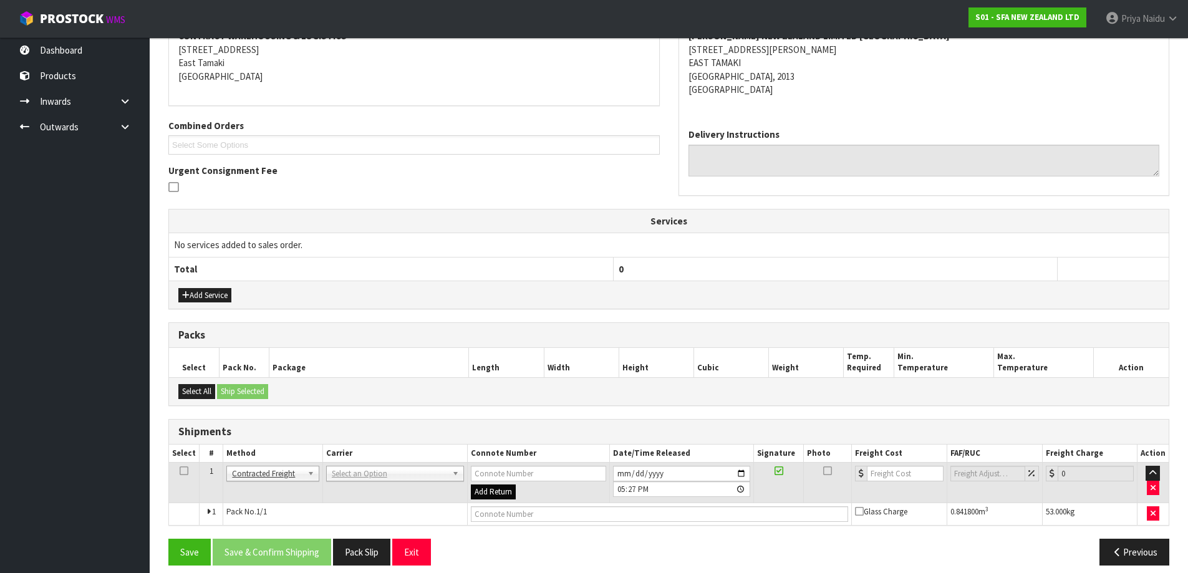
scroll to position [217, 0]
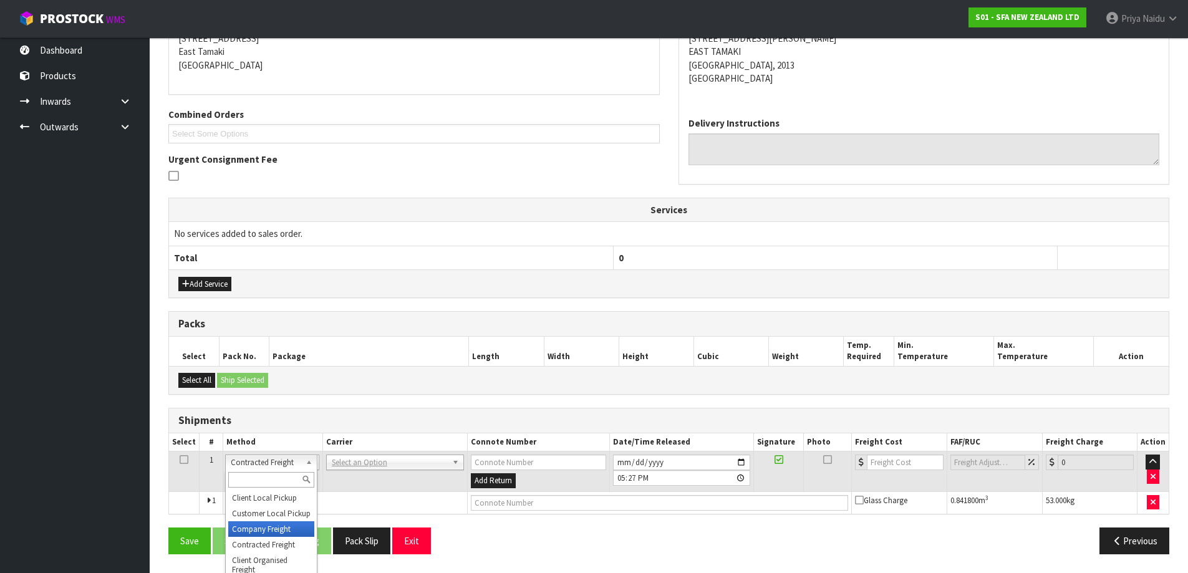
drag, startPoint x: 259, startPoint y: 534, endPoint x: 305, endPoint y: 502, distance: 56.0
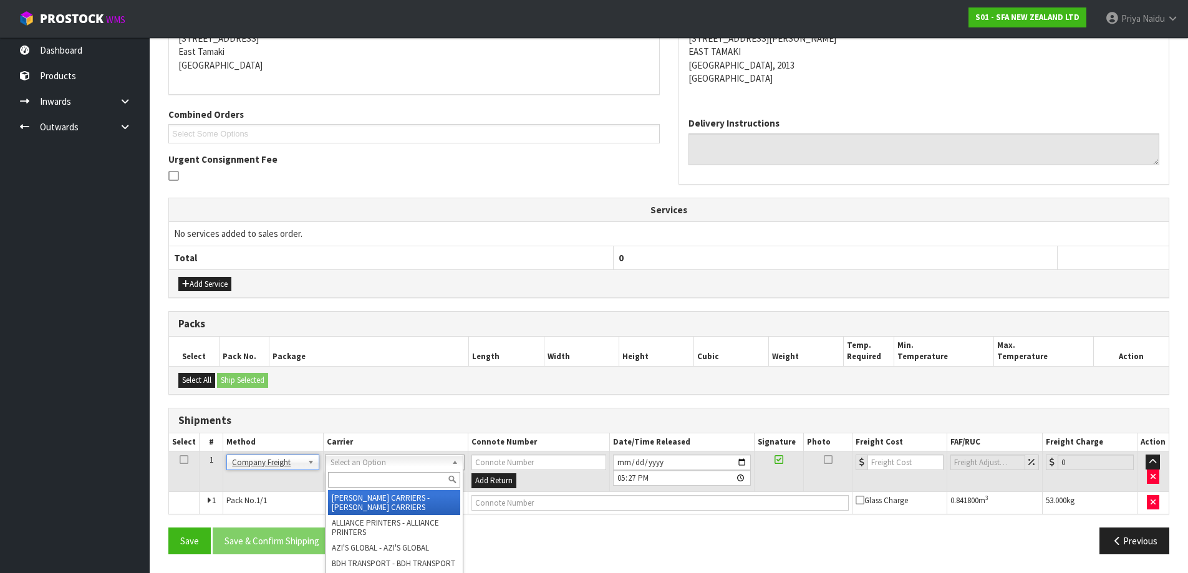
click at [367, 480] on input "text" at bounding box center [394, 480] width 132 height 16
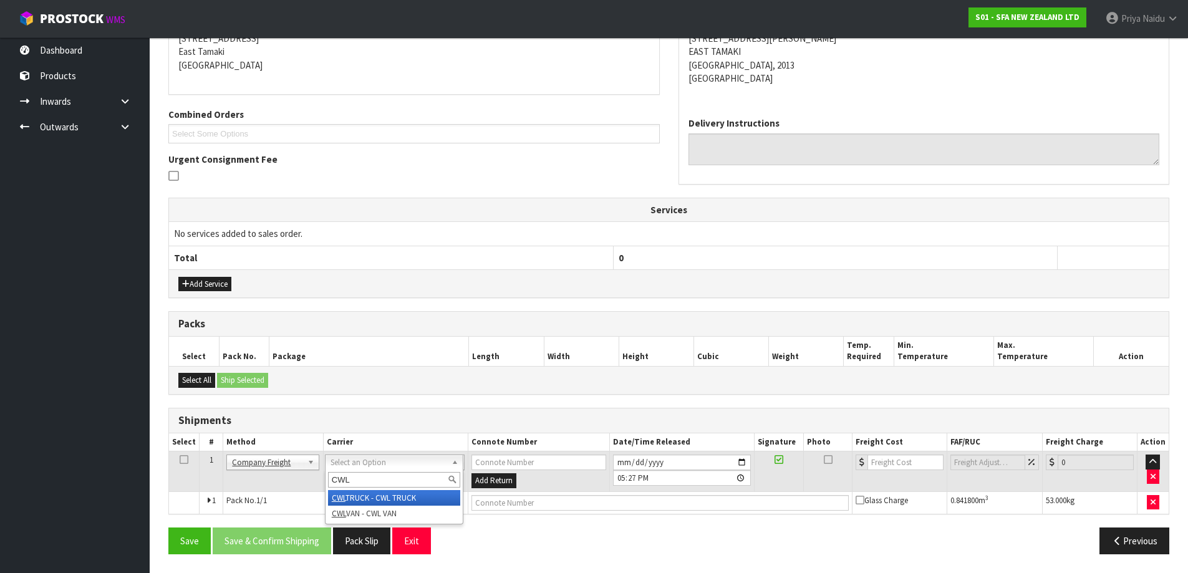
type input "CWL"
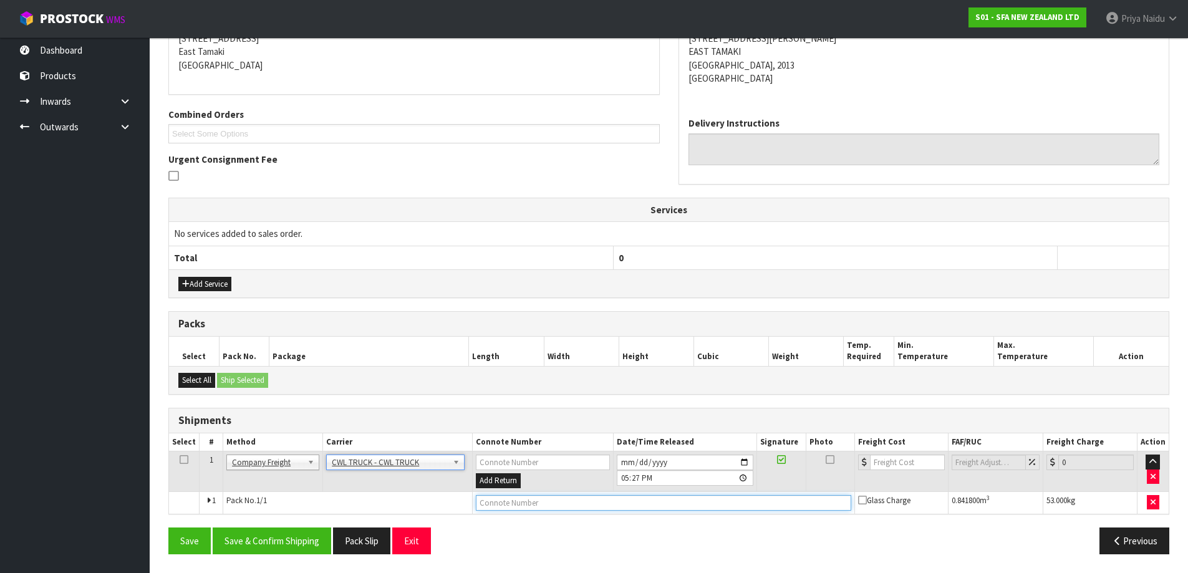
click at [500, 504] on input "text" at bounding box center [663, 503] width 375 height 16
type input "CWL TRUCK DELIVERY"
click at [741, 459] on input "[DATE]" at bounding box center [685, 463] width 137 height 16
type input "[DATE]"
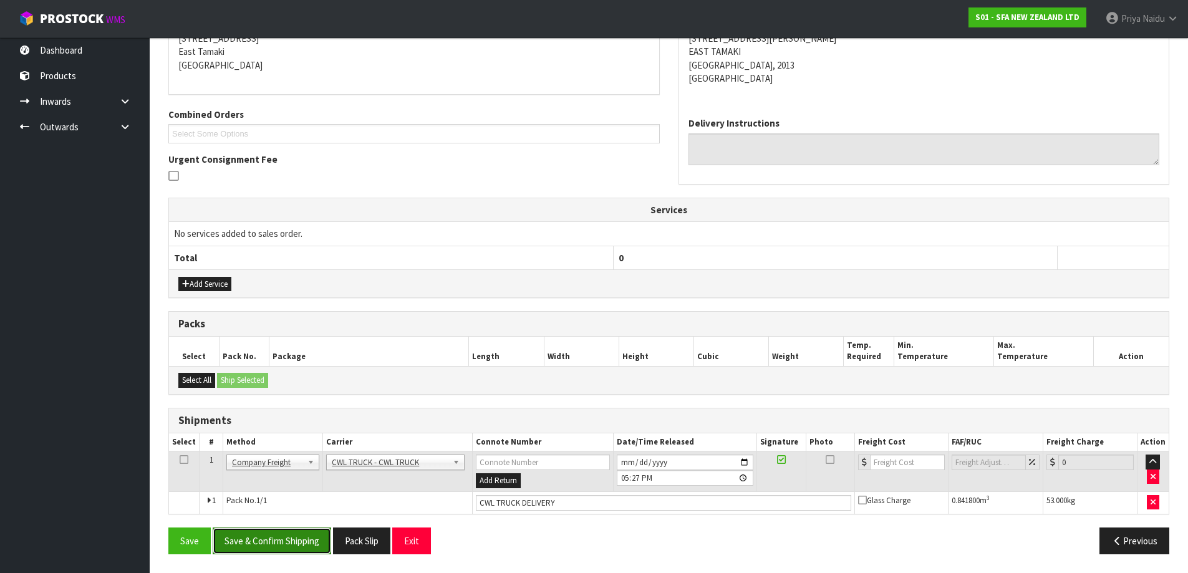
click at [282, 540] on button "Save & Confirm Shipping" at bounding box center [272, 540] width 118 height 27
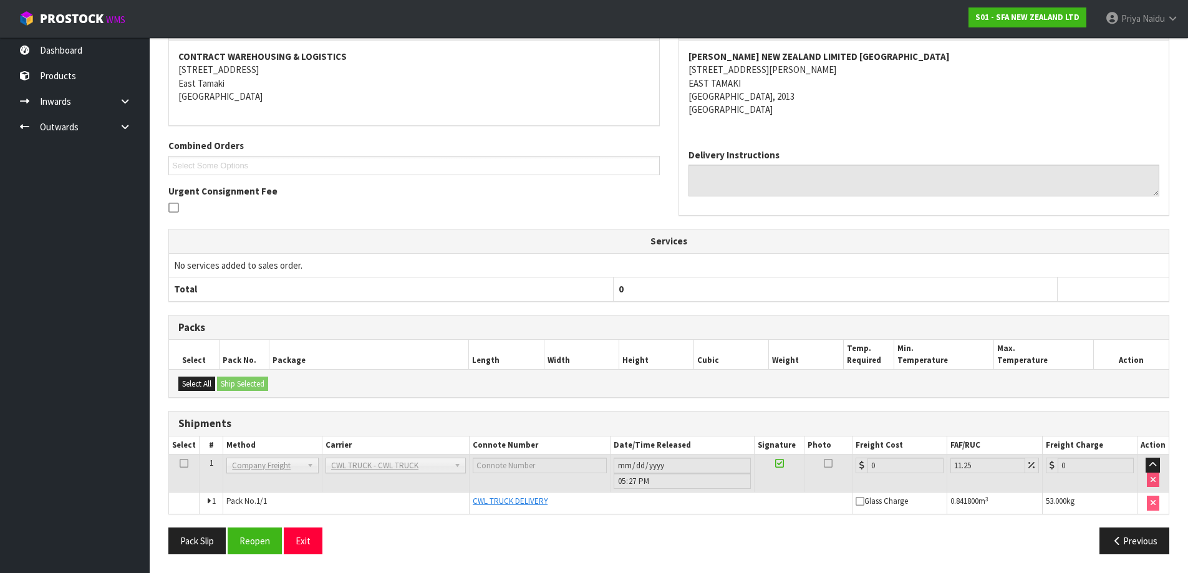
scroll to position [231, 0]
click at [206, 542] on button "Pack Slip" at bounding box center [196, 540] width 57 height 27
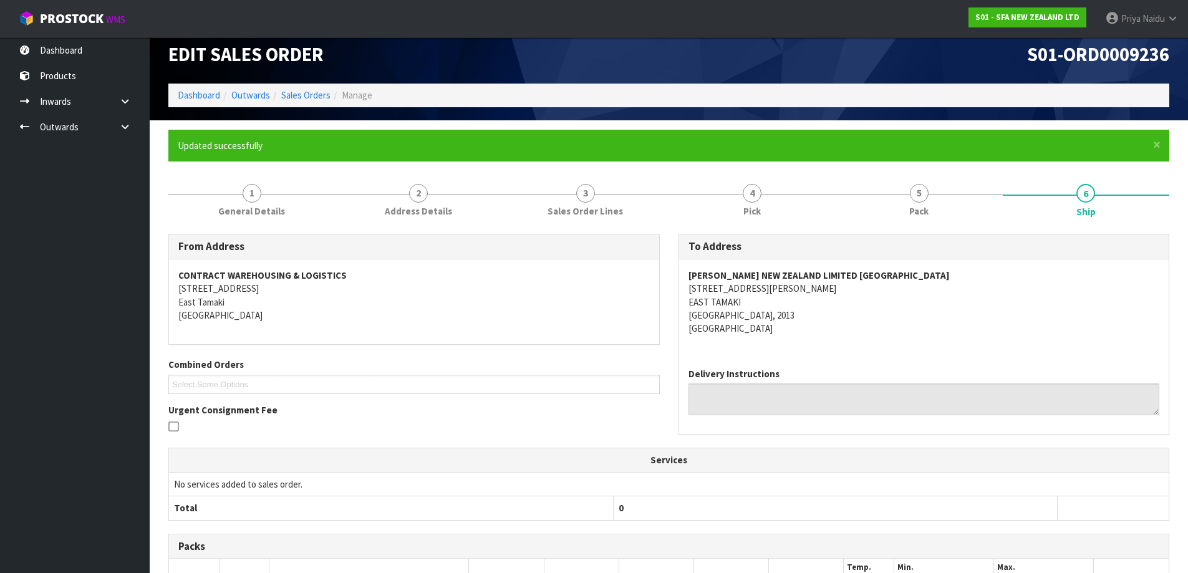
scroll to position [0, 0]
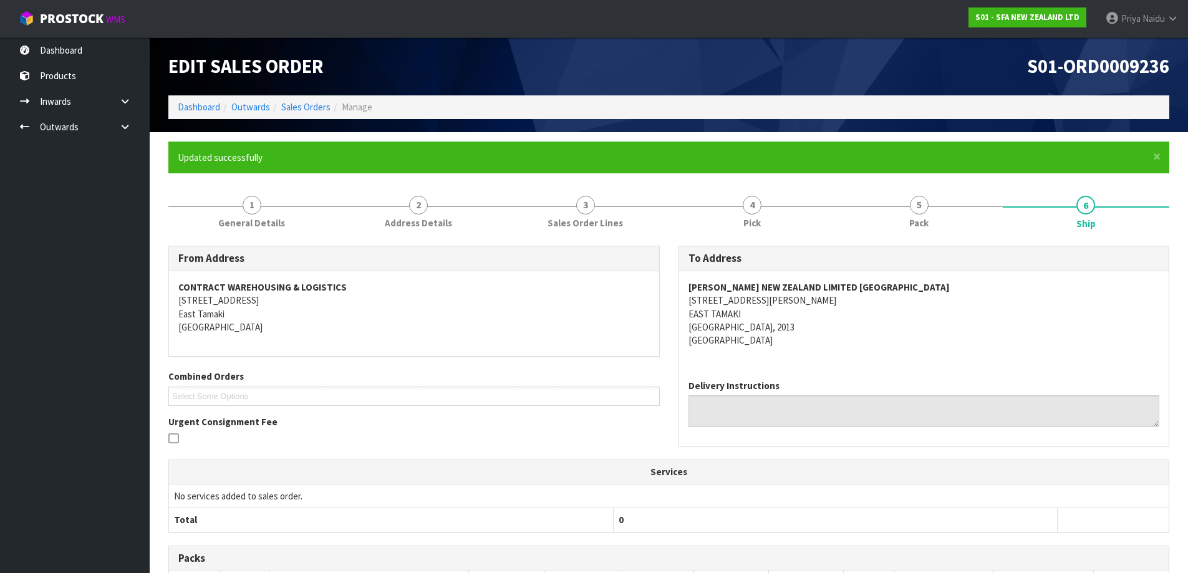
click at [209, 98] on ol "Dashboard Outwards Sales Orders Manage" at bounding box center [668, 106] width 1001 height 23
click at [208, 110] on link "Dashboard" at bounding box center [199, 107] width 42 height 12
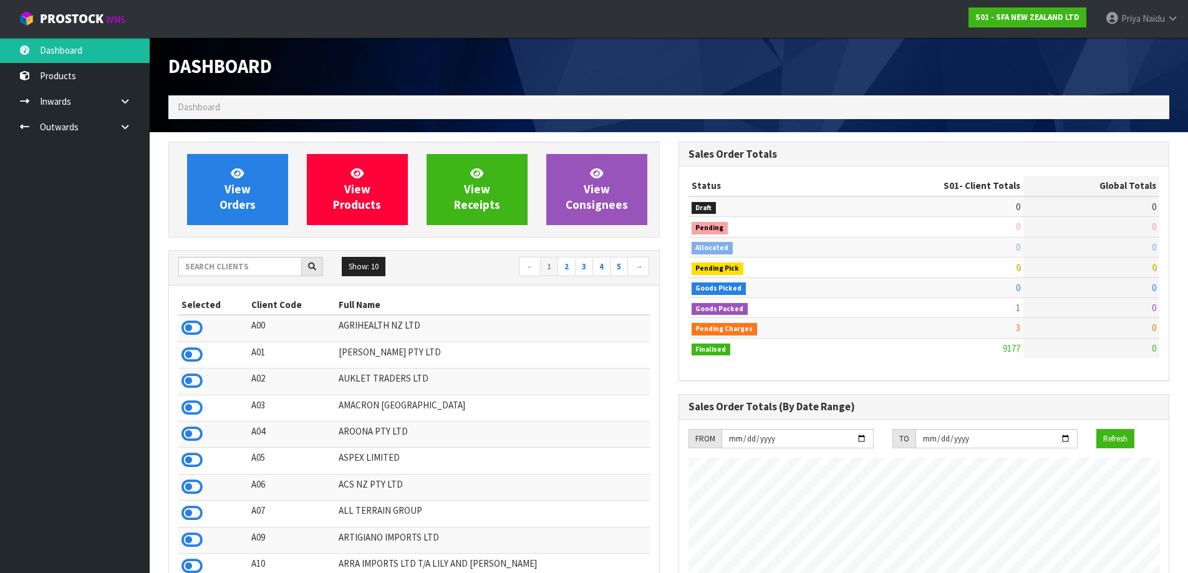
scroll to position [945, 509]
click at [213, 271] on input "text" at bounding box center [239, 266] width 123 height 19
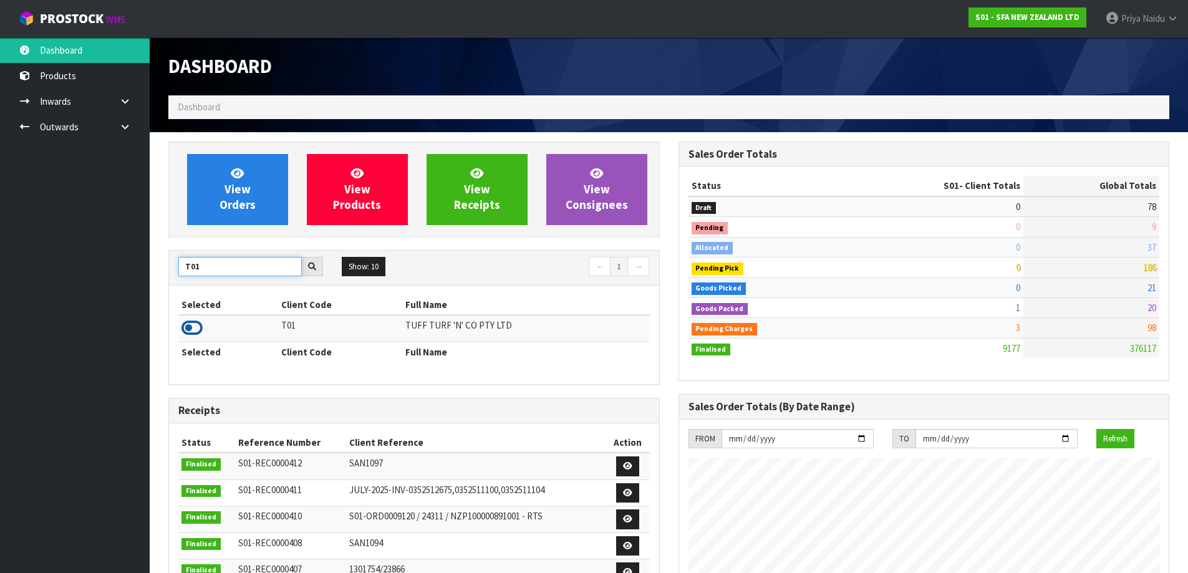
type input "T01"
click at [192, 319] on icon at bounding box center [191, 328] width 21 height 19
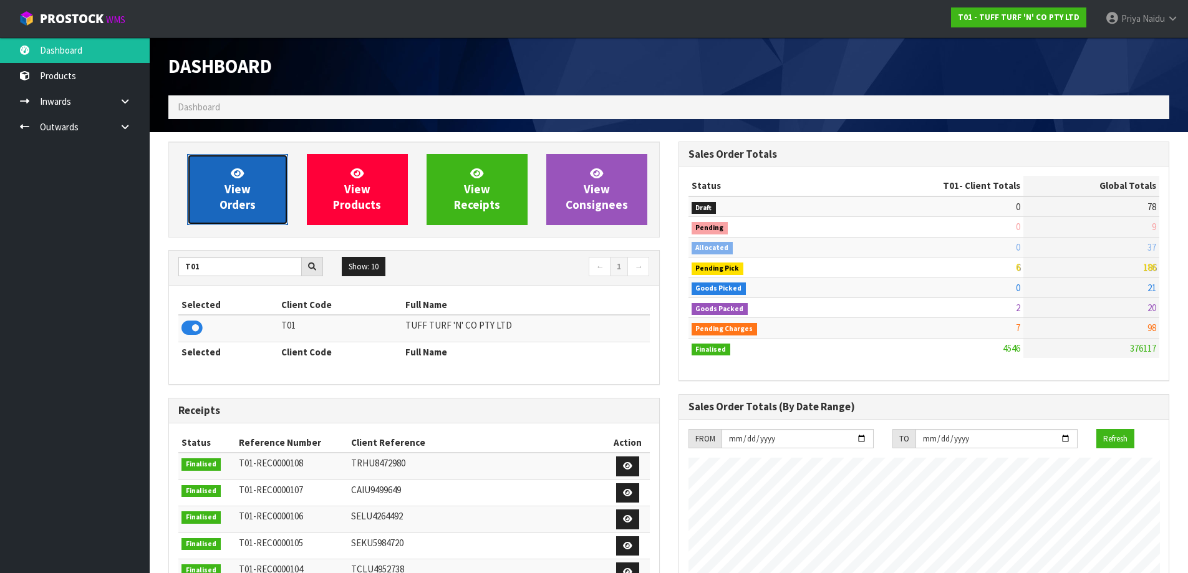
click at [246, 168] on link "View Orders" at bounding box center [237, 189] width 101 height 71
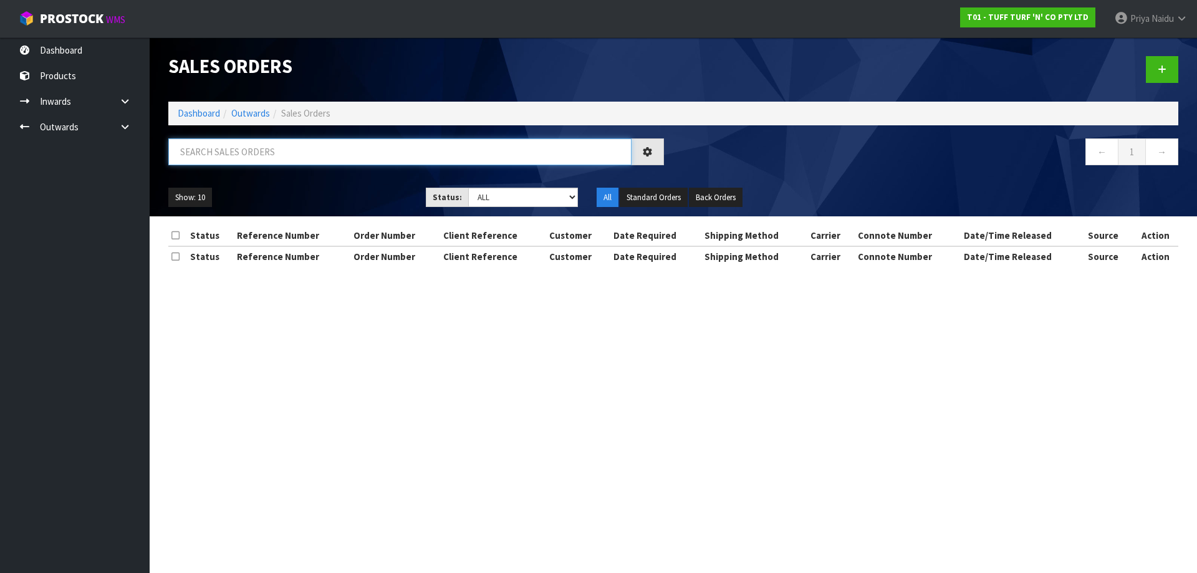
click at [250, 164] on input "text" at bounding box center [399, 151] width 463 height 27
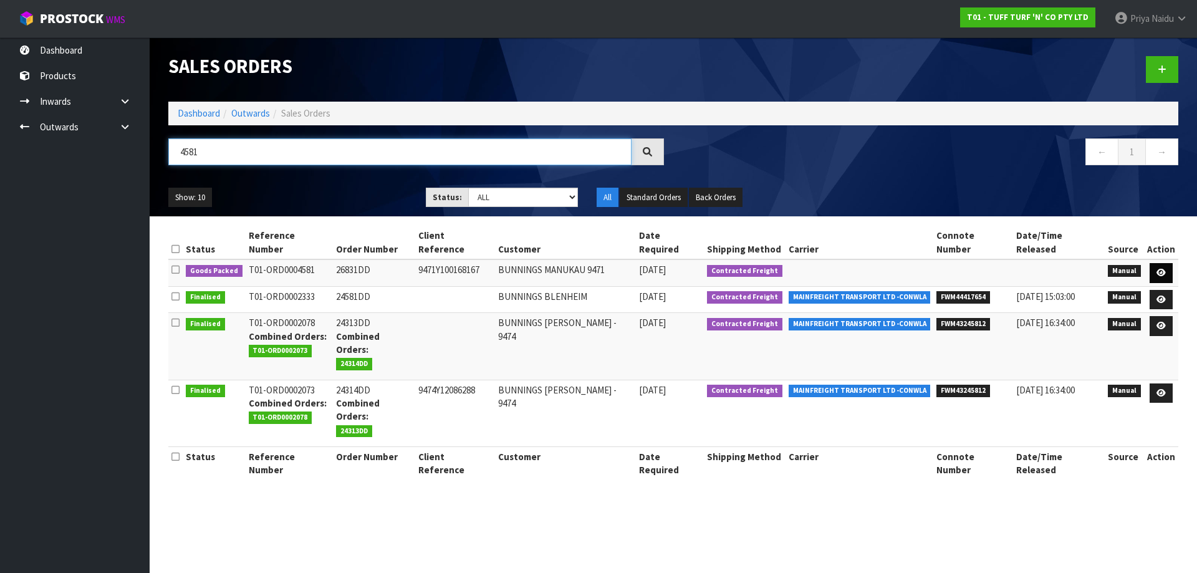
type input "4581"
click at [1168, 263] on link at bounding box center [1161, 273] width 23 height 20
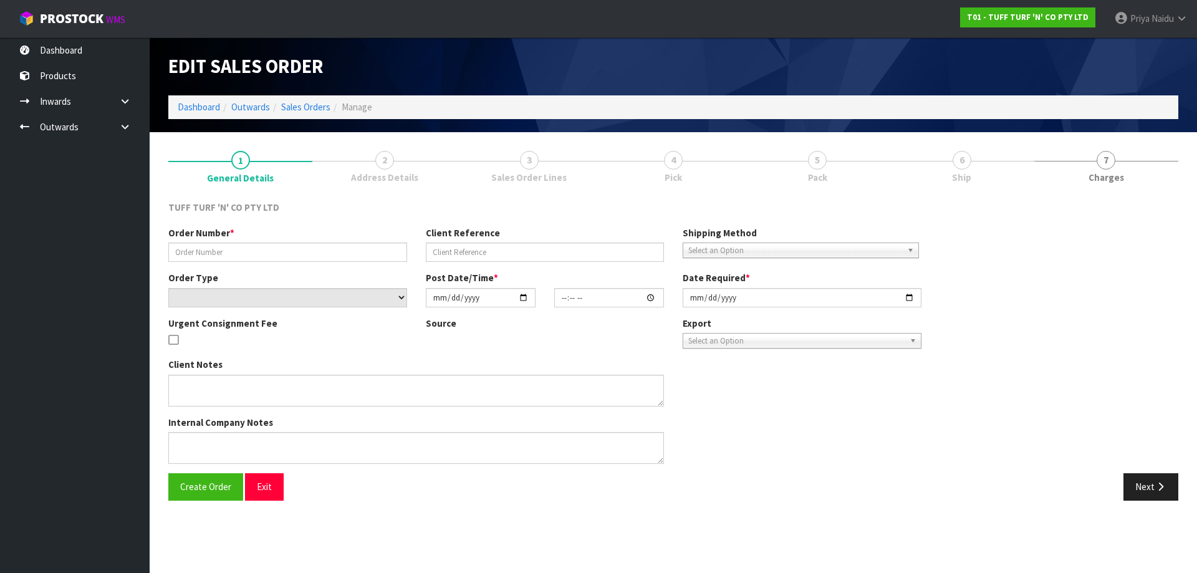
type input "26831DD"
type input "9471Y100168167"
select select "number:0"
type input "[DATE]"
type input "12:45:00.000"
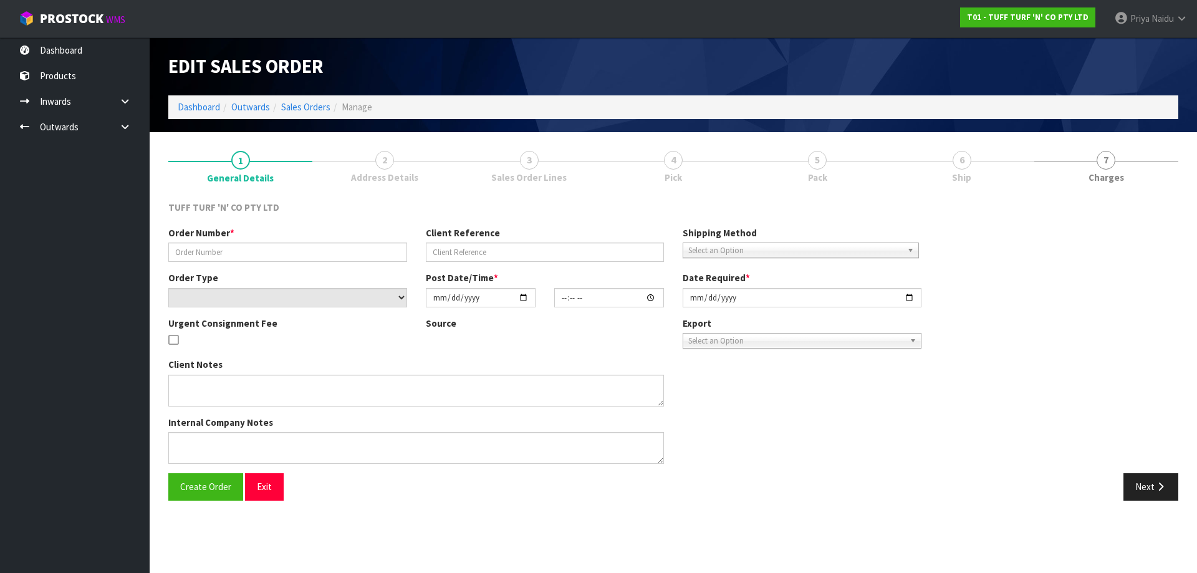
type input "[DATE]"
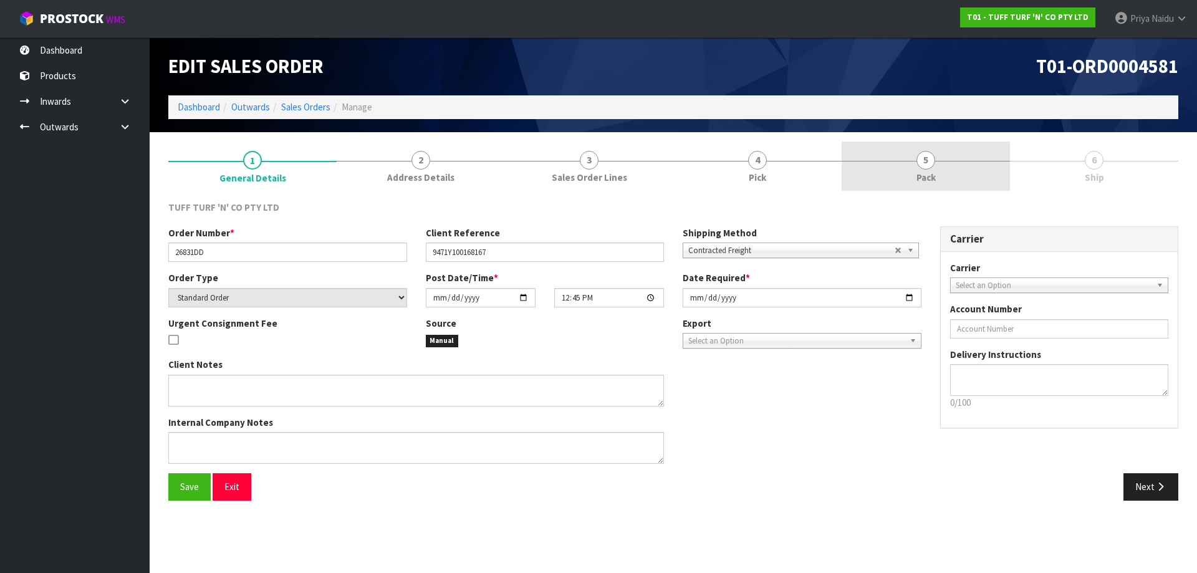
click at [940, 153] on link "5 Pack" at bounding box center [926, 166] width 168 height 49
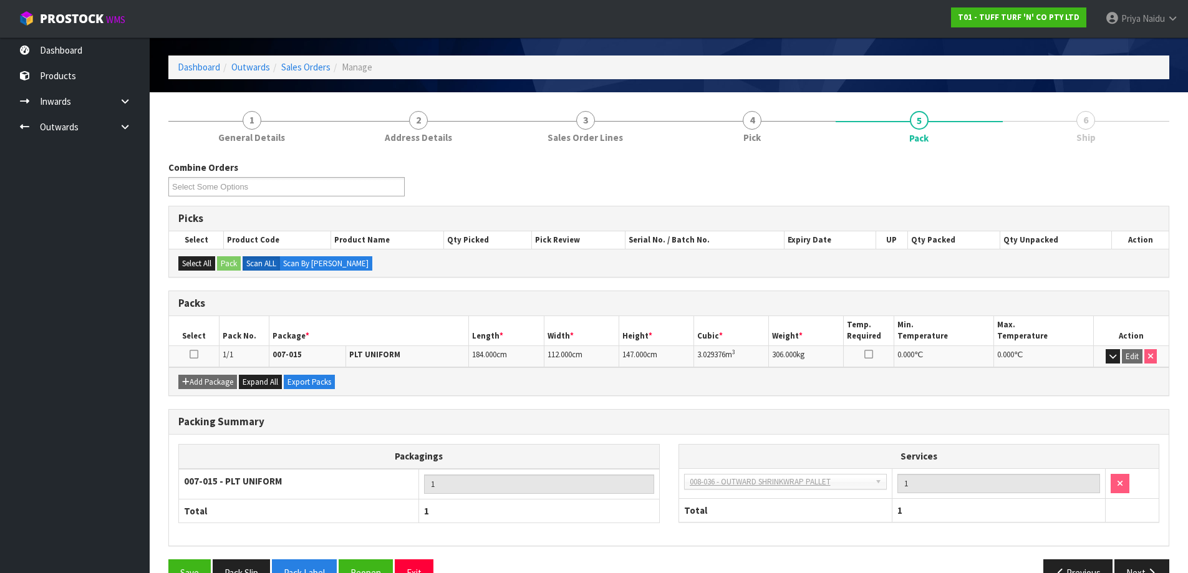
scroll to position [72, 0]
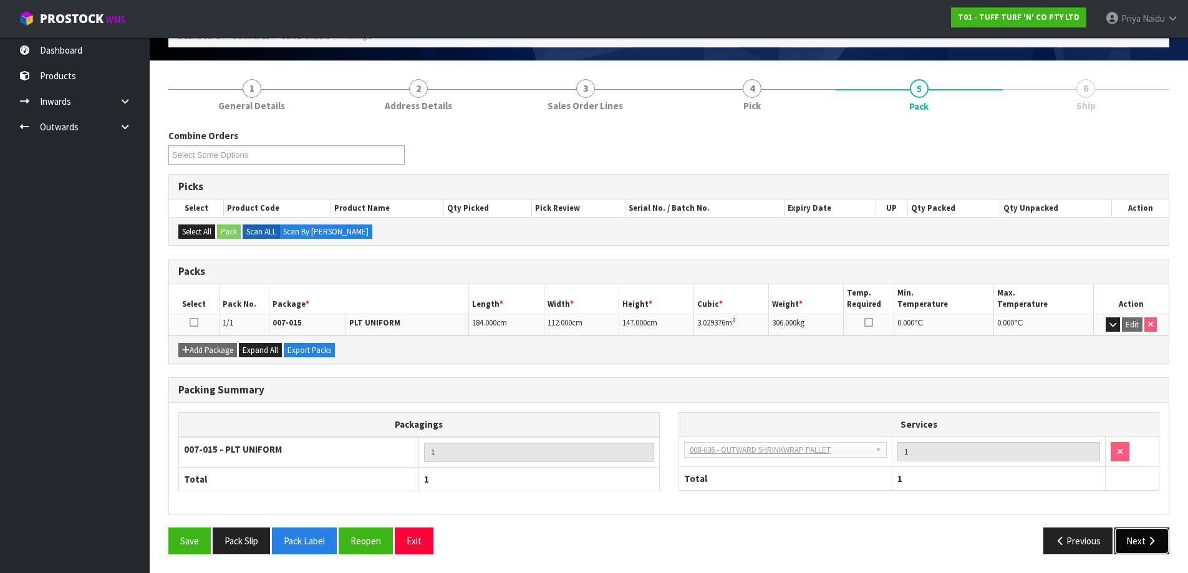
click at [1139, 531] on button "Next" at bounding box center [1141, 540] width 55 height 27
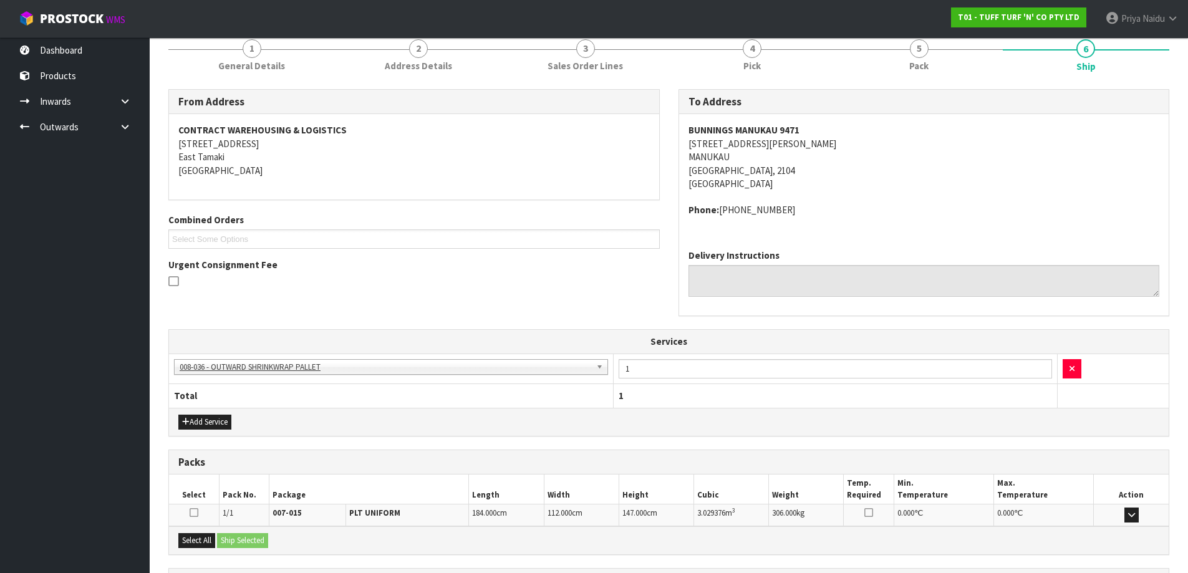
scroll to position [228, 0]
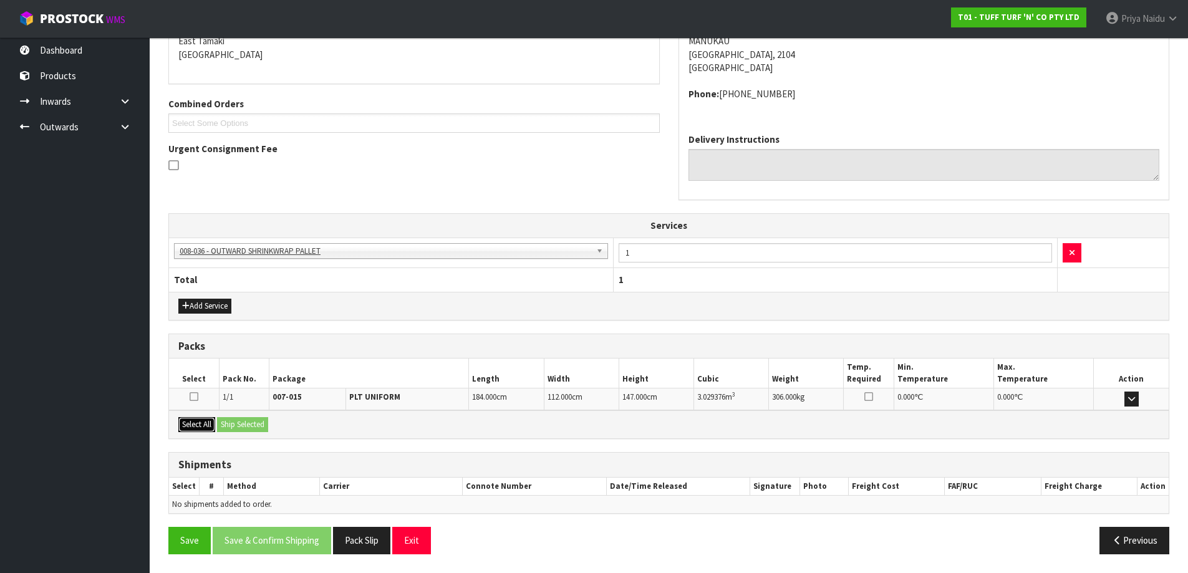
click at [201, 425] on button "Select All" at bounding box center [196, 424] width 37 height 15
drag, startPoint x: 231, startPoint y: 418, endPoint x: 239, endPoint y: 420, distance: 8.3
click at [231, 418] on button "Ship Selected" at bounding box center [242, 424] width 51 height 15
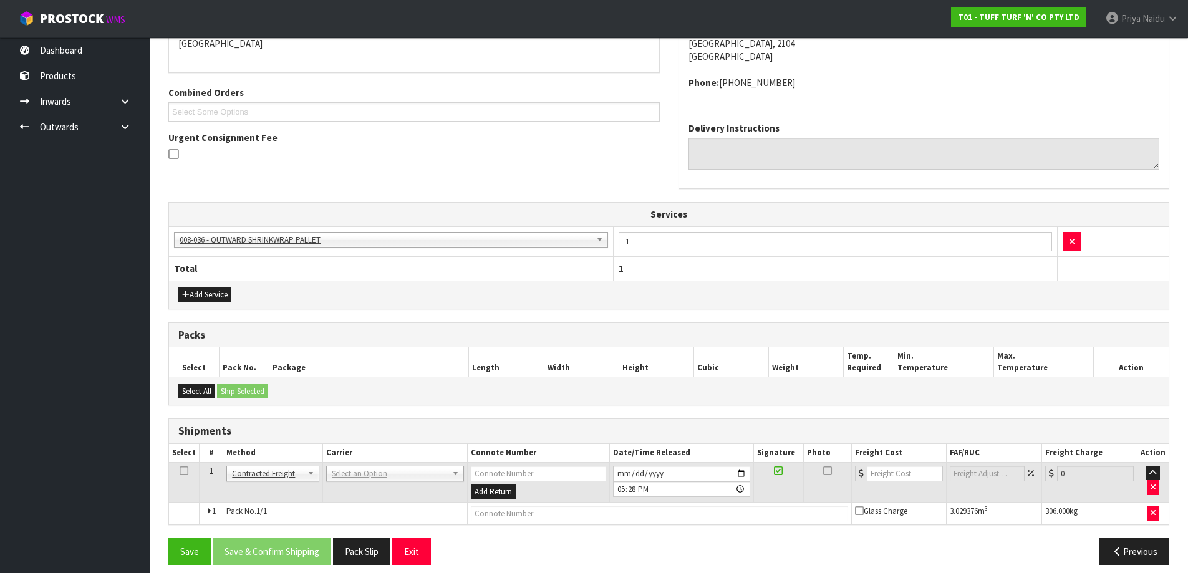
scroll to position [249, 0]
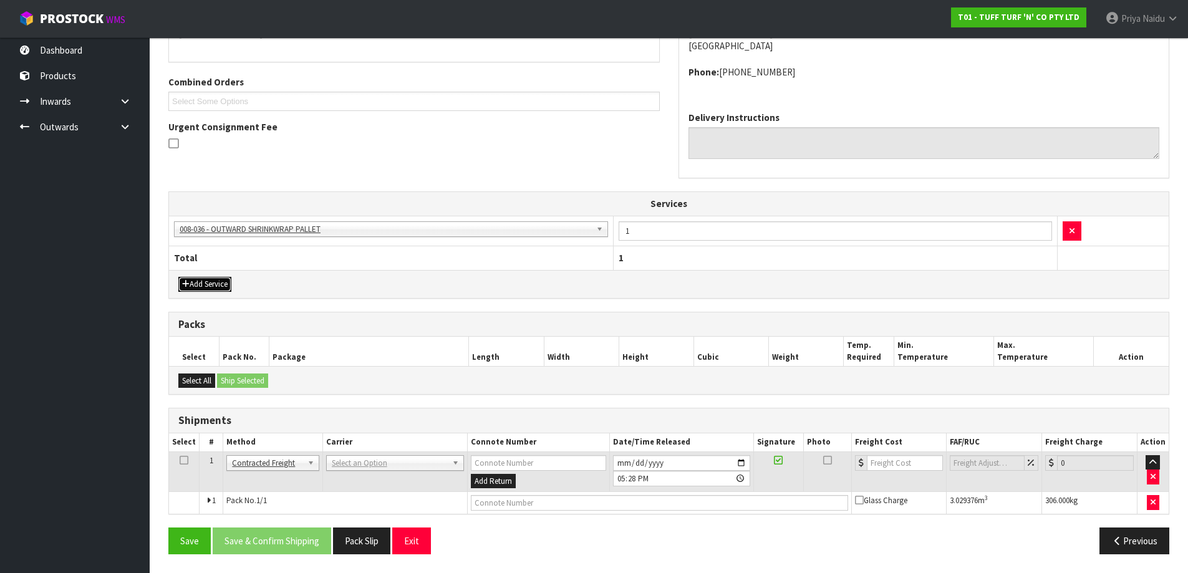
click at [208, 287] on button "Add Service" at bounding box center [204, 284] width 53 height 15
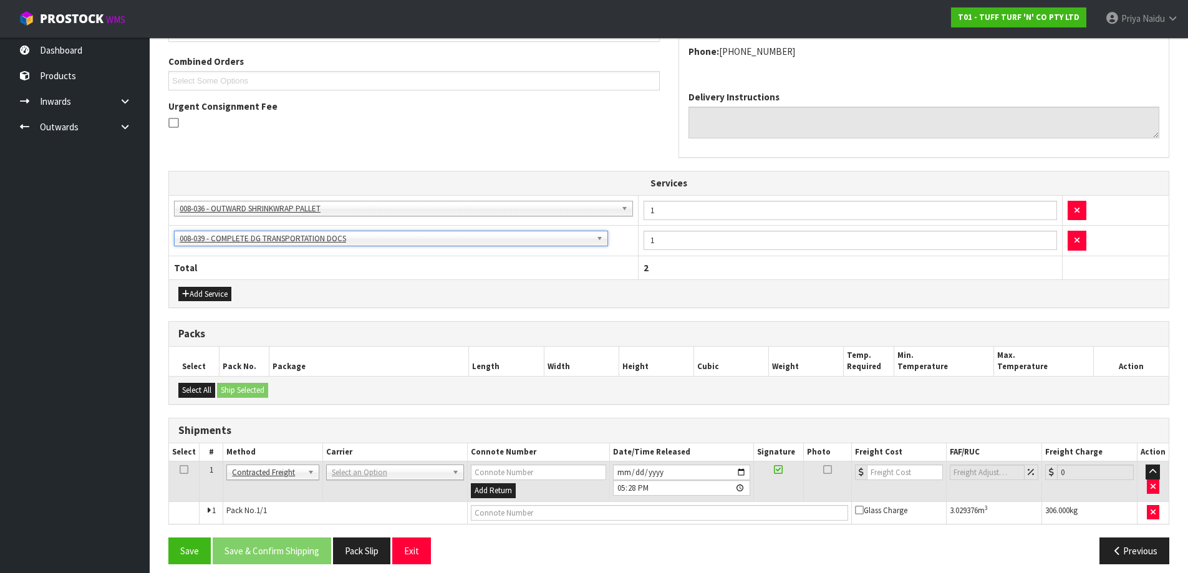
scroll to position [280, 0]
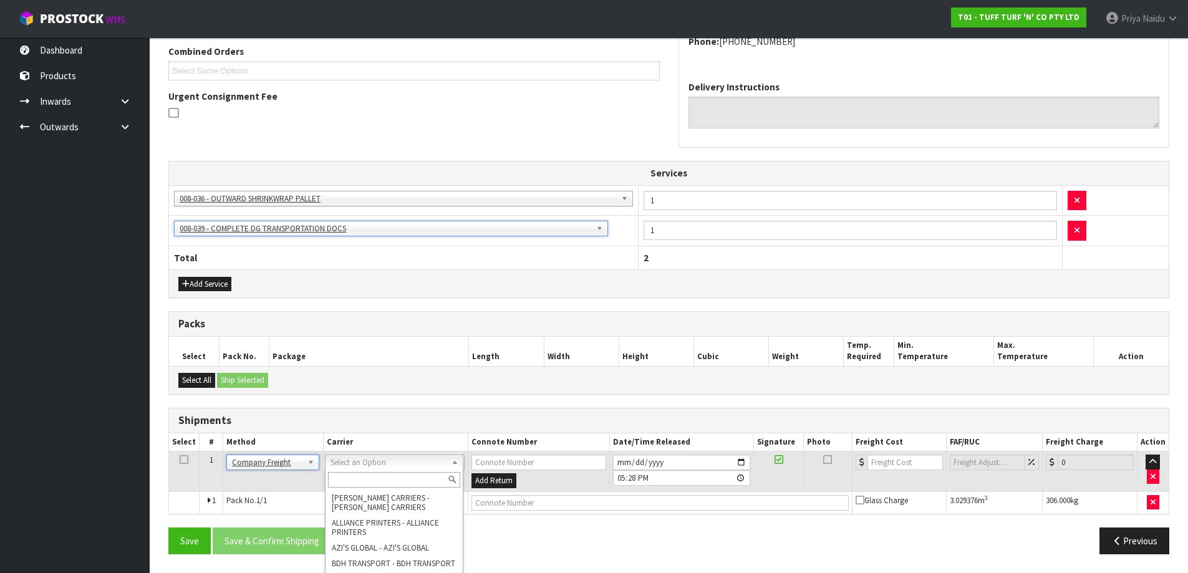
click at [358, 488] on div at bounding box center [393, 479] width 137 height 21
click at [358, 486] on input "text" at bounding box center [394, 480] width 132 height 16
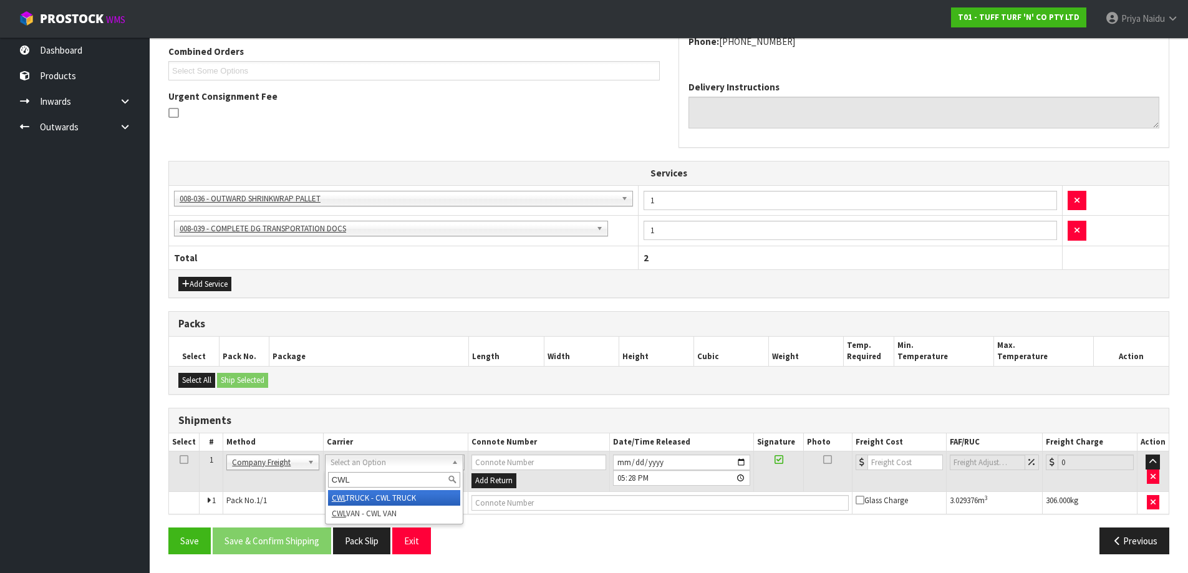
type input "CWL"
drag, startPoint x: 405, startPoint y: 503, endPoint x: 413, endPoint y: 499, distance: 8.1
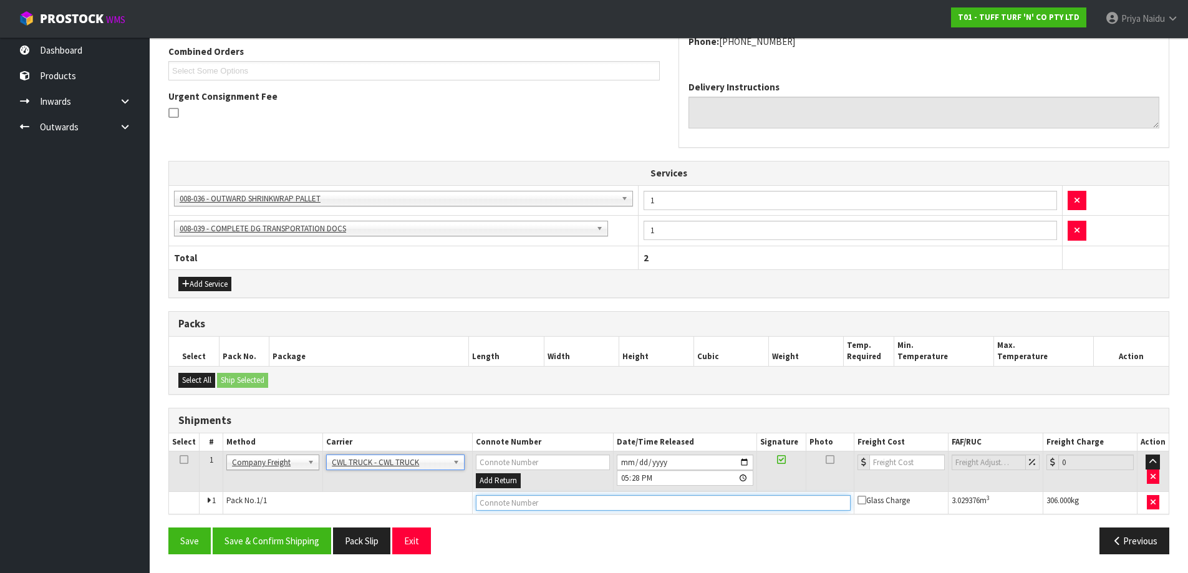
click at [484, 506] on input "text" at bounding box center [663, 503] width 375 height 16
type input "CWL TRUCK DELIVERY"
click at [747, 464] on input "[DATE]" at bounding box center [685, 463] width 137 height 16
type input "[DATE]"
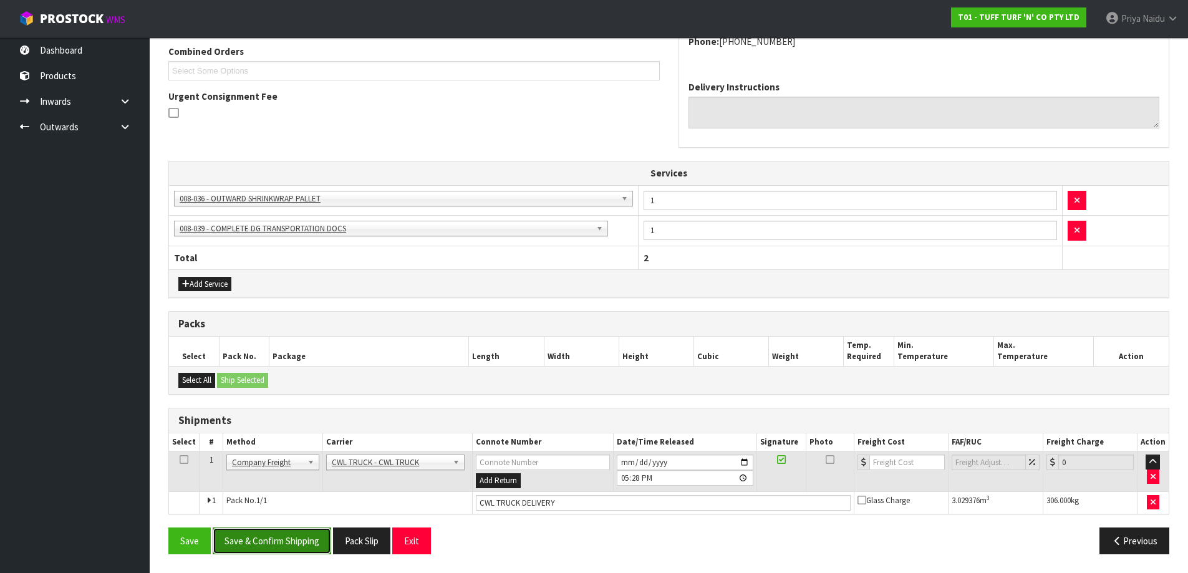
click at [268, 541] on button "Save & Confirm Shipping" at bounding box center [272, 540] width 118 height 27
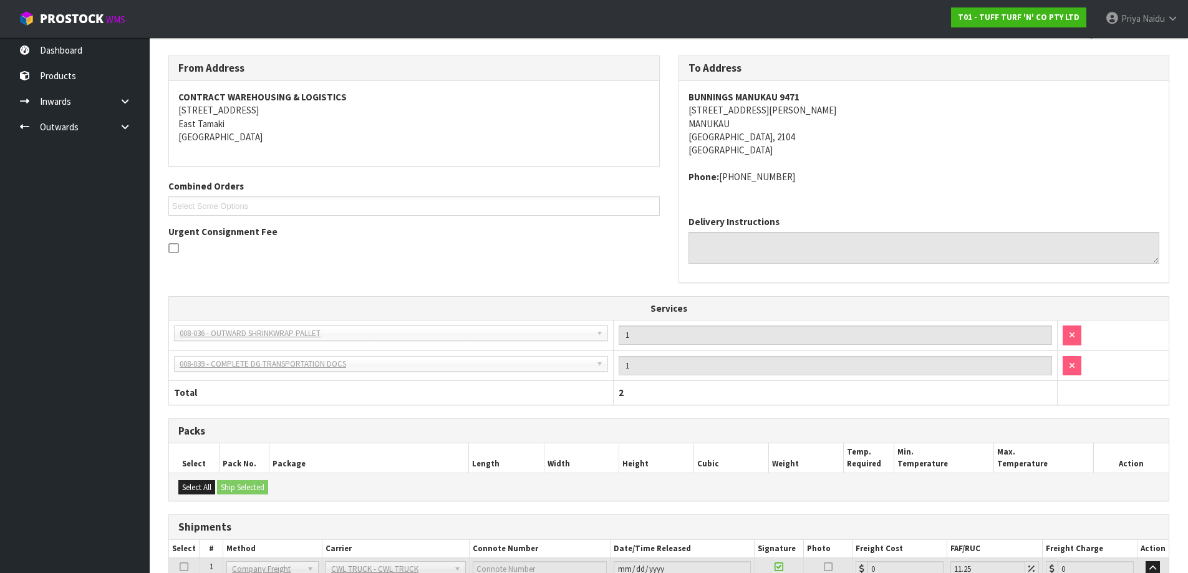
scroll to position [294, 0]
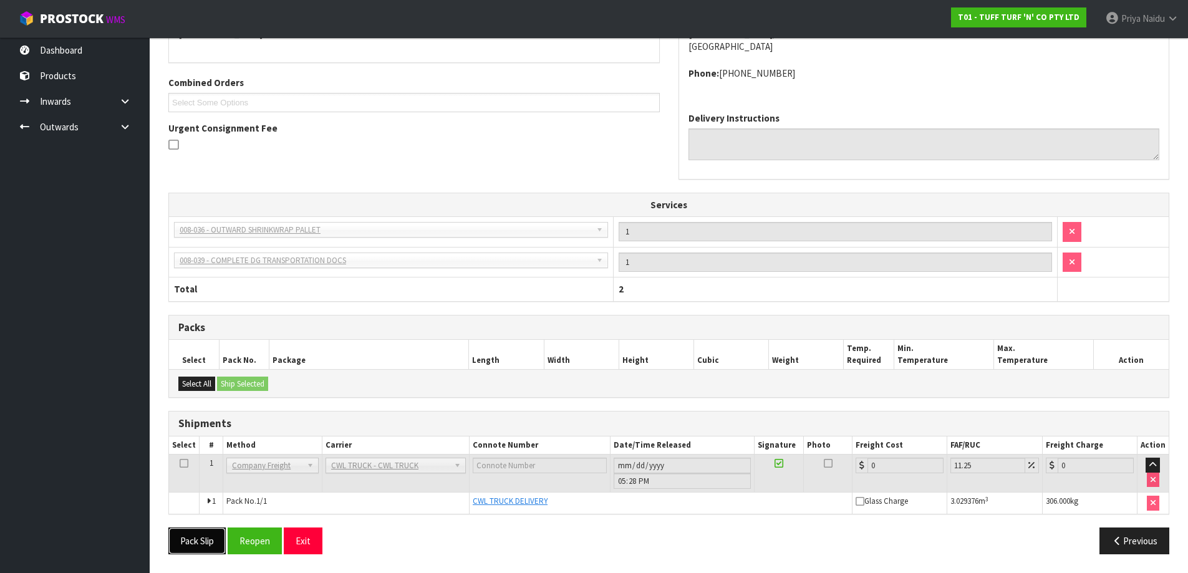
click at [186, 537] on button "Pack Slip" at bounding box center [196, 540] width 57 height 27
